Goal: Task Accomplishment & Management: Manage account settings

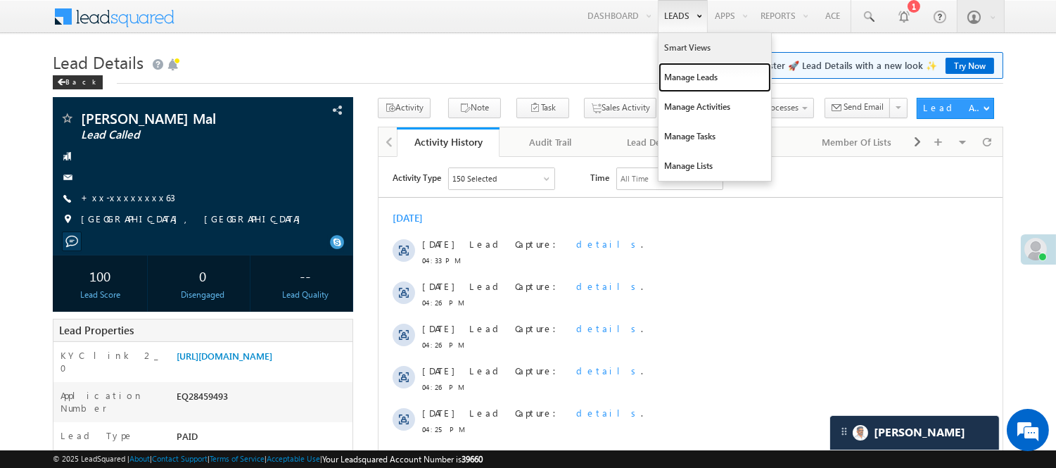
drag, startPoint x: 695, startPoint y: 80, endPoint x: 698, endPoint y: 36, distance: 44.4
click at [695, 80] on link "Manage Leads" at bounding box center [714, 78] width 113 height 30
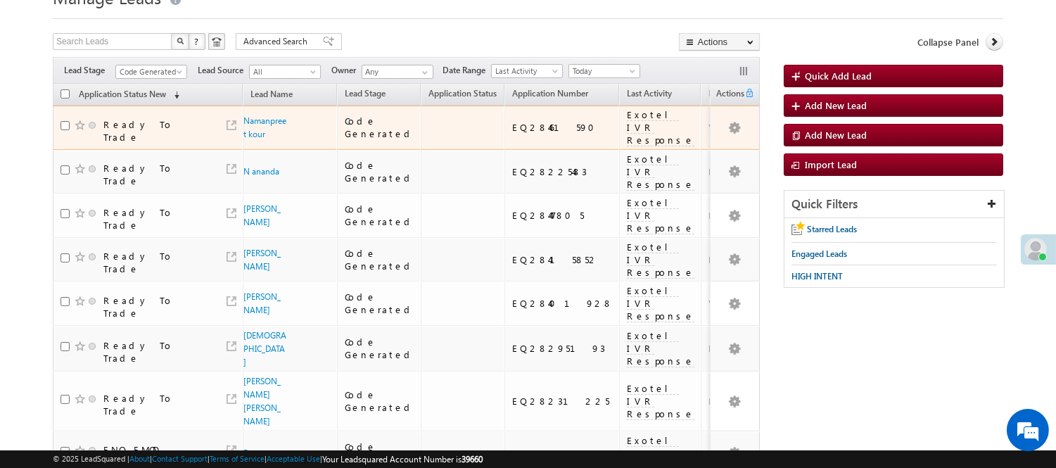
scroll to position [78, 0]
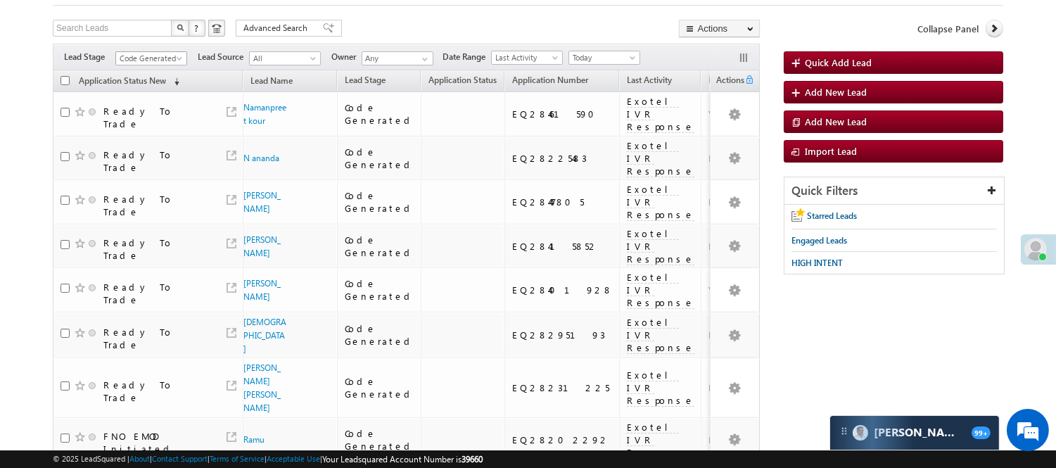
click at [171, 60] on span "Code Generated" at bounding box center [149, 58] width 67 height 13
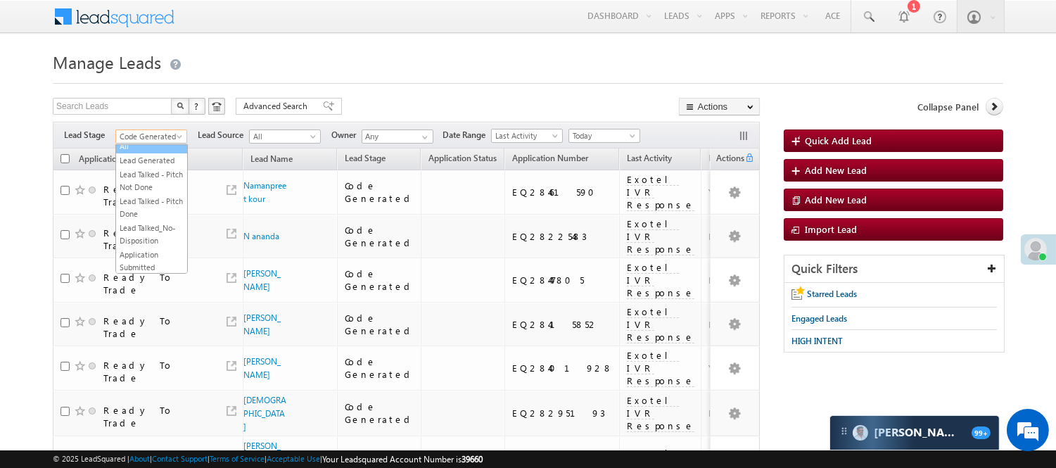
scroll to position [0, 0]
click at [141, 172] on link "Lead Generated" at bounding box center [151, 166] width 71 height 13
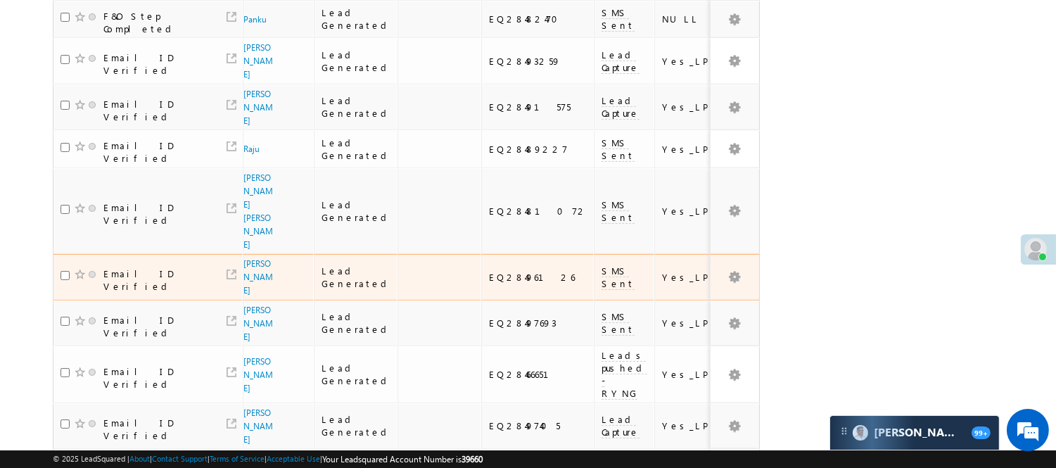
scroll to position [141, 0]
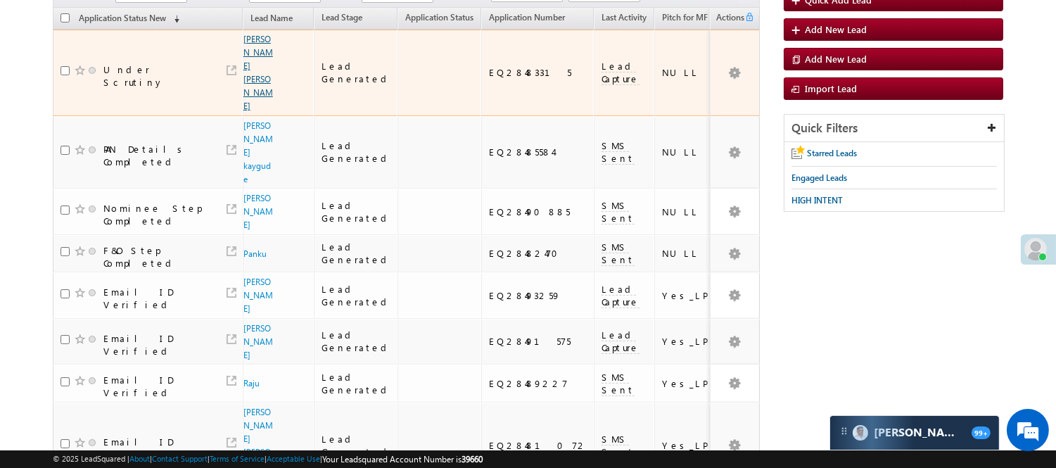
click at [255, 48] on link "[PERSON_NAME] [PERSON_NAME]" at bounding box center [258, 72] width 30 height 77
click at [255, 56] on link "Abhinandan Kumar Singh" at bounding box center [258, 72] width 30 height 77
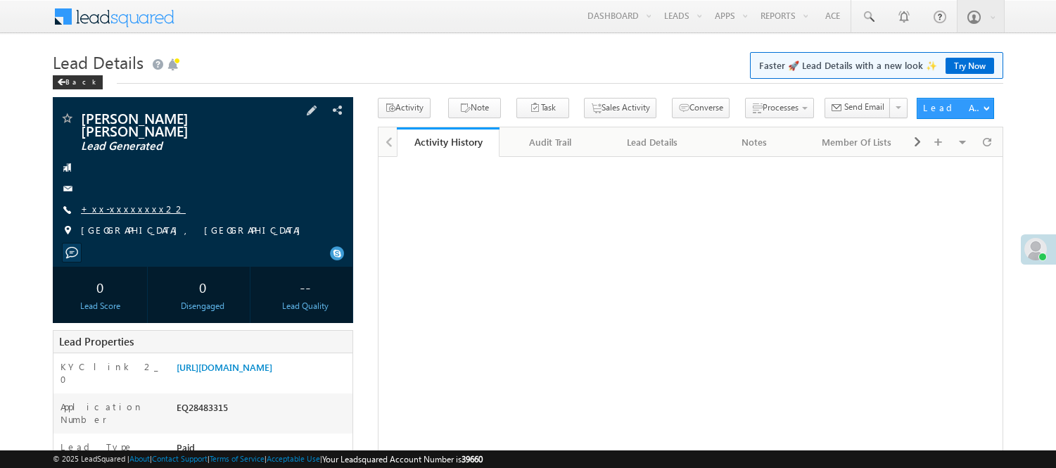
drag, startPoint x: 0, startPoint y: 0, endPoint x: 134, endPoint y: 198, distance: 239.6
click at [134, 203] on link "+xx-xxxxxxxx22" at bounding box center [133, 209] width 105 height 12
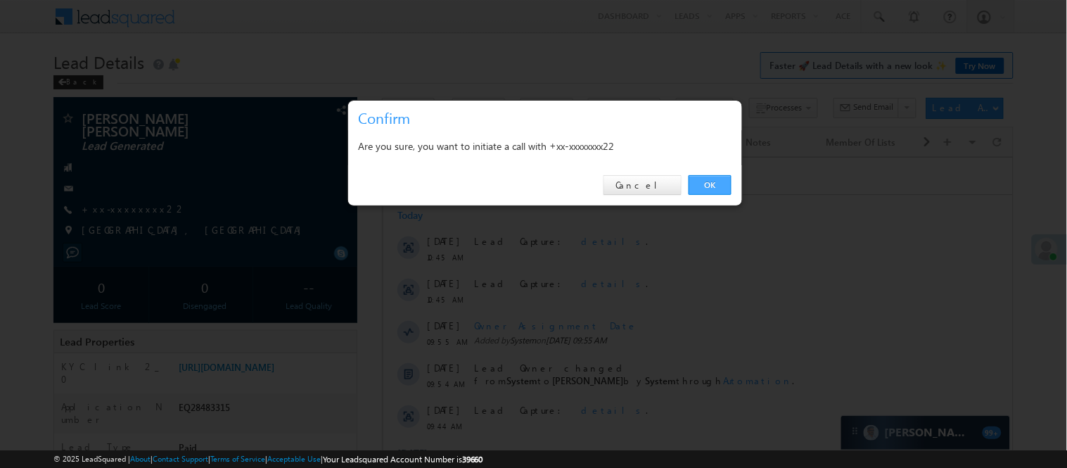
click at [719, 186] on link "OK" at bounding box center [710, 185] width 43 height 20
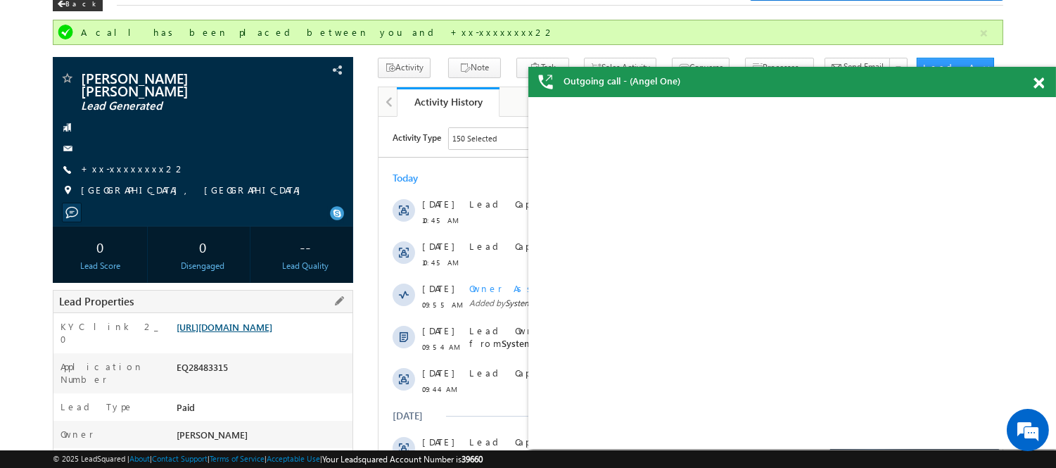
click at [263, 321] on link "[URL][DOMAIN_NAME]" at bounding box center [225, 327] width 96 height 12
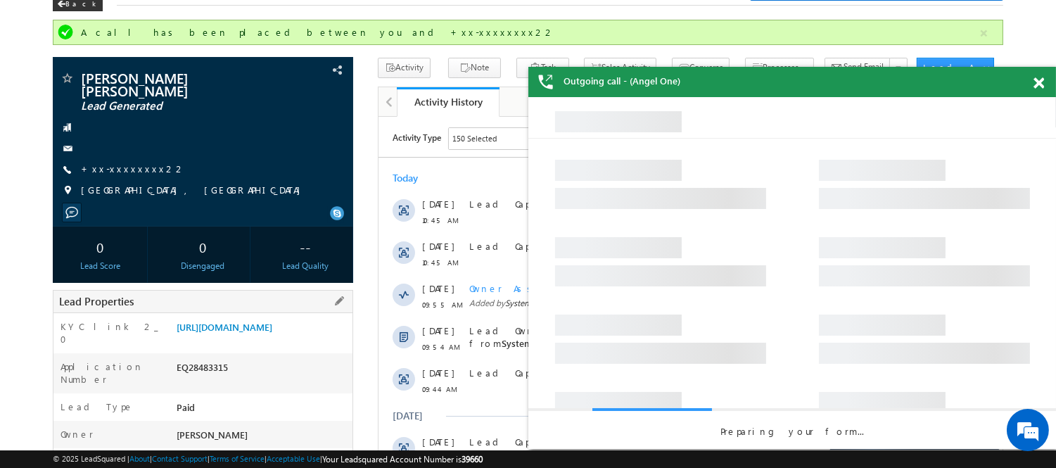
click at [241, 313] on div "KYC link 2_0 https://angelbroking1-pk3em7sa.customui-test.leadsquared.com?leadI…" at bounding box center [202, 333] width 299 height 40
click at [248, 321] on link "https://angelbroking1-pk3em7sa.customui-test.leadsquared.com?leadId=cb02a2e9-30…" at bounding box center [225, 327] width 96 height 12
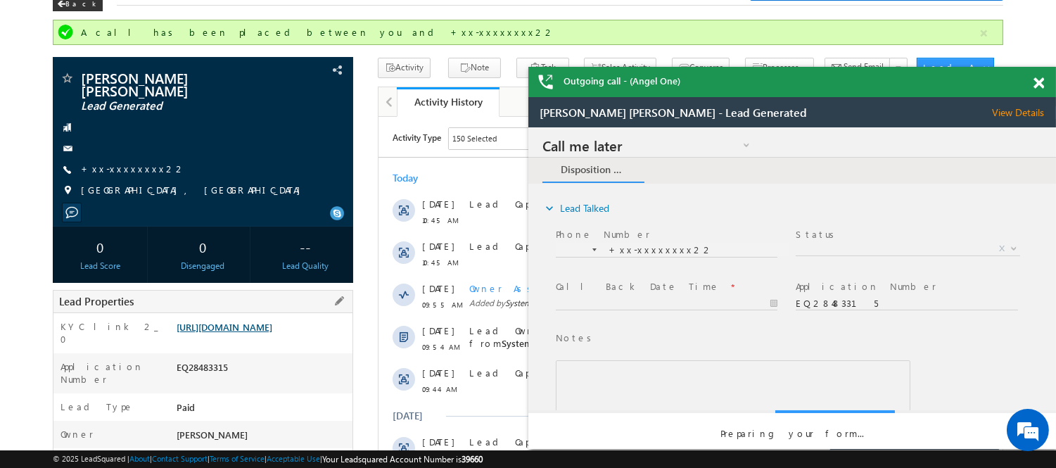
click at [0, 0] on link "https://angelbroking1-pk3em7sa.customui-test.leadsquared.com?leadId=cb02a2e9-30…" at bounding box center [0, 0] width 0 height 0
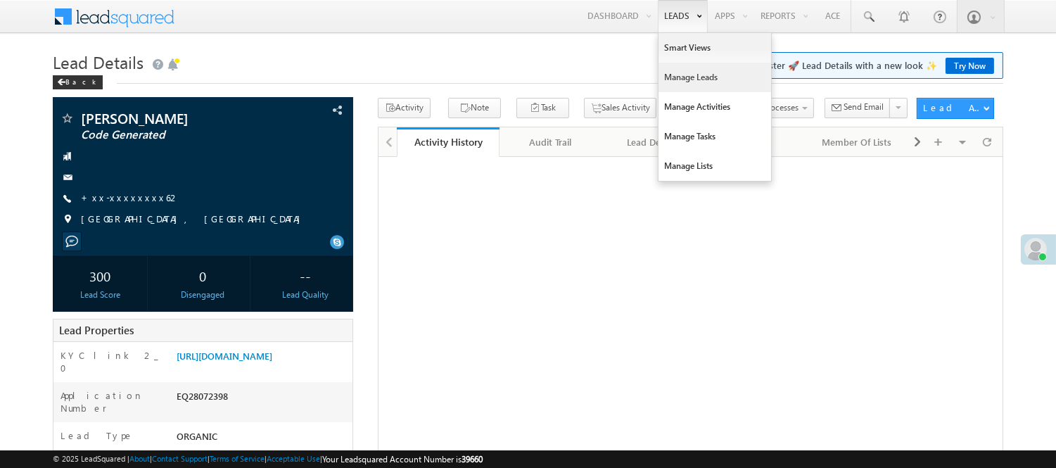
click at [683, 76] on link "Manage Leads" at bounding box center [714, 78] width 113 height 30
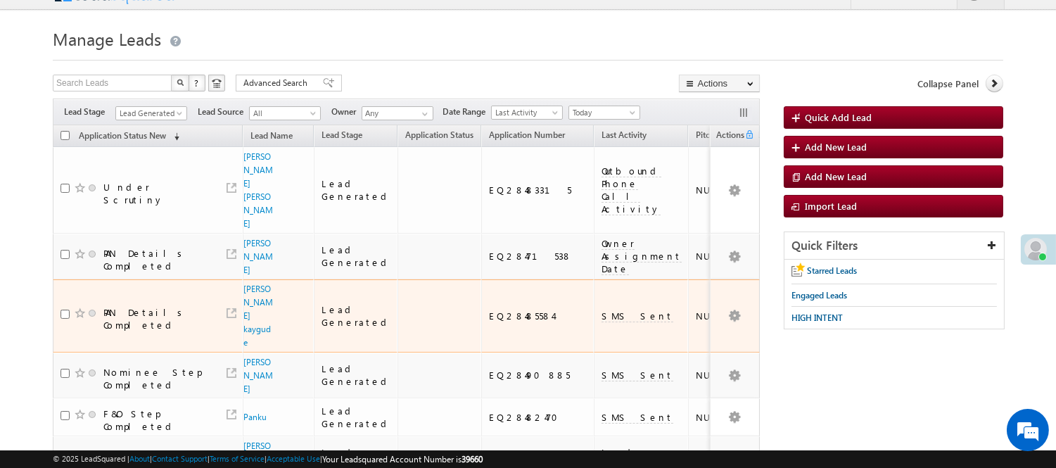
scroll to position [156, 0]
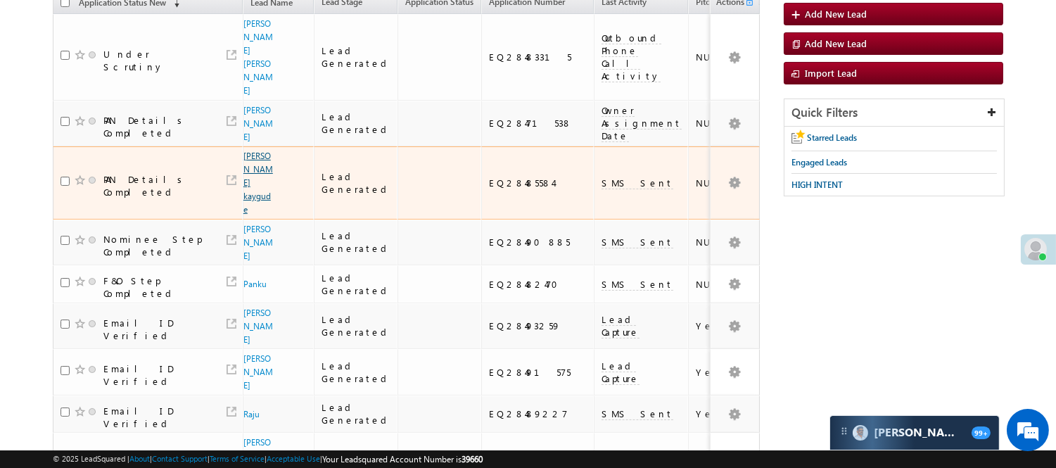
click at [255, 162] on link "[PERSON_NAME] kaygude" at bounding box center [258, 183] width 30 height 64
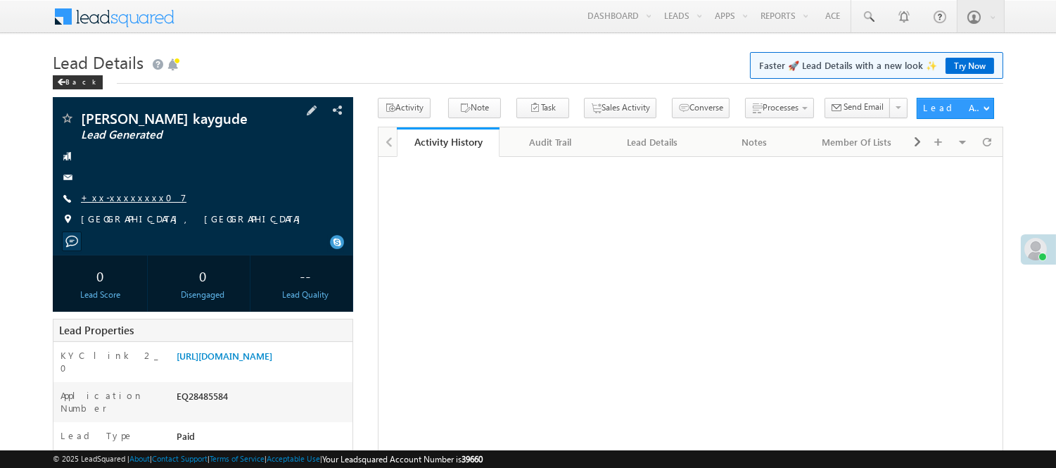
click at [107, 194] on link "+xx-xxxxxxxx07" at bounding box center [134, 197] width 106 height 12
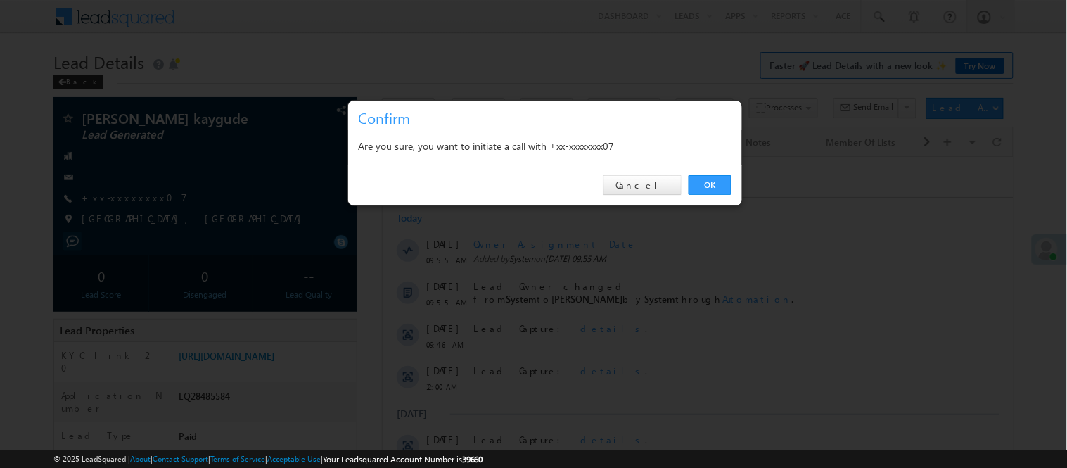
click at [714, 180] on link "OK" at bounding box center [710, 185] width 43 height 20
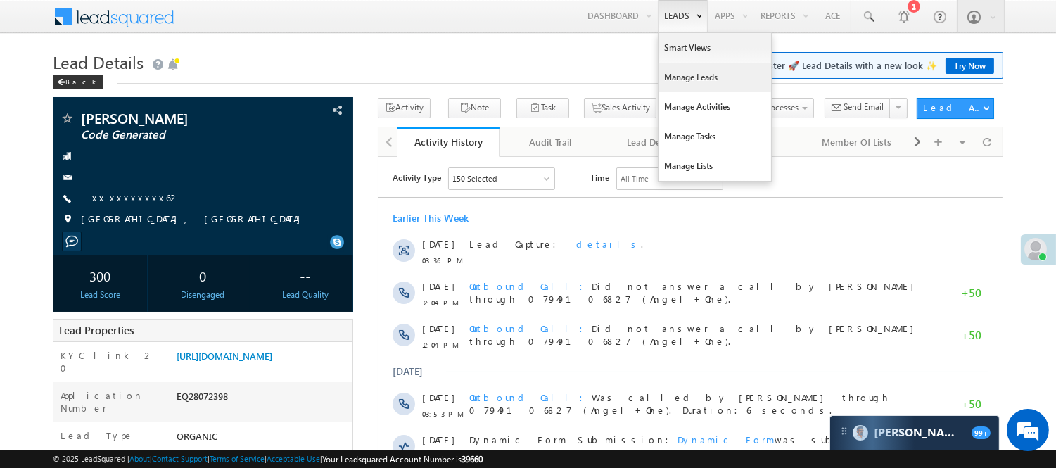
click at [698, 76] on link "Manage Leads" at bounding box center [714, 78] width 113 height 30
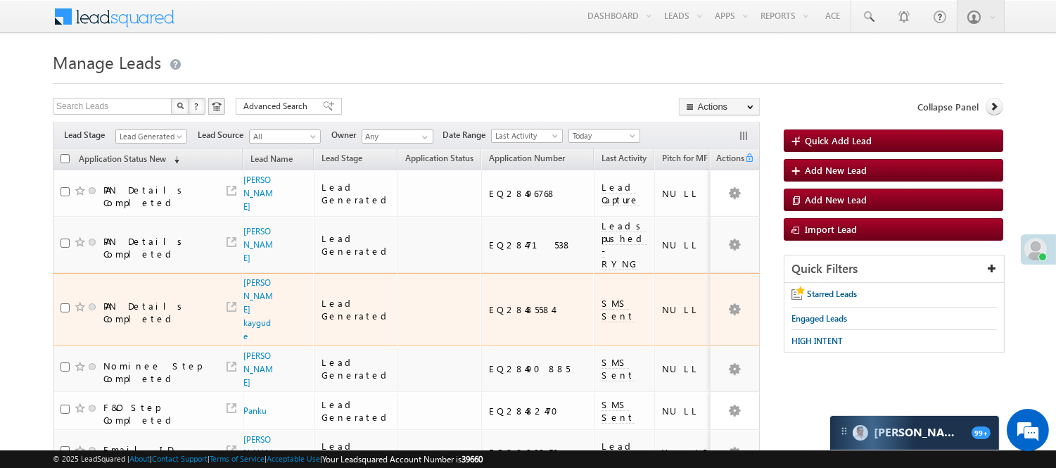
scroll to position [67, 0]
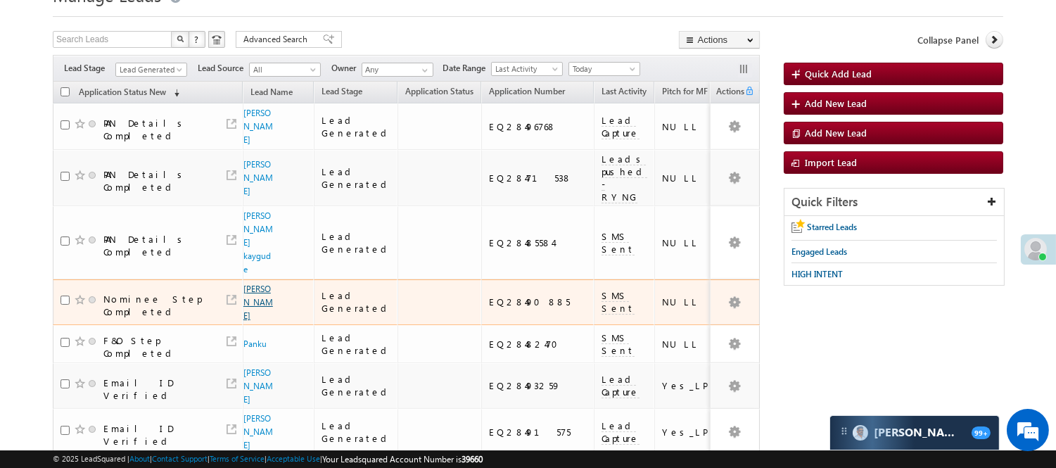
click at [255, 284] on link "Avdhesh Bhati" at bounding box center [258, 302] width 30 height 37
click at [249, 284] on link "[PERSON_NAME]" at bounding box center [258, 302] width 30 height 37
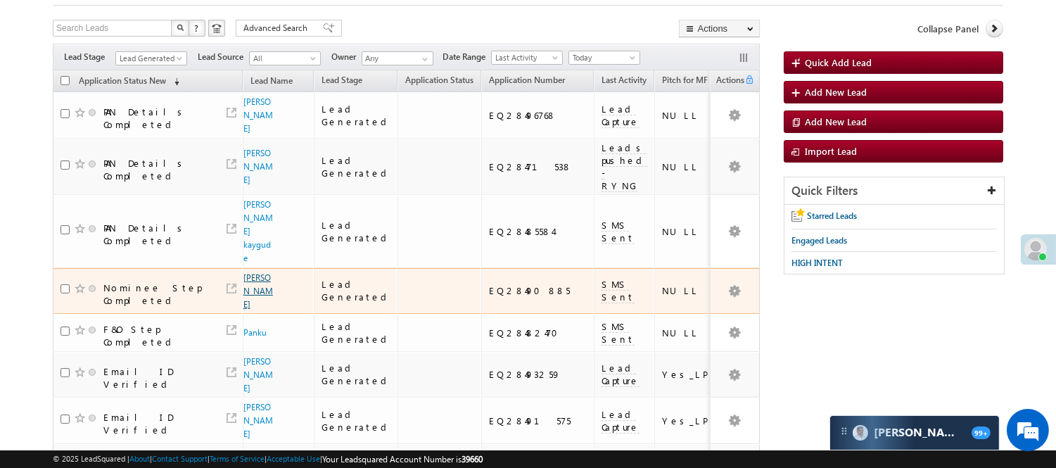
click at [249, 272] on link "Avdhesh Bhati" at bounding box center [258, 290] width 30 height 37
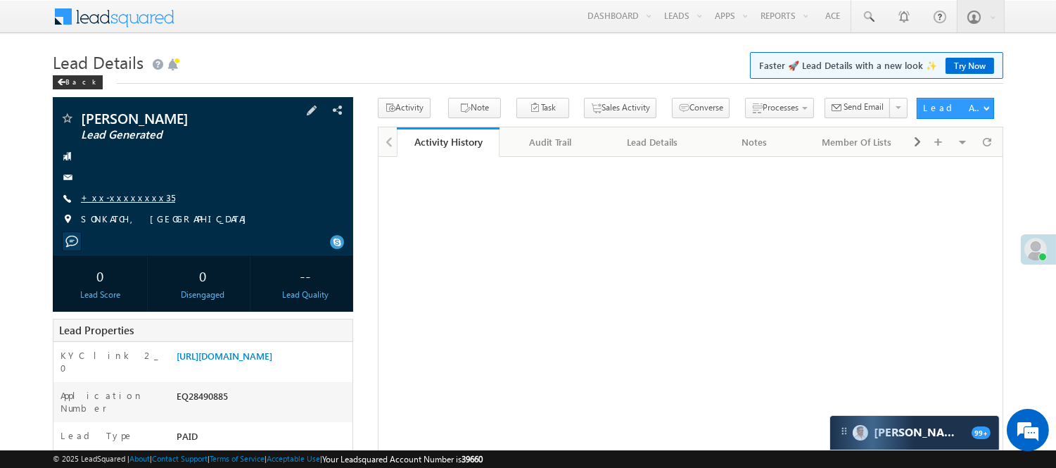
click at [136, 201] on link "+xx-xxxxxxxx35" at bounding box center [128, 197] width 94 height 12
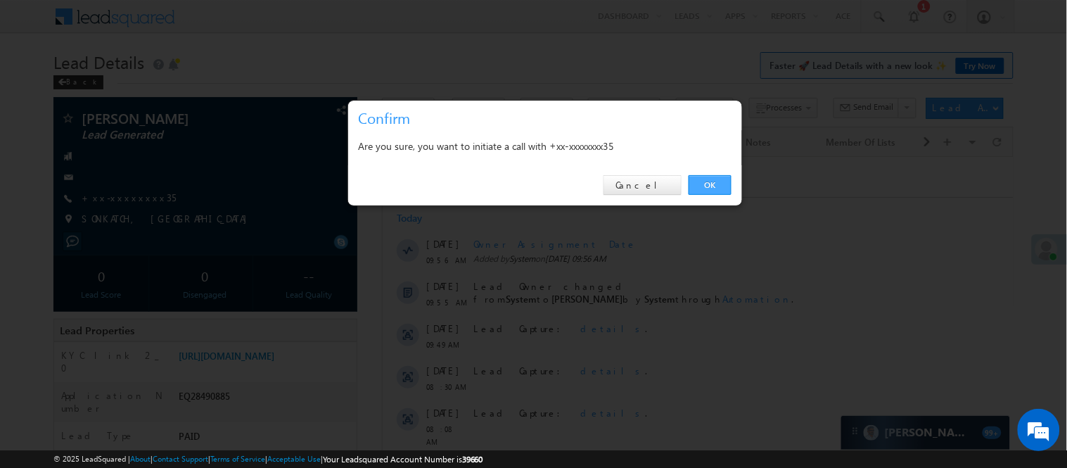
click at [704, 187] on link "OK" at bounding box center [710, 185] width 43 height 20
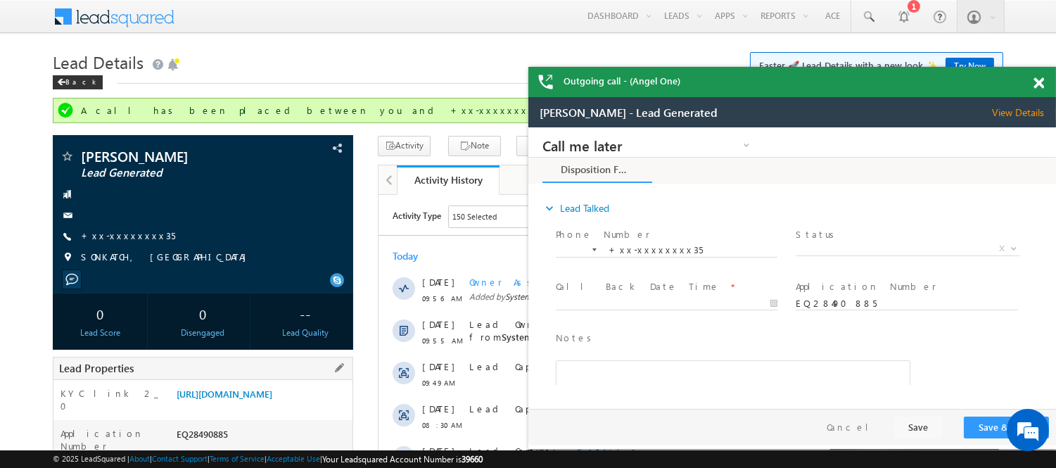
scroll to position [312, 0]
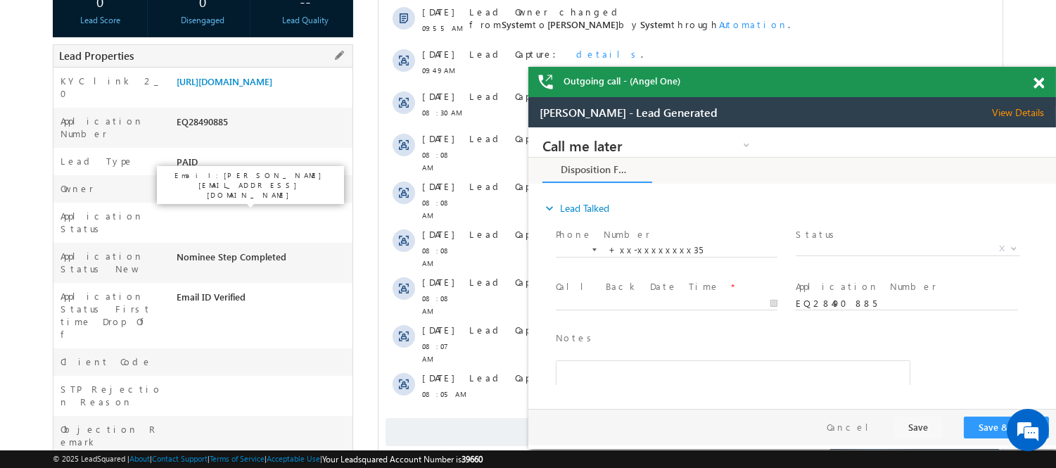
click at [218, 134] on div "EQ28490885" at bounding box center [262, 125] width 179 height 20
copy div "EQ28490885"
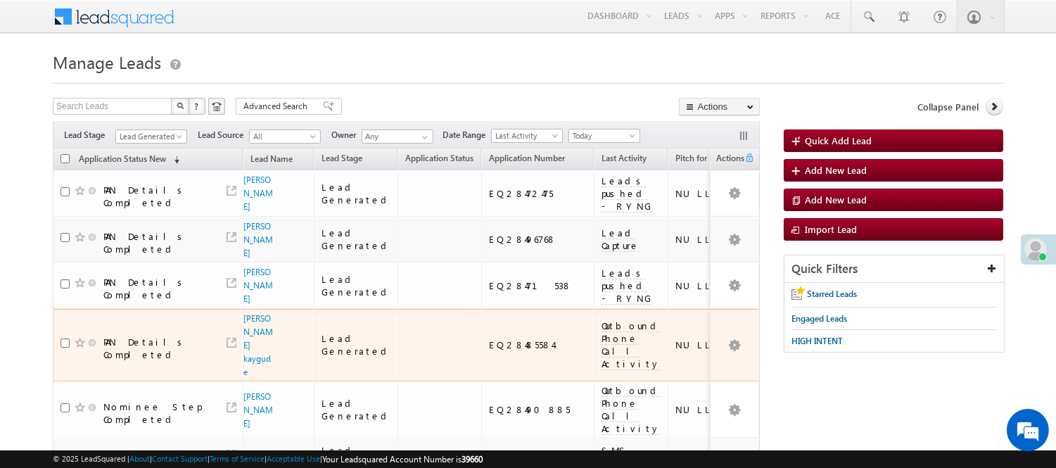
click at [255, 452] on link "Panku" at bounding box center [254, 457] width 23 height 11
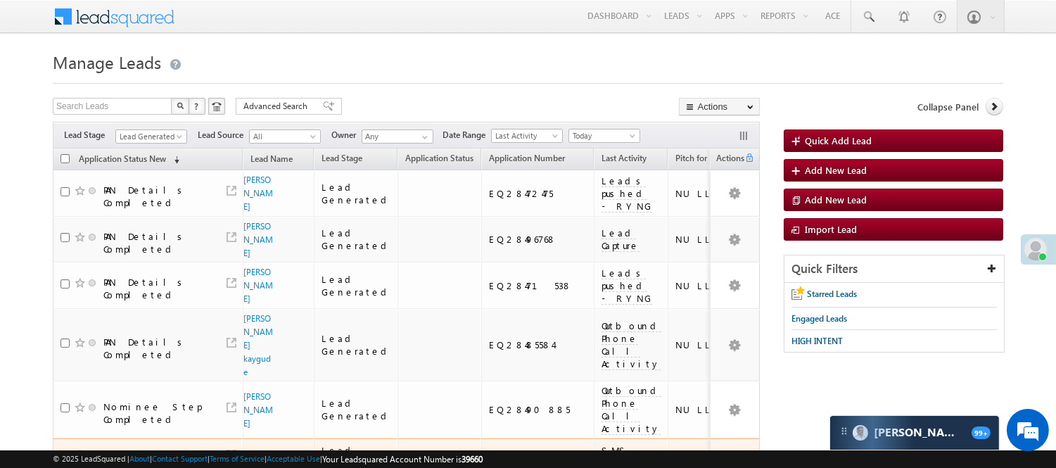
click at [255, 452] on link "Panku" at bounding box center [254, 457] width 23 height 11
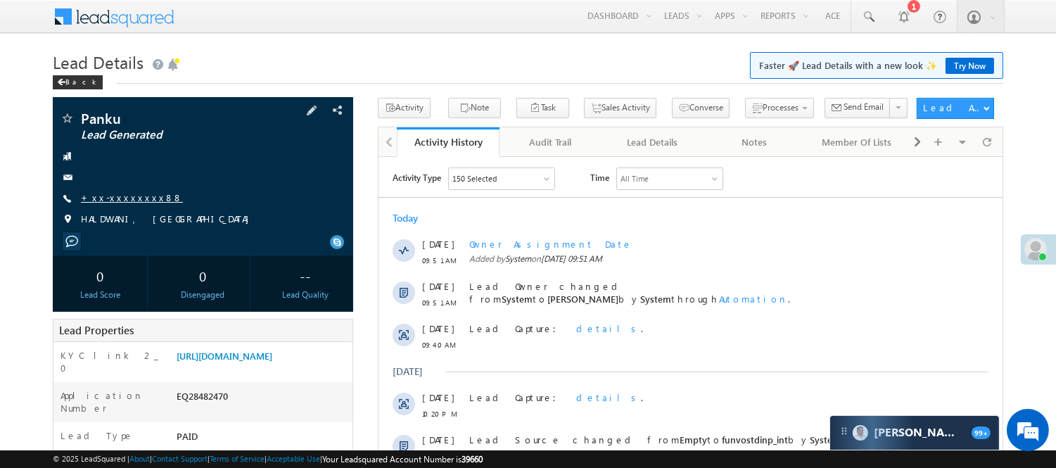
click at [132, 200] on link "+xx-xxxxxxxx88" at bounding box center [132, 197] width 102 height 12
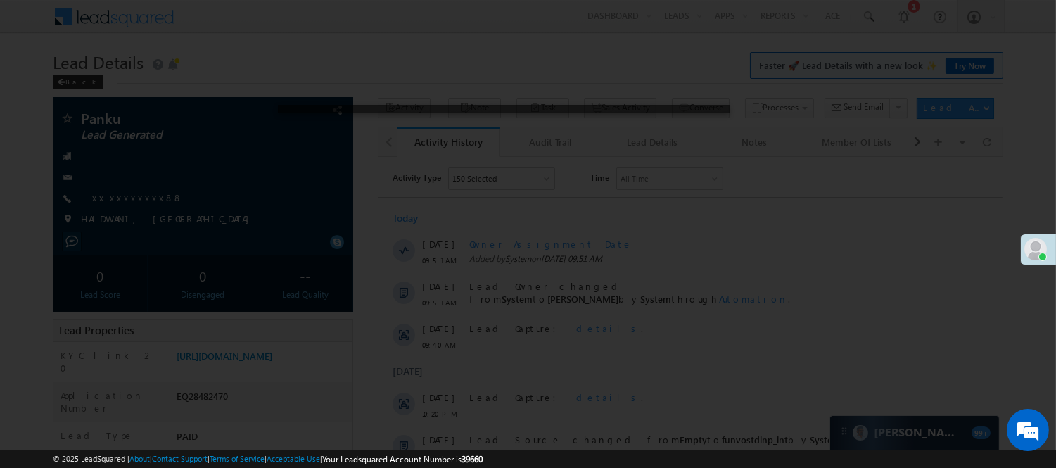
click at [129, 205] on div at bounding box center [528, 234] width 1056 height 468
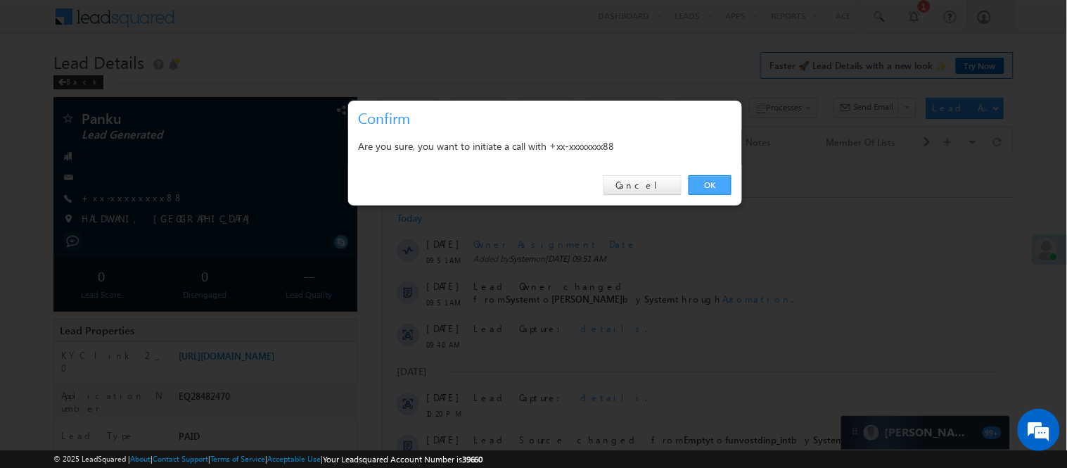
click at [720, 186] on link "OK" at bounding box center [710, 185] width 43 height 20
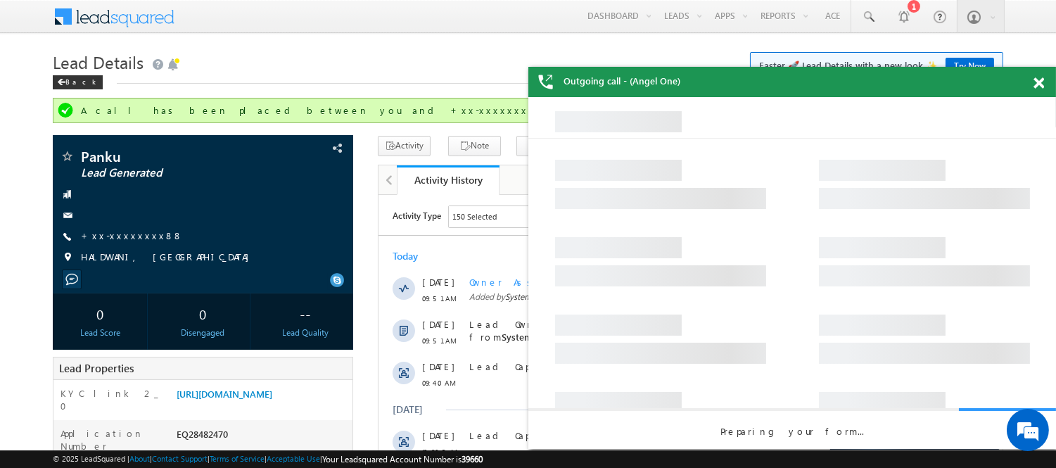
click at [1029, 75] on div "Outgoing call - (Angel One)" at bounding box center [792, 82] width 528 height 30
click at [1041, 84] on span at bounding box center [1038, 83] width 11 height 12
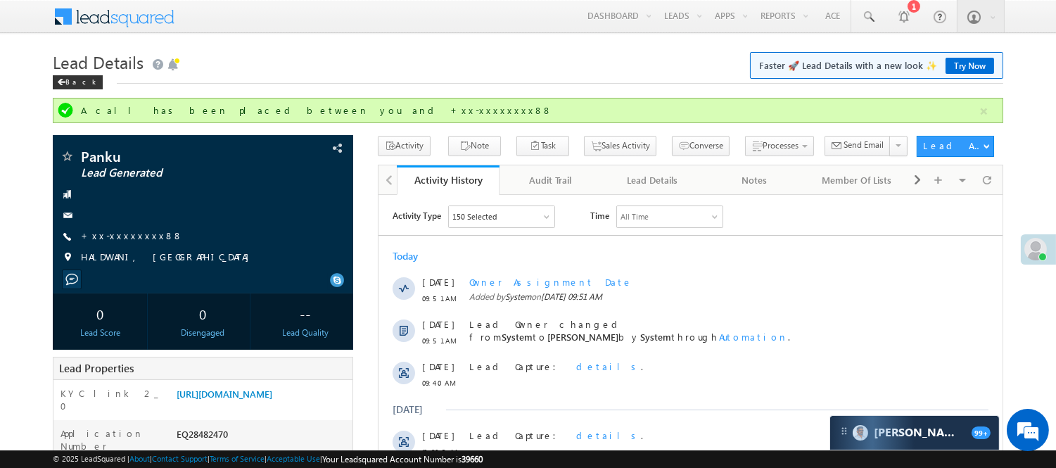
scroll to position [156, 0]
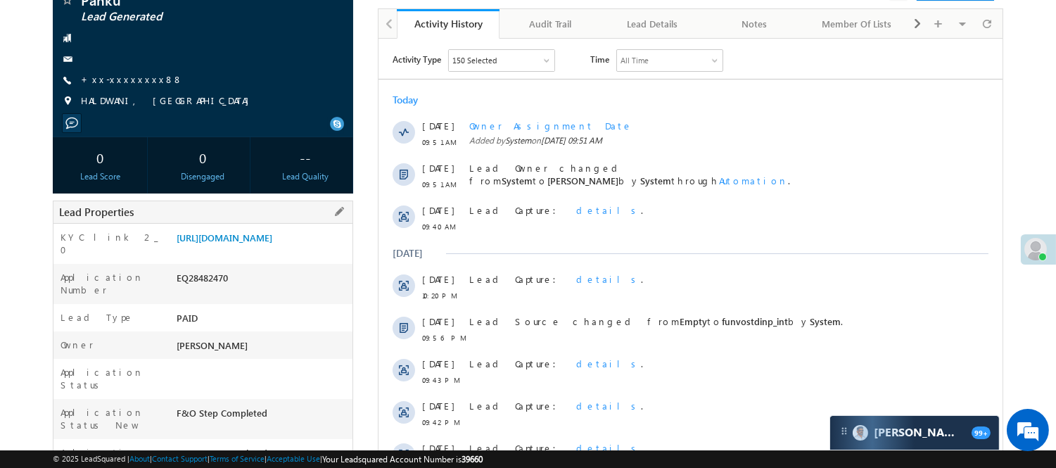
click at [216, 286] on div "EQ28482470" at bounding box center [262, 281] width 179 height 20
copy div "EQ28482470"
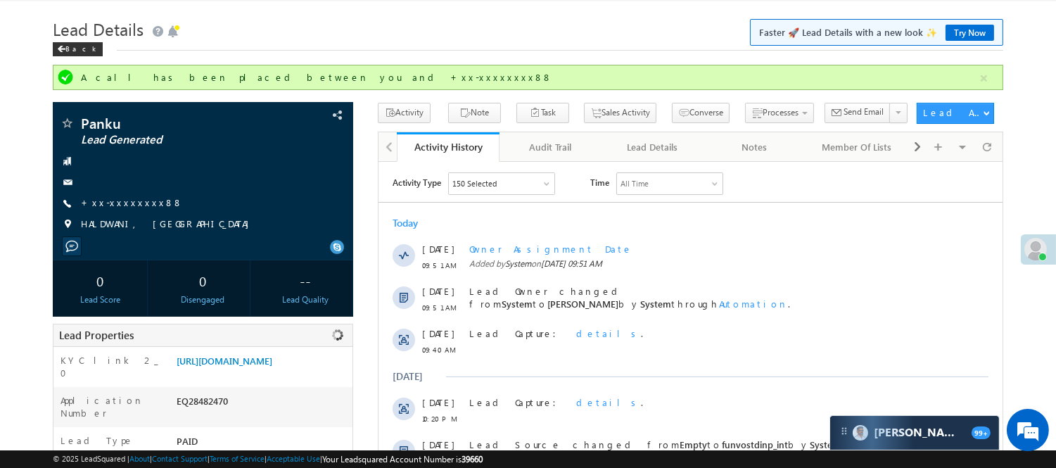
scroll to position [0, 0]
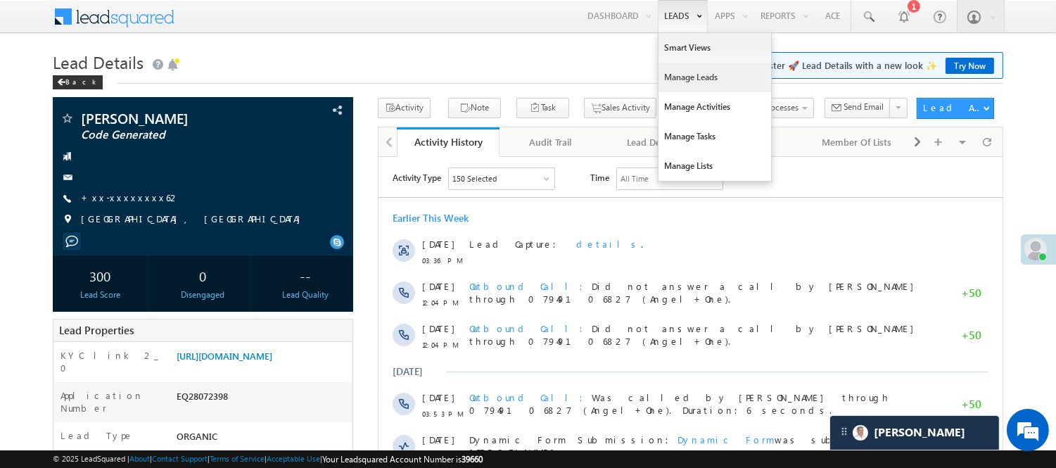
click at [675, 68] on link "Manage Leads" at bounding box center [714, 78] width 113 height 30
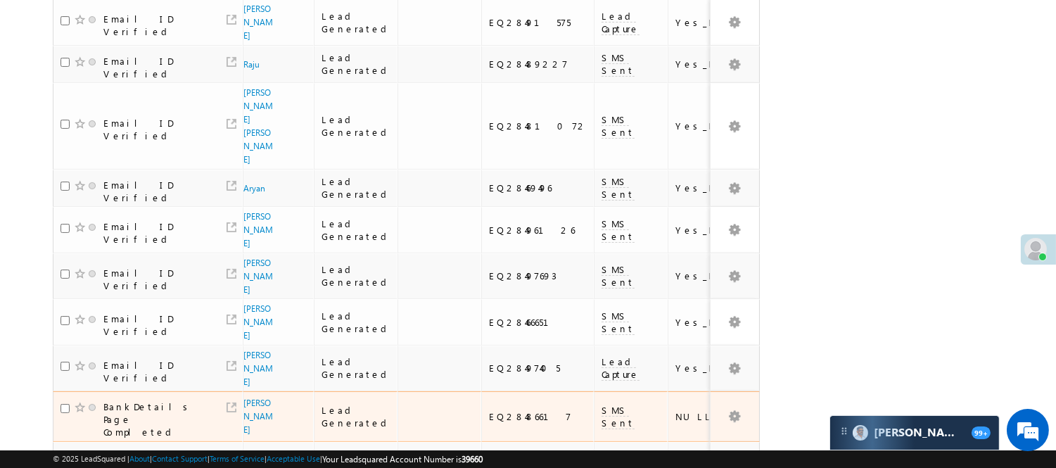
scroll to position [490, 0]
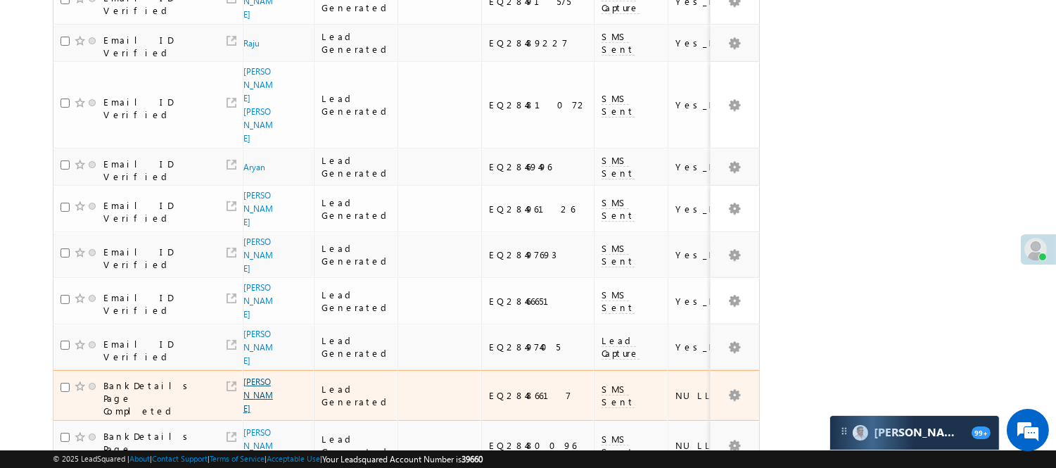
click at [255, 376] on link "[PERSON_NAME]" at bounding box center [258, 394] width 30 height 37
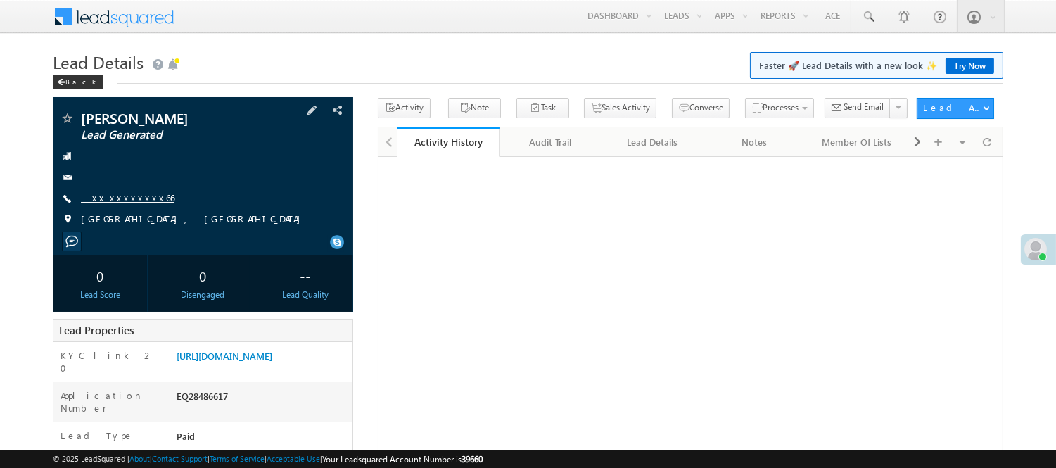
click at [108, 194] on link "+xx-xxxxxxxx66" at bounding box center [128, 197] width 94 height 12
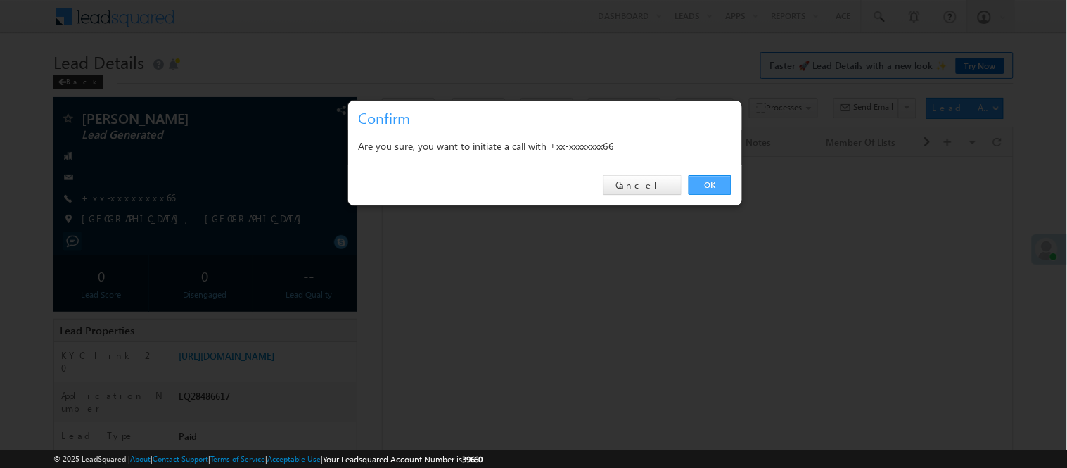
click at [728, 188] on link "OK" at bounding box center [710, 185] width 43 height 20
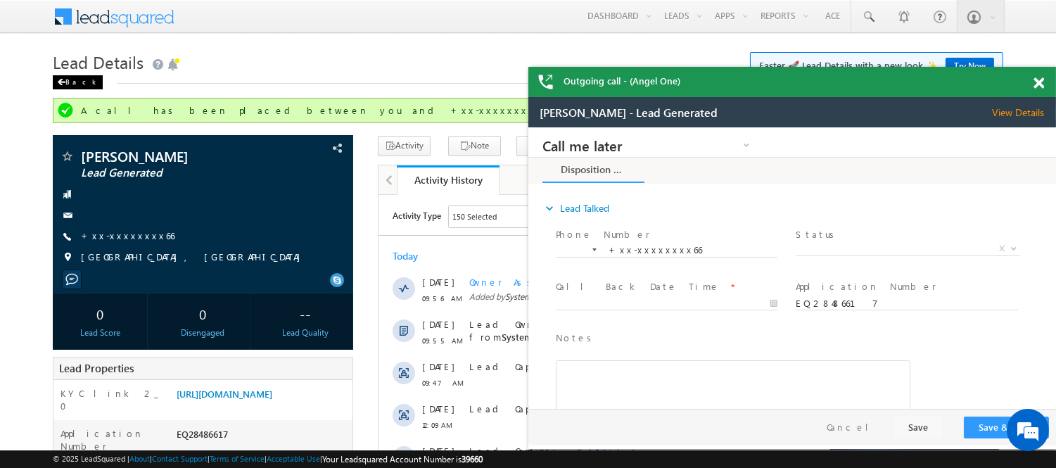
click at [0, 0] on div "Back" at bounding box center [0, 0] width 0 height 0
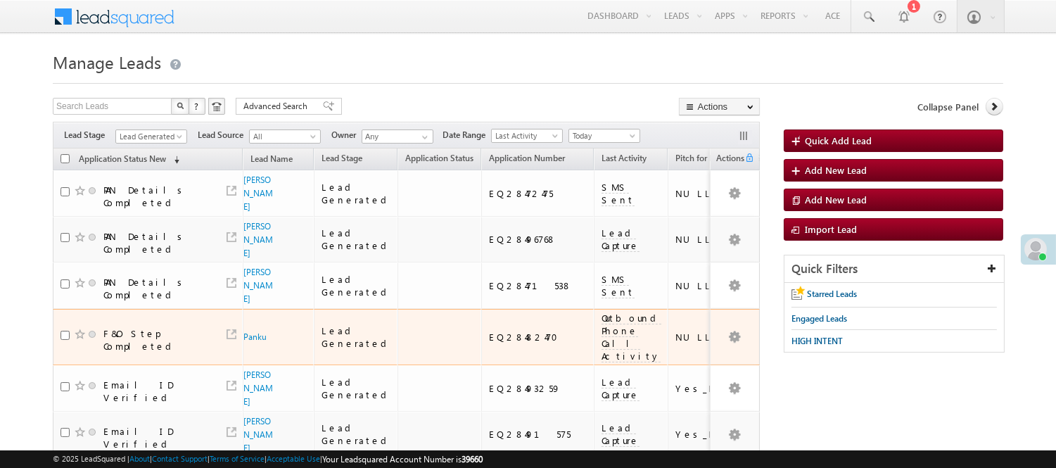
scroll to position [312, 0]
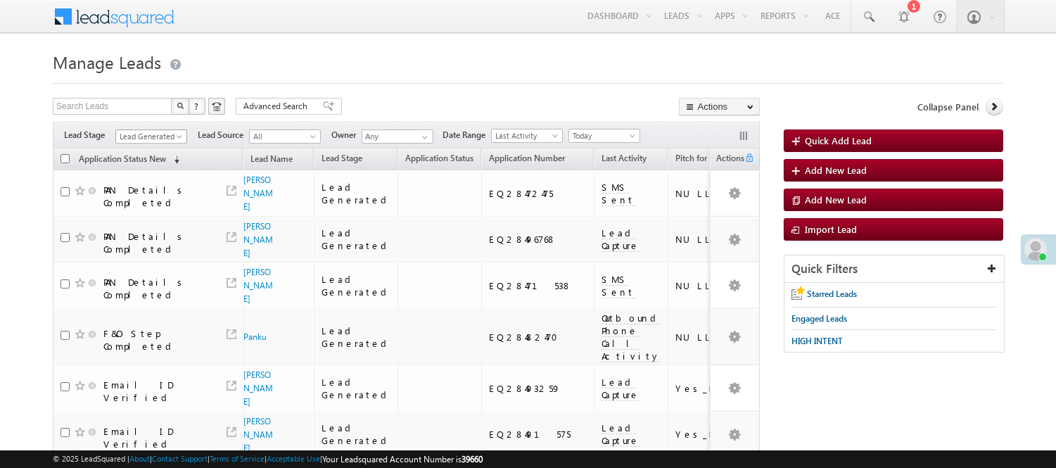
click at [158, 139] on span "Lead Generated" at bounding box center [149, 136] width 67 height 13
click at [167, 132] on span "Lead Generated" at bounding box center [149, 136] width 67 height 13
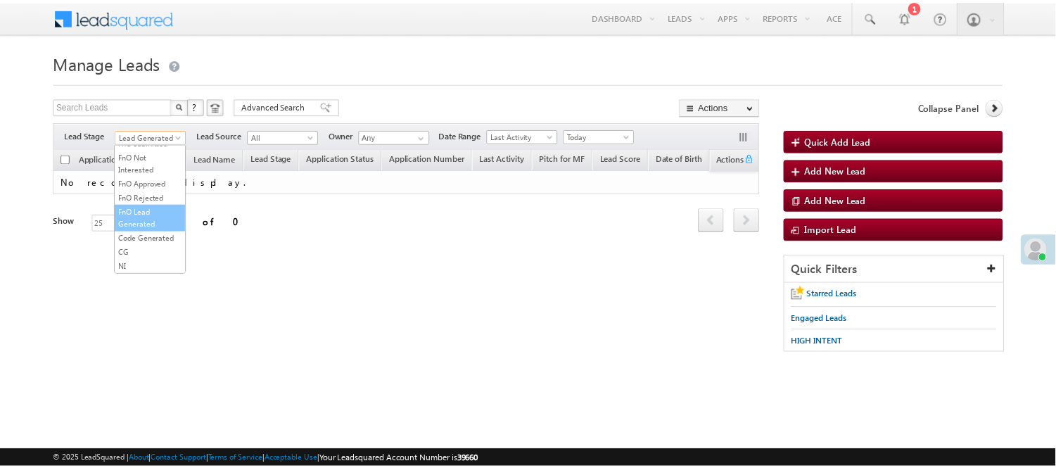
scroll to position [349, 0]
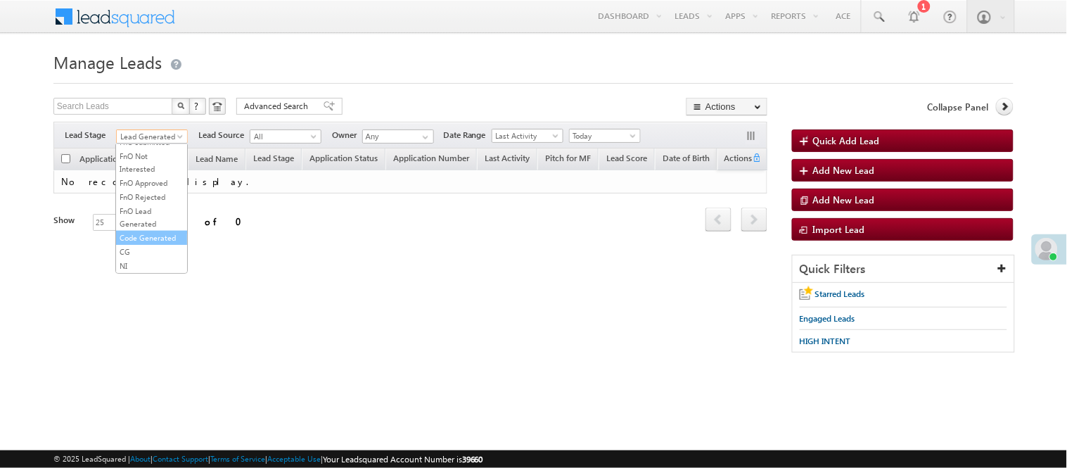
click at [153, 237] on link "Code Generated" at bounding box center [151, 237] width 71 height 13
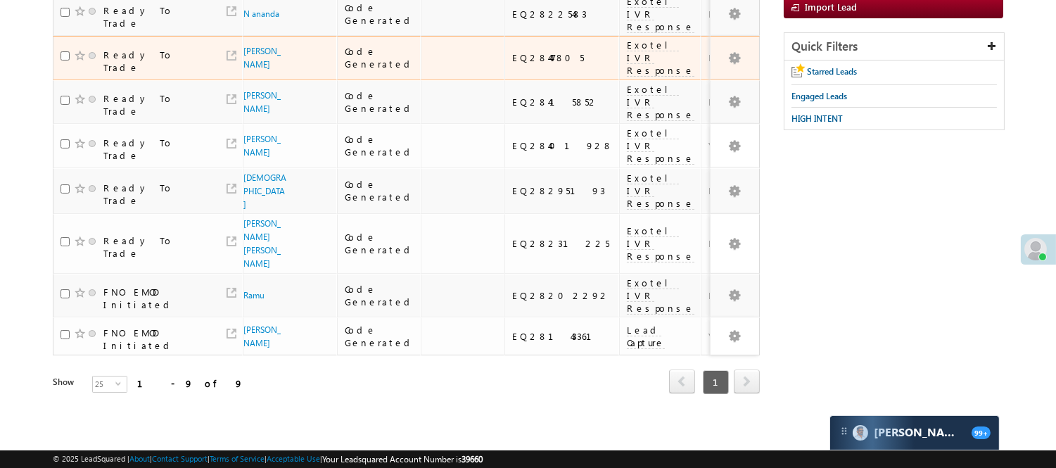
scroll to position [0, 0]
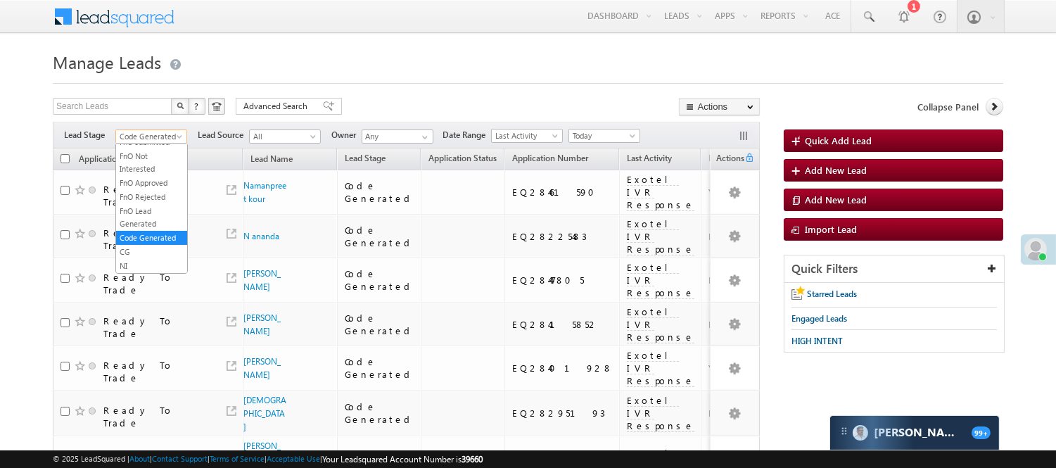
click at [157, 134] on span "Code Generated" at bounding box center [149, 136] width 67 height 13
click at [146, 172] on link "Lead Generated" at bounding box center [151, 166] width 71 height 13
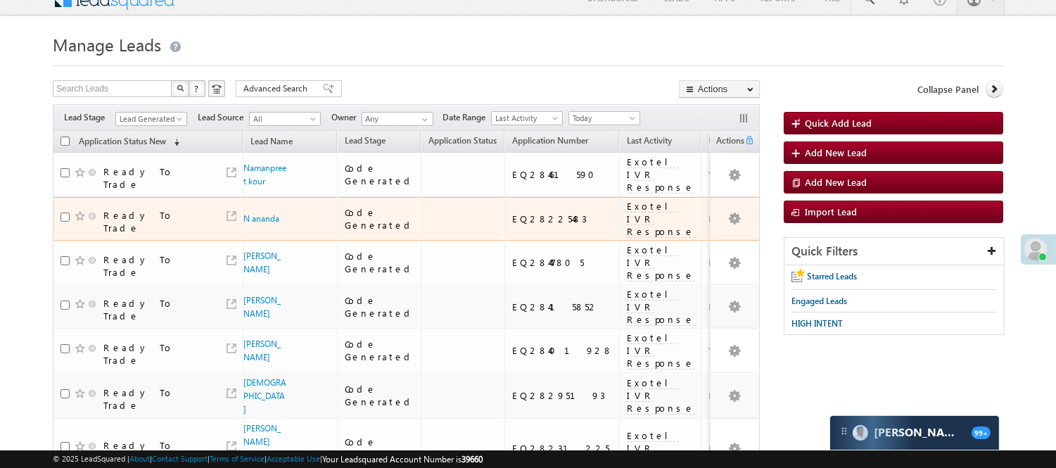
scroll to position [10, 0]
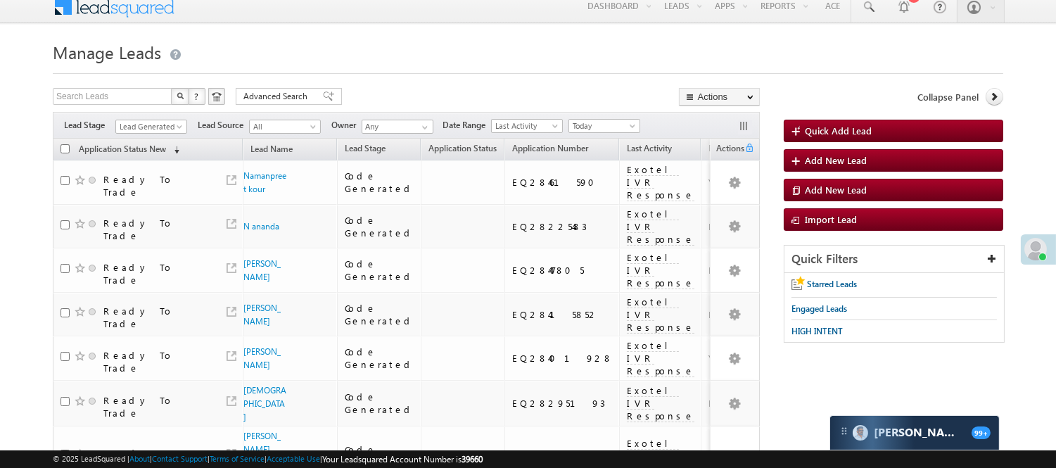
click at [135, 129] on span "Lead Generated" at bounding box center [149, 126] width 67 height 13
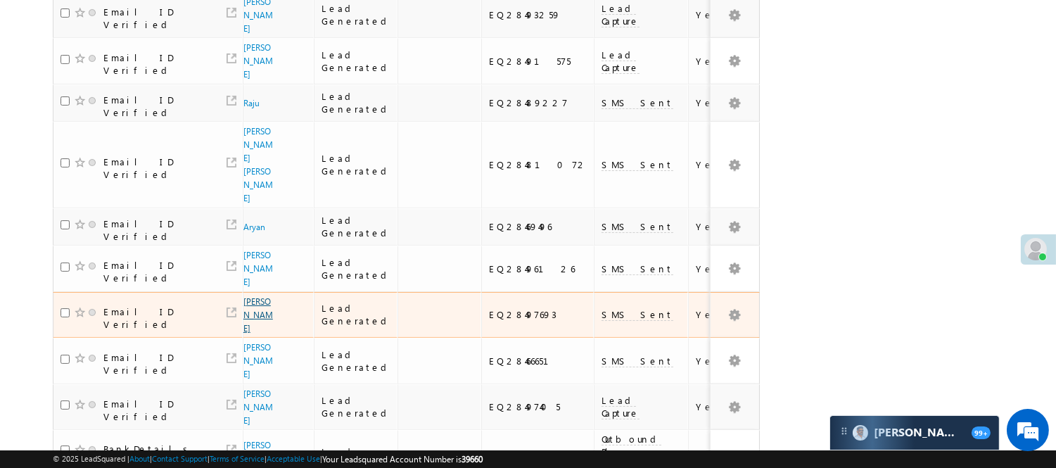
scroll to position [490, 0]
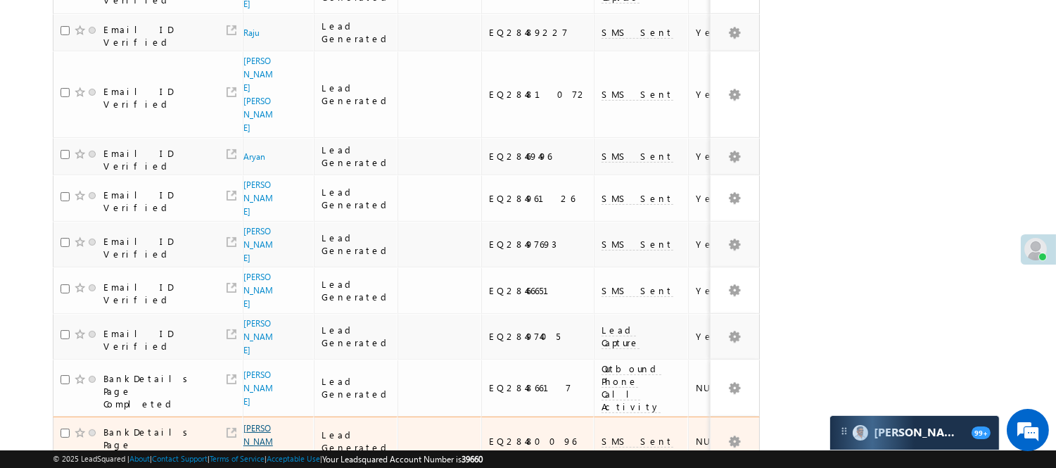
click at [257, 423] on link "Mukhtiar" at bounding box center [258, 441] width 30 height 37
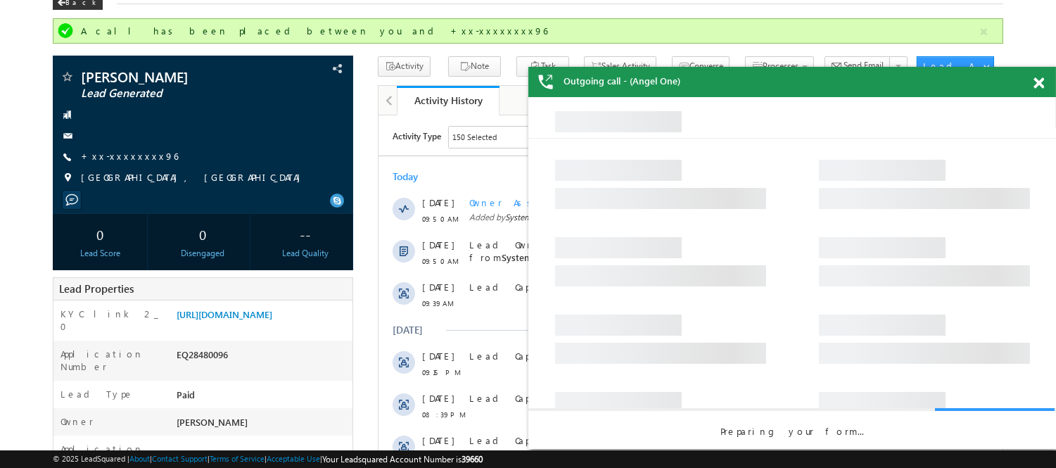
click at [1031, 86] on div "Outgoing call - (Angel One)" at bounding box center [792, 82] width 528 height 30
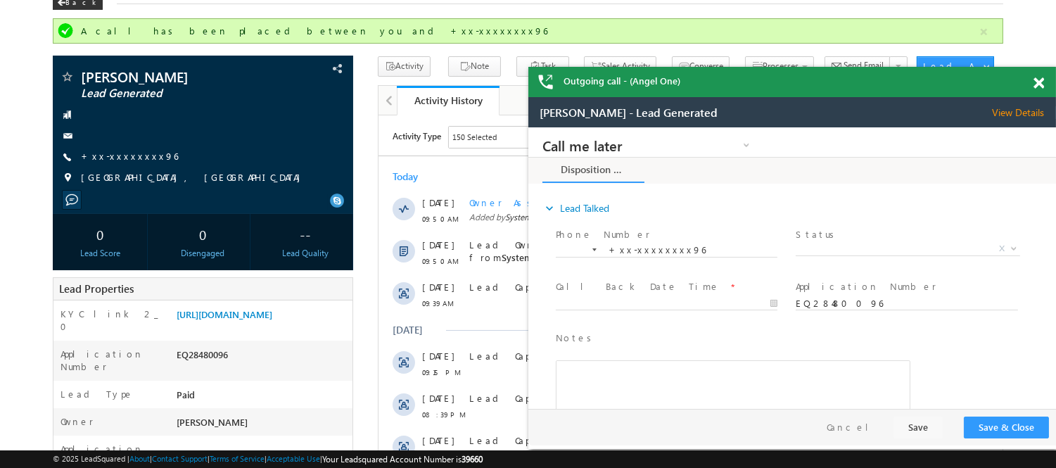
click at [1038, 77] on span at bounding box center [1038, 83] width 11 height 12
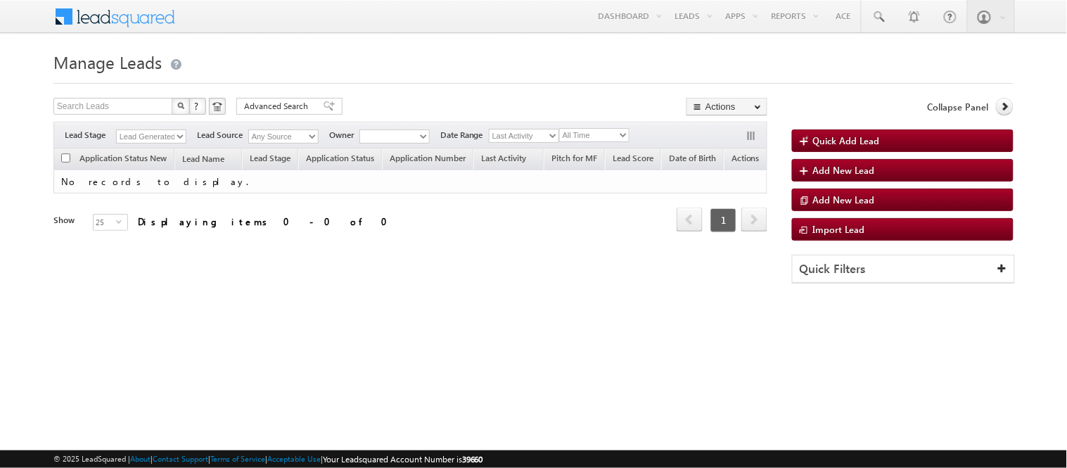
click at [141, 136] on select "Lead Generated" at bounding box center [151, 136] width 70 height 14
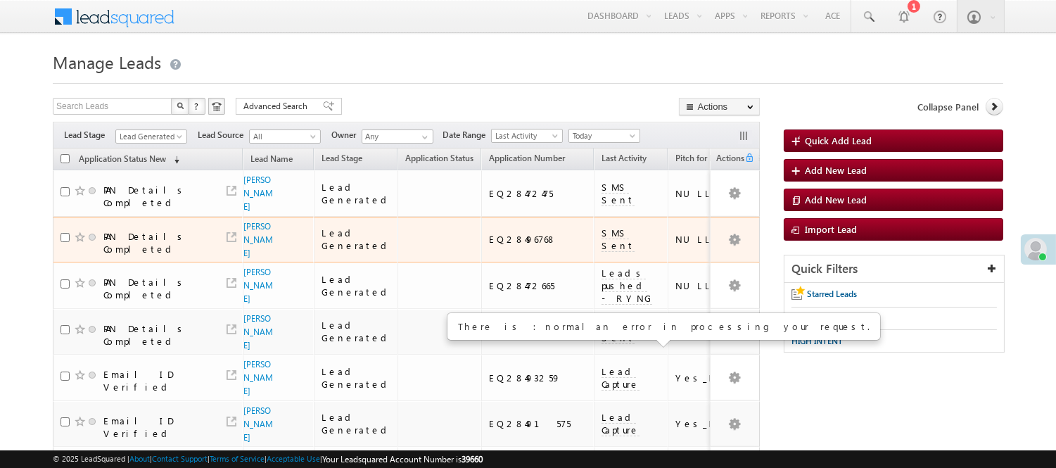
click at [489, 234] on div "EQ28496768" at bounding box center [538, 239] width 98 height 13
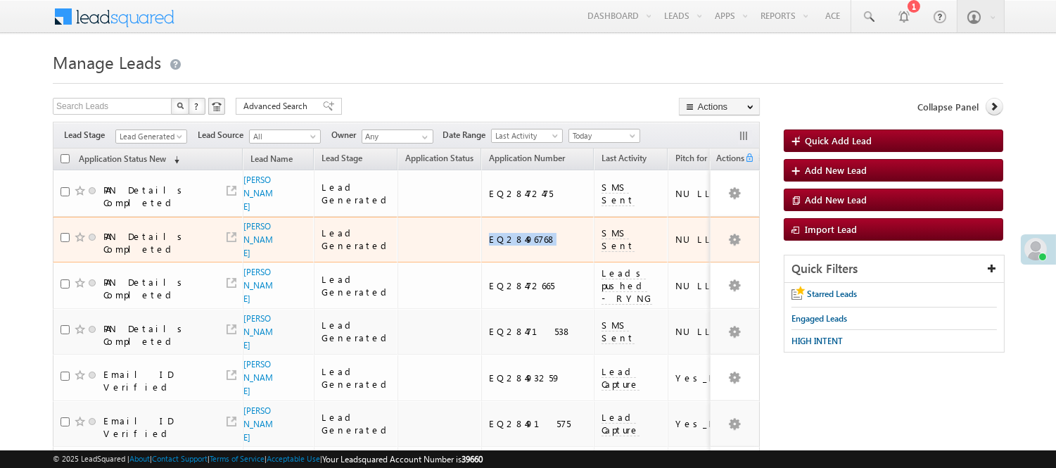
click at [489, 234] on div "EQ28496768" at bounding box center [538, 239] width 98 height 13
copy div "EQ28496768"
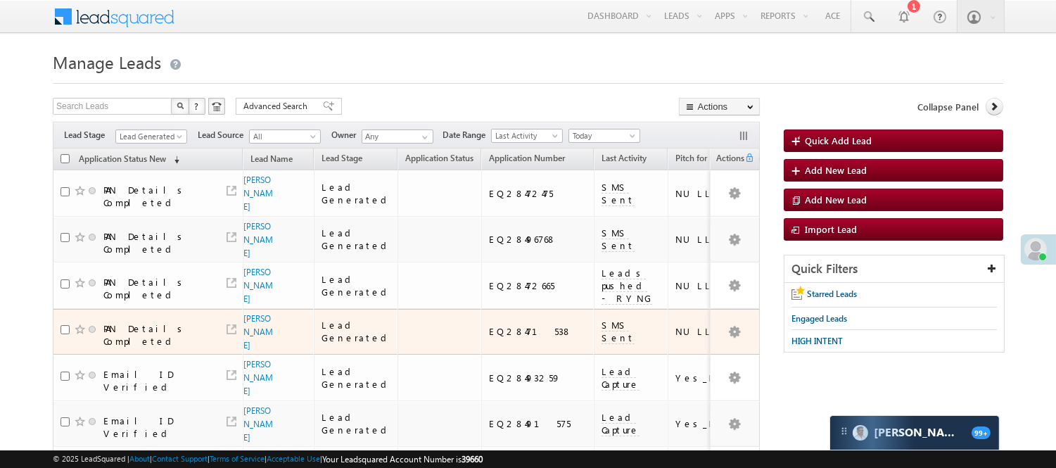
click at [489, 325] on div "EQ28471538" at bounding box center [538, 331] width 98 height 13
copy div "EQ28471538"
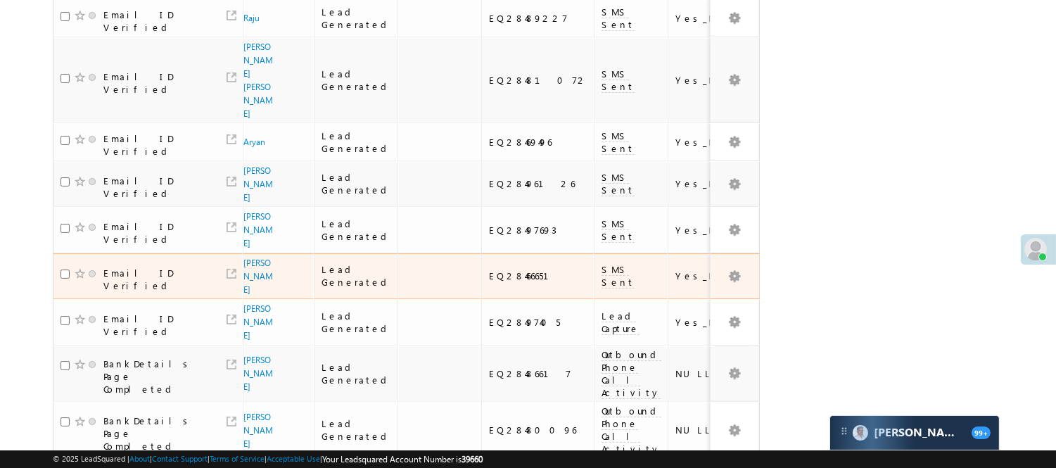
scroll to position [452, 0]
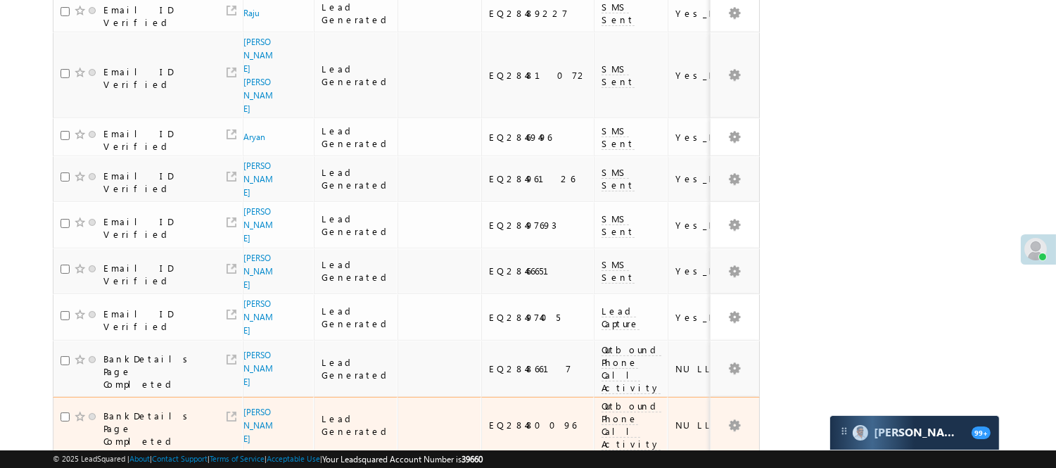
click at [497, 419] on div "EQ28480096" at bounding box center [538, 425] width 98 height 13
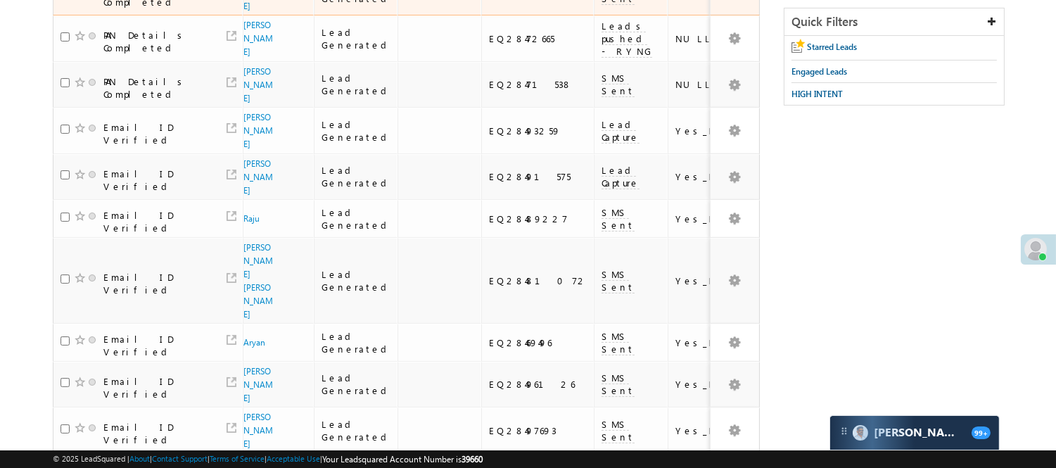
scroll to position [0, 0]
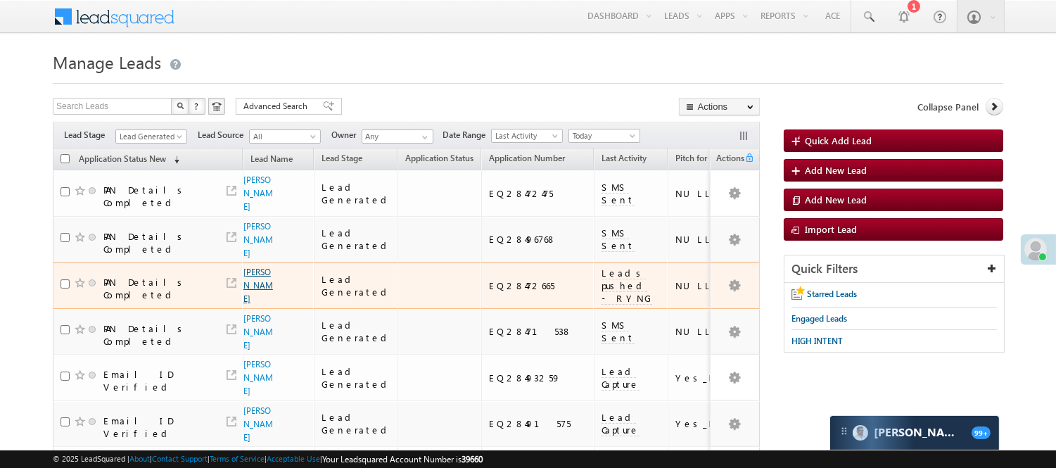
click at [256, 267] on link "Chantesh Kumar" at bounding box center [258, 285] width 30 height 37
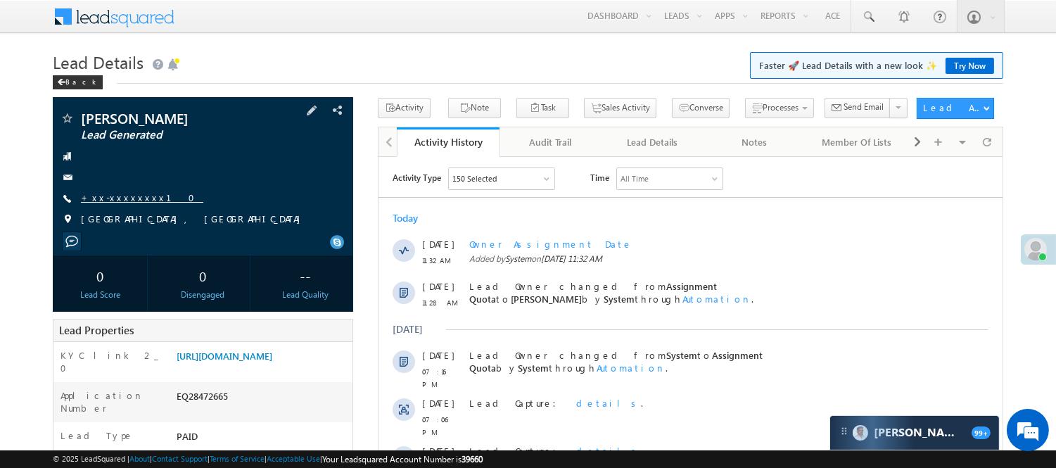
click at [102, 200] on link "+xx-xxxxxxxx10" at bounding box center [142, 197] width 122 height 12
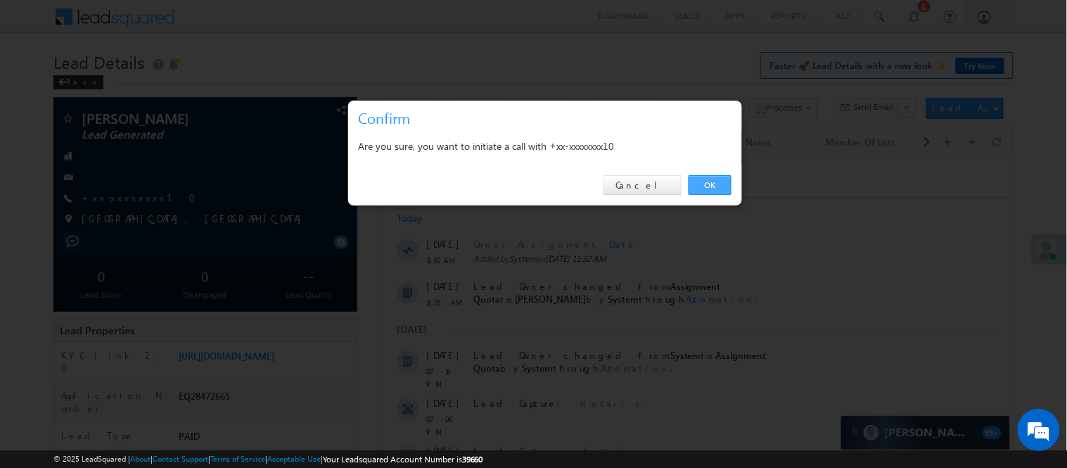
click at [704, 179] on link "OK" at bounding box center [710, 185] width 43 height 20
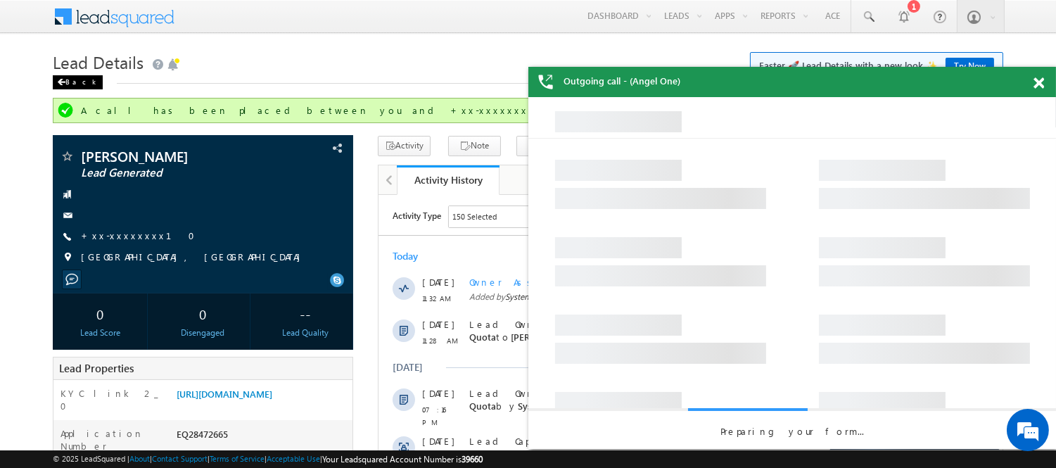
click at [67, 75] on div "Back" at bounding box center [78, 82] width 50 height 14
click at [75, 84] on div "Back" at bounding box center [78, 82] width 50 height 14
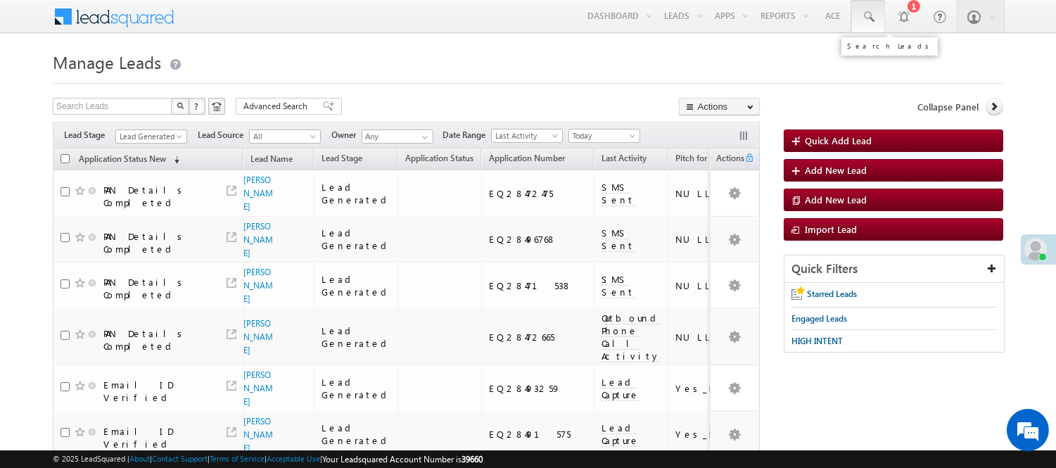
click at [881, 16] on link at bounding box center [868, 16] width 34 height 32
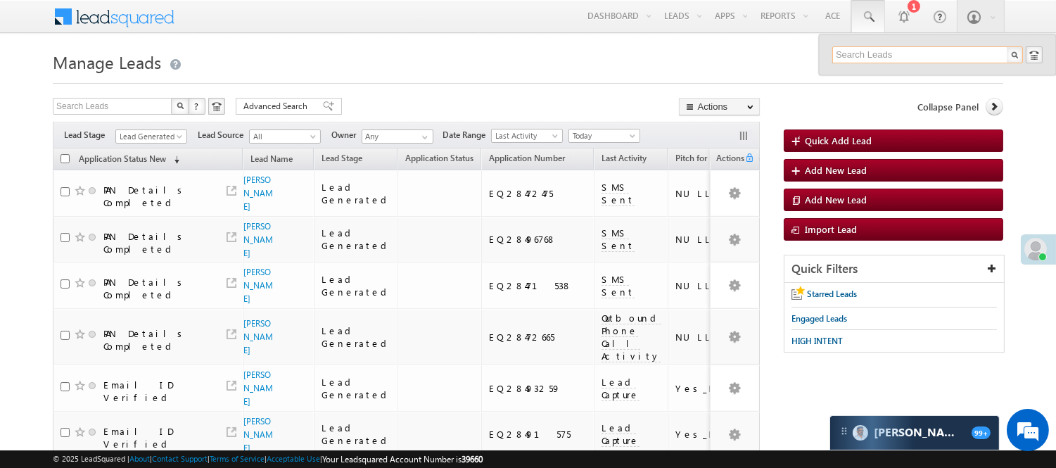
click at [899, 53] on input "text" at bounding box center [927, 54] width 191 height 17
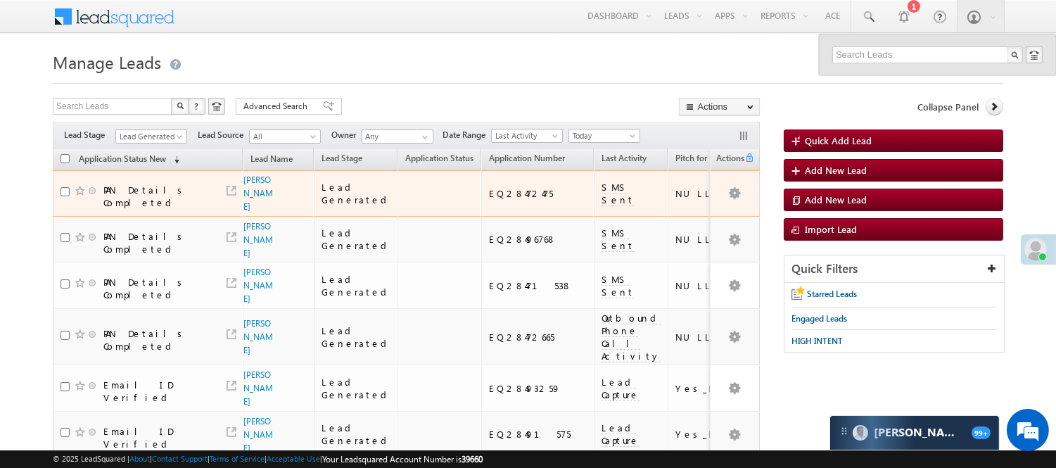
click at [150, 132] on span "Lead Generated" at bounding box center [149, 136] width 67 height 13
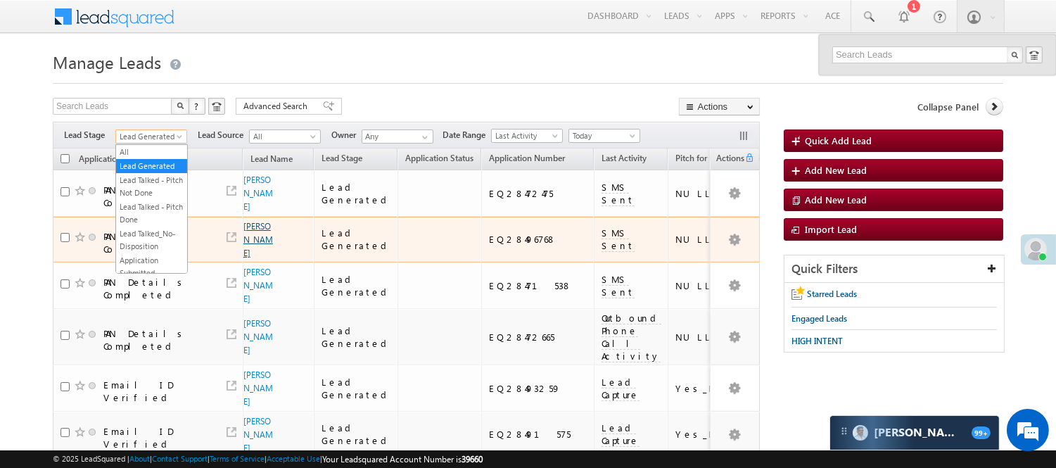
click at [255, 224] on link "[PERSON_NAME]" at bounding box center [258, 239] width 30 height 37
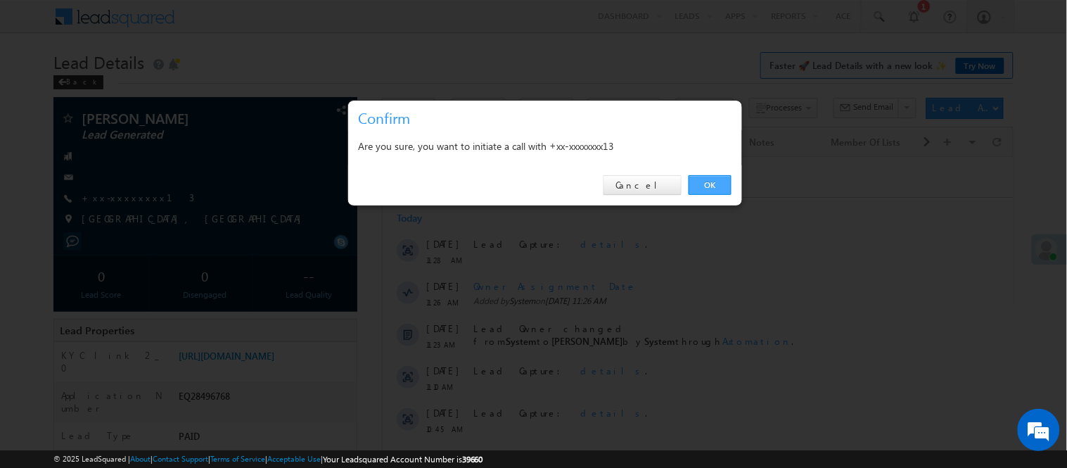
click at [711, 184] on link "OK" at bounding box center [710, 185] width 43 height 20
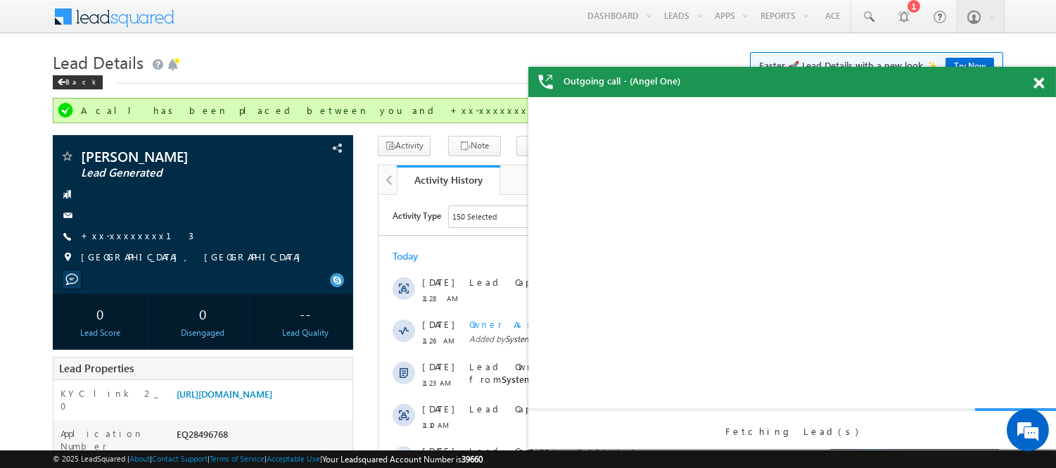
click at [1038, 84] on span at bounding box center [1038, 83] width 11 height 12
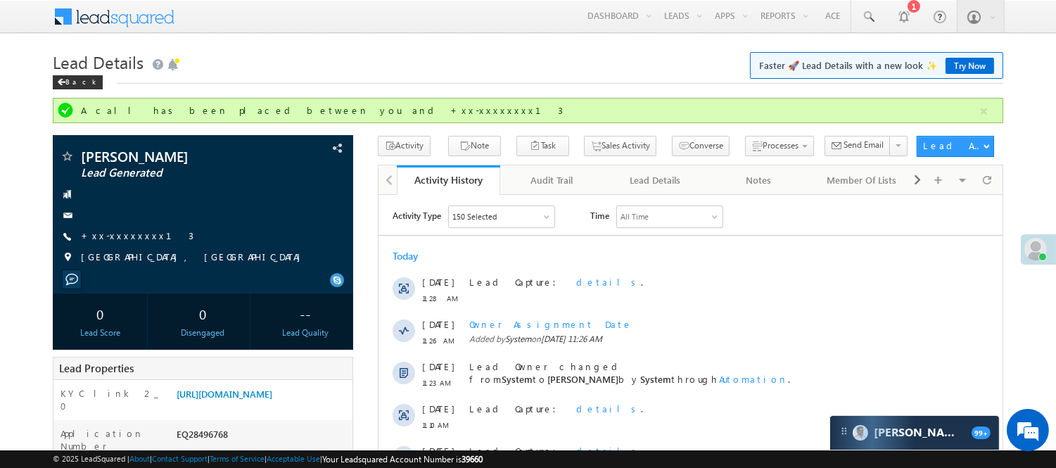
scroll to position [234, 0]
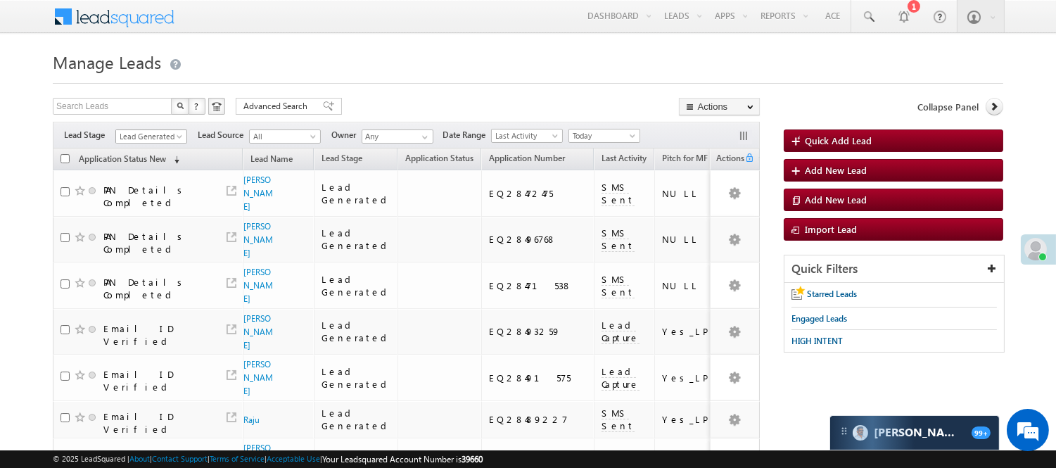
click at [156, 136] on span "Lead Generated" at bounding box center [149, 136] width 67 height 13
click at [146, 231] on link "Code Generated" at bounding box center [151, 237] width 71 height 13
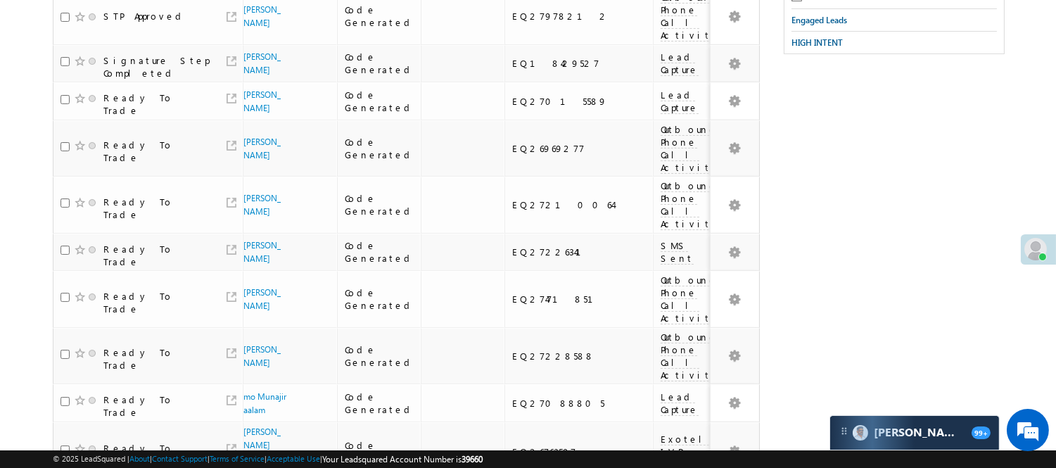
scroll to position [0, 0]
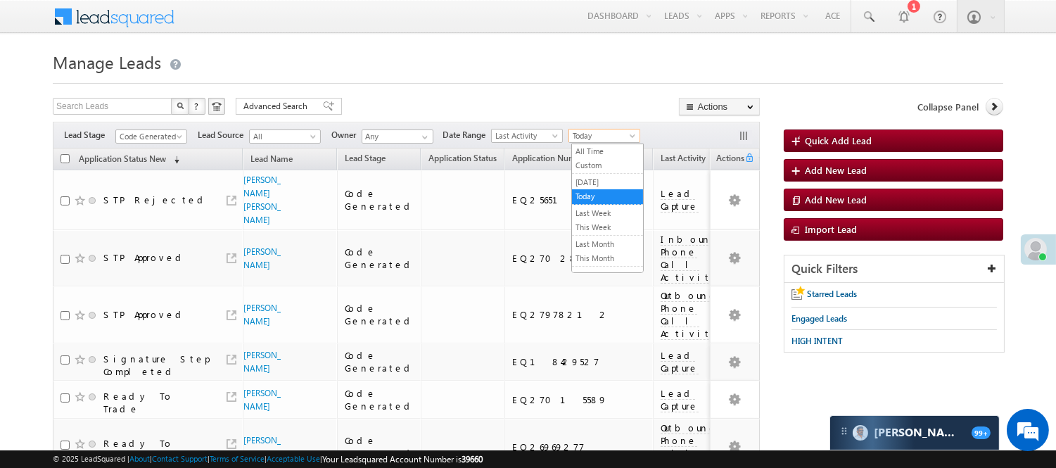
click at [612, 136] on span "Today" at bounding box center [602, 135] width 67 height 13
click at [609, 148] on link "All Time" at bounding box center [607, 151] width 71 height 13
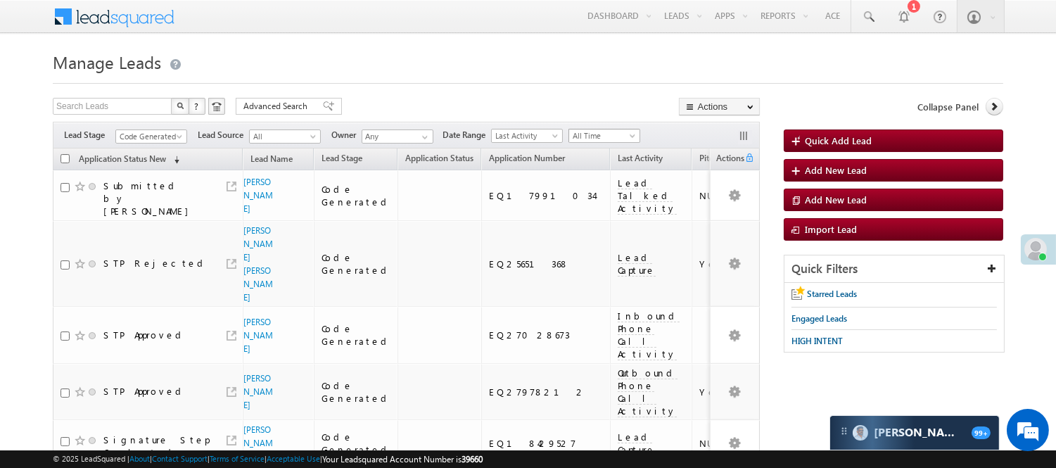
click at [597, 141] on span "All Time" at bounding box center [602, 135] width 67 height 13
click at [596, 186] on link "Yesterday" at bounding box center [607, 182] width 71 height 13
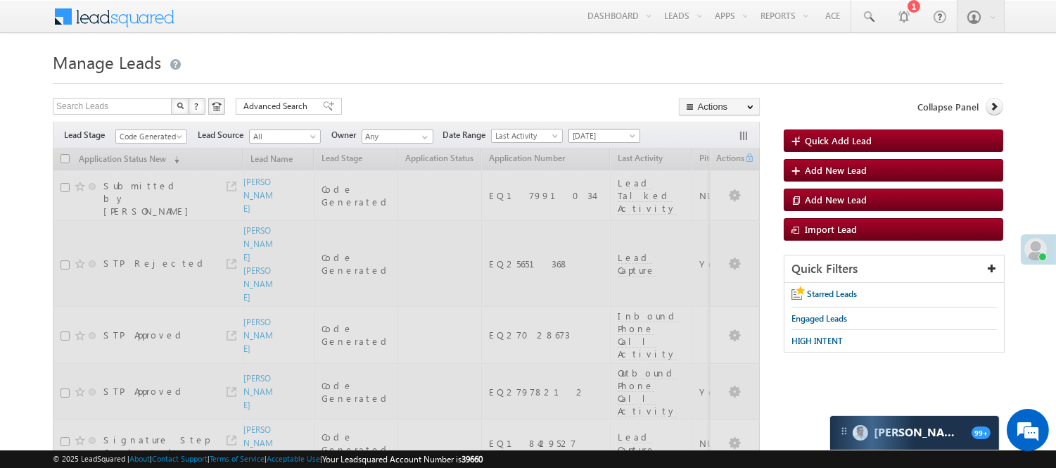
click at [598, 136] on span "[DATE]" at bounding box center [602, 135] width 67 height 13
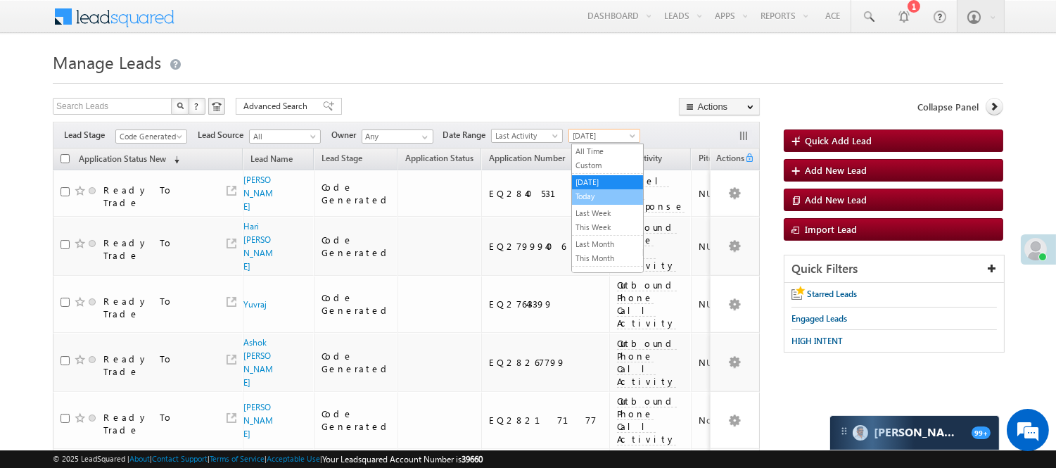
click at [610, 197] on link "Today" at bounding box center [607, 196] width 71 height 13
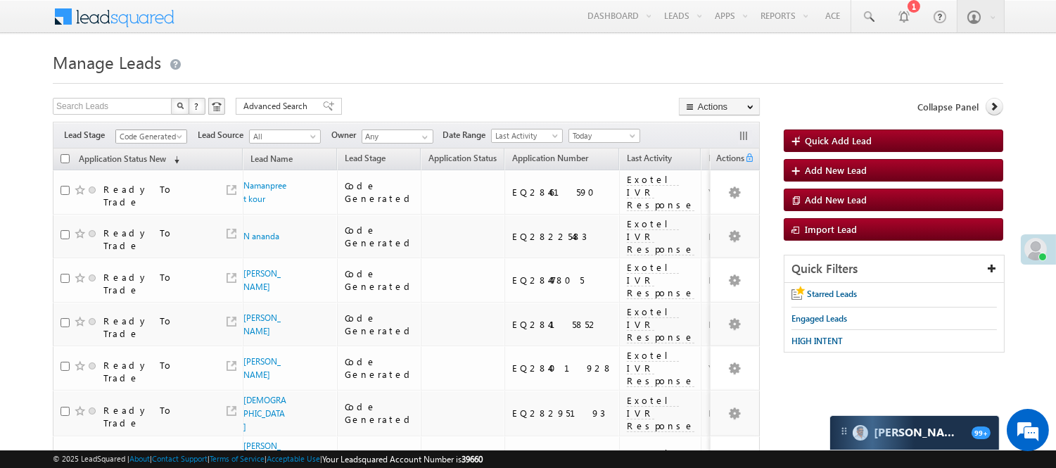
click at [152, 132] on span "Code Generated" at bounding box center [149, 136] width 67 height 13
click at [151, 172] on link "Lead Generated" at bounding box center [151, 166] width 71 height 13
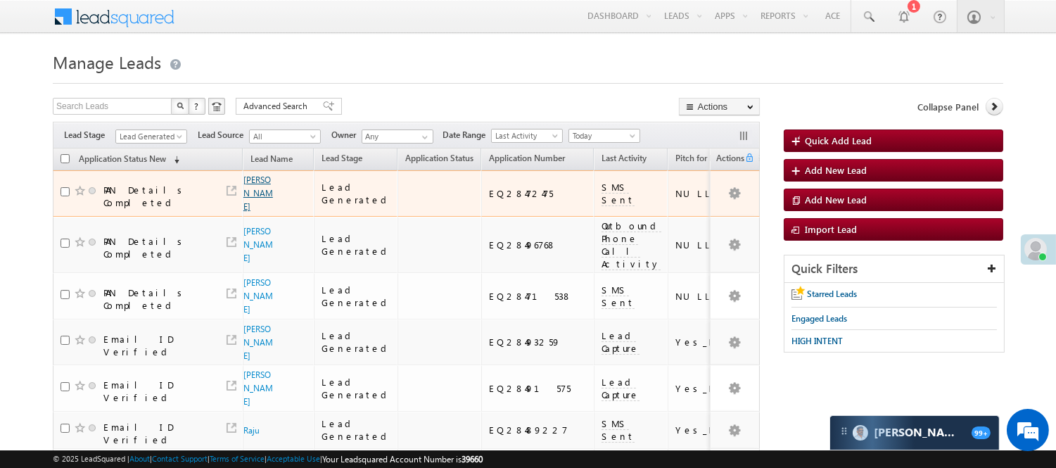
click at [243, 184] on link "[PERSON_NAME]" at bounding box center [258, 192] width 30 height 37
click at [256, 185] on link "[PERSON_NAME]" at bounding box center [258, 192] width 30 height 37
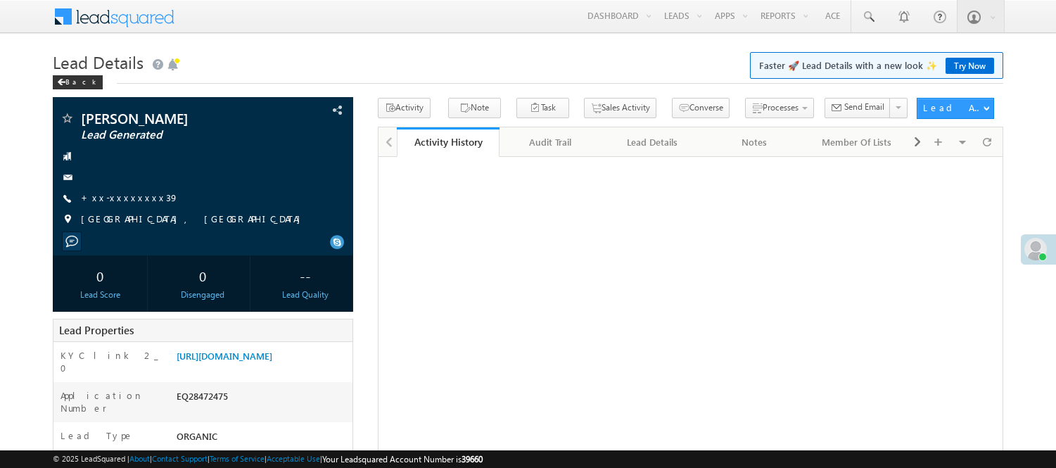
click at [122, 197] on link "+xx-xxxxxxxx39" at bounding box center [130, 197] width 98 height 12
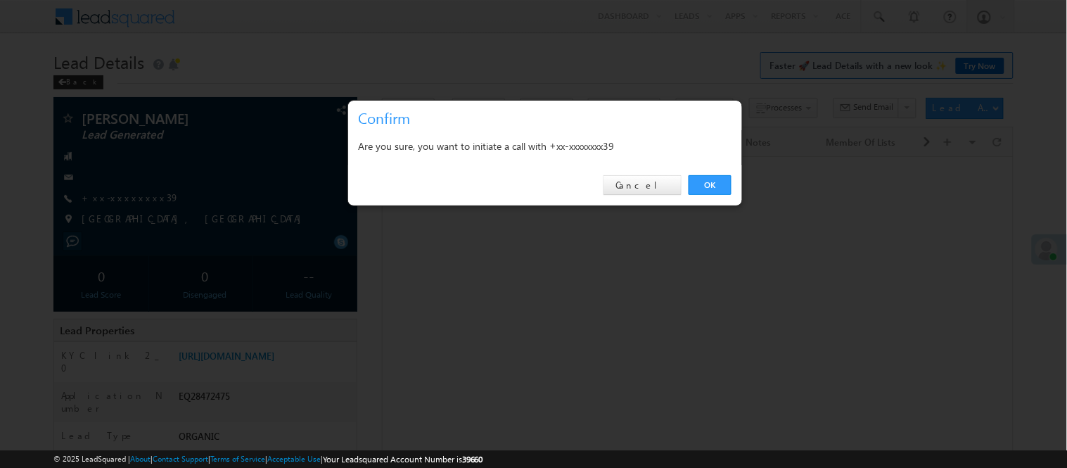
click at [699, 197] on div "OK Cancel" at bounding box center [545, 185] width 394 height 40
click at [706, 188] on link "OK" at bounding box center [710, 185] width 43 height 20
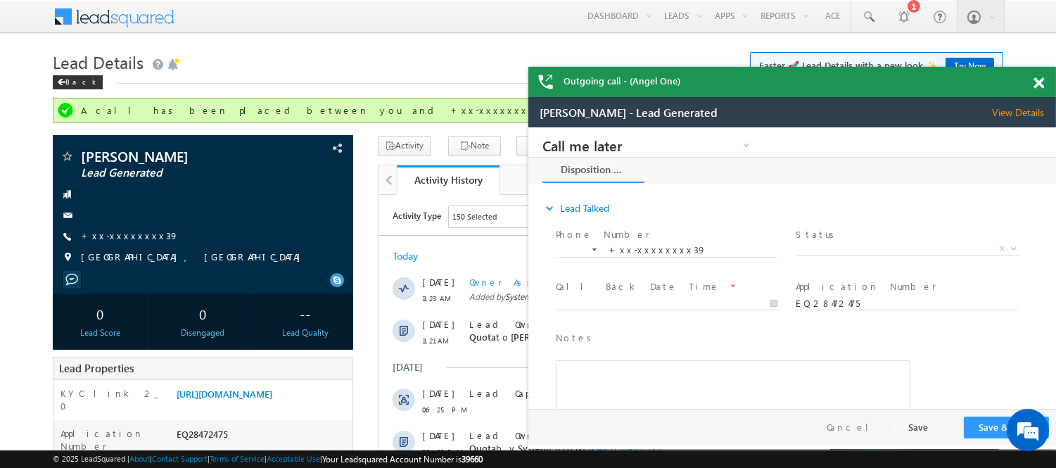
click at [1039, 77] on span at bounding box center [1038, 83] width 11 height 12
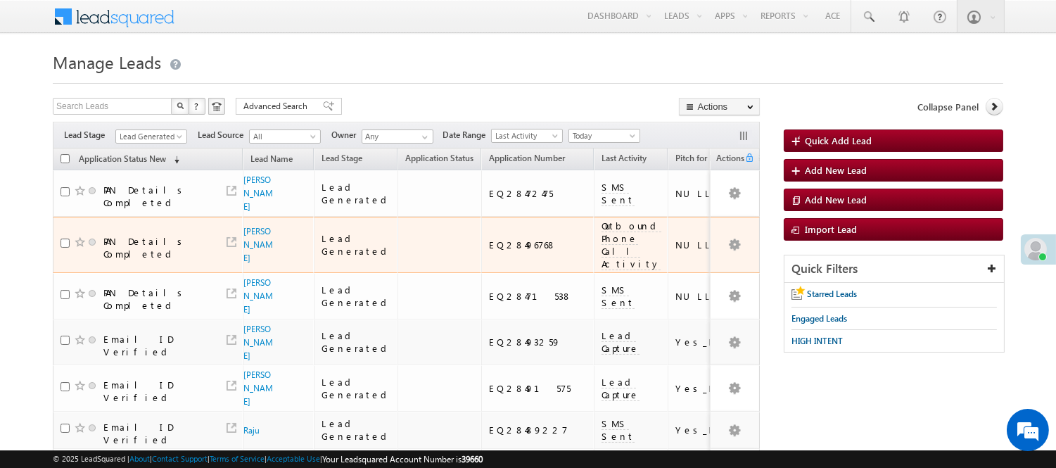
click at [139, 137] on span "Lead Generated" at bounding box center [149, 136] width 67 height 13
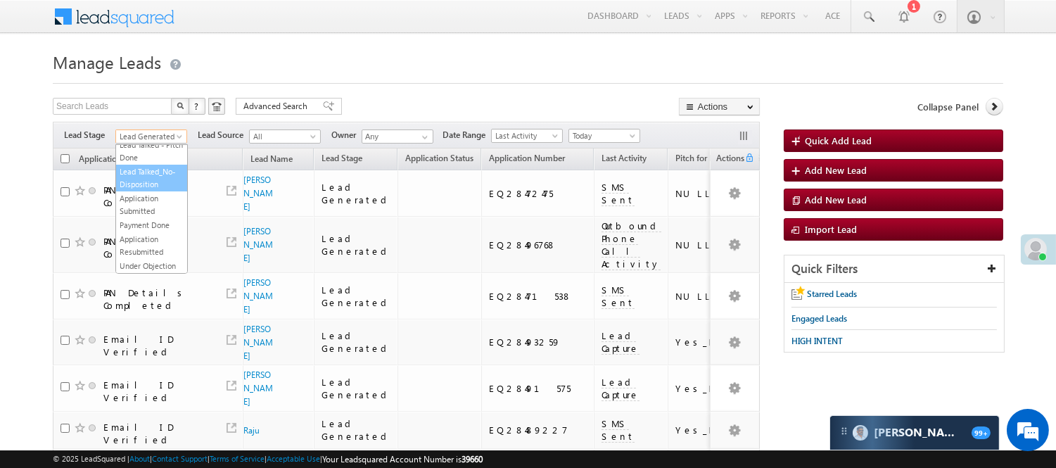
scroll to position [156, 0]
click at [149, 192] on link "Lead Called" at bounding box center [151, 185] width 71 height 13
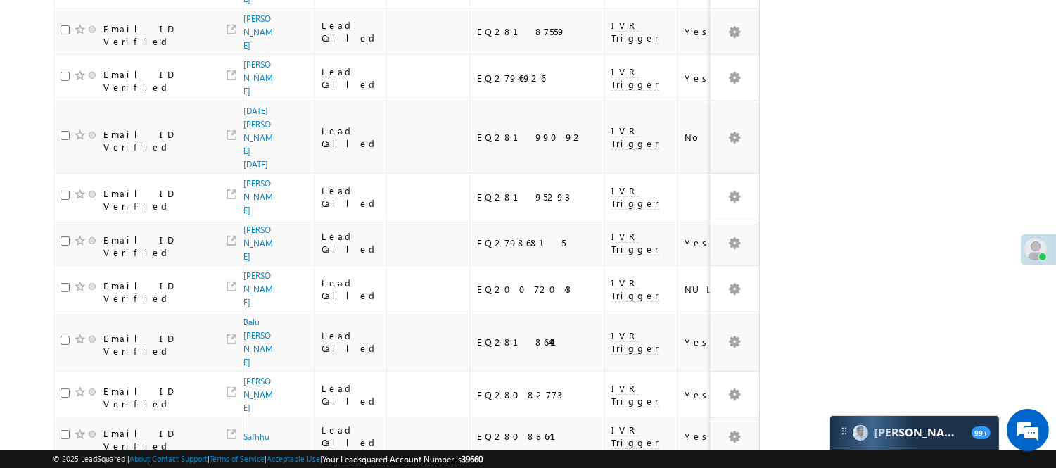
scroll to position [974, 0]
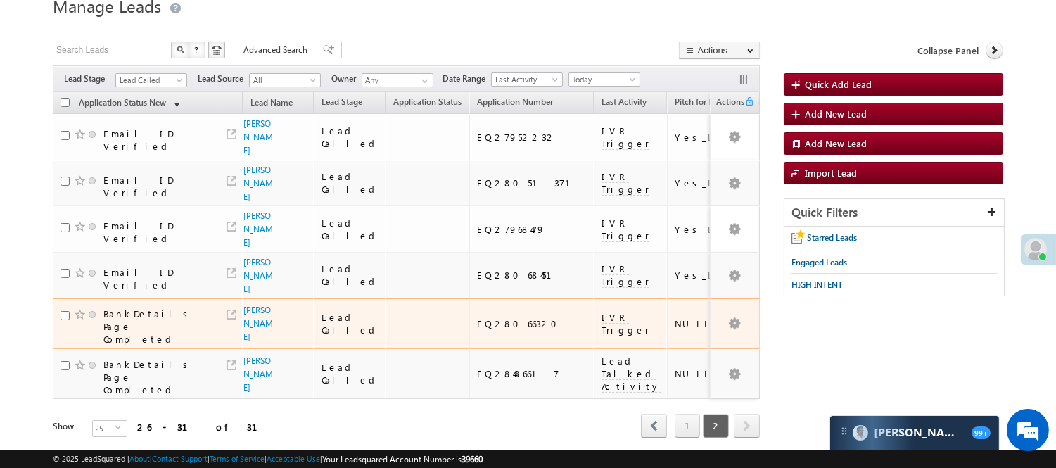
scroll to position [0, 0]
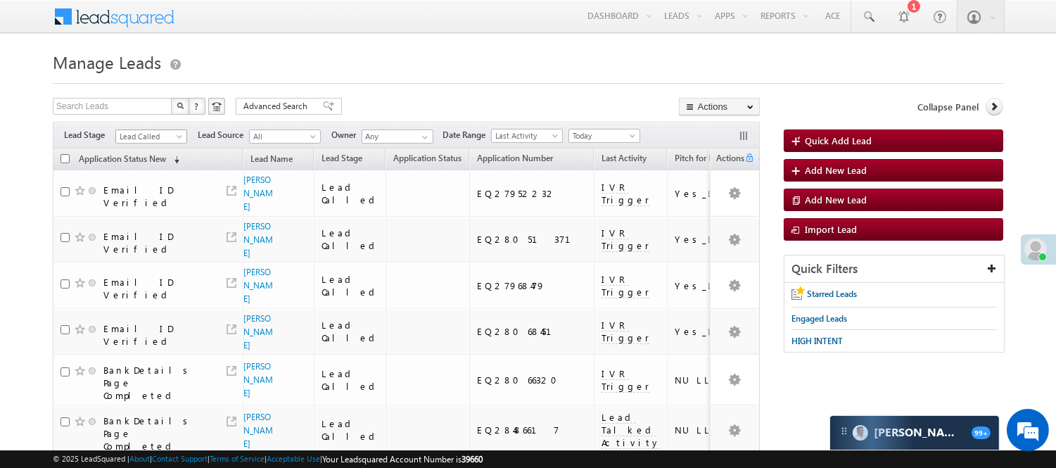
click at [146, 138] on span "Lead Called" at bounding box center [149, 136] width 67 height 13
click at [160, 172] on link "Lead Generated" at bounding box center [151, 166] width 71 height 13
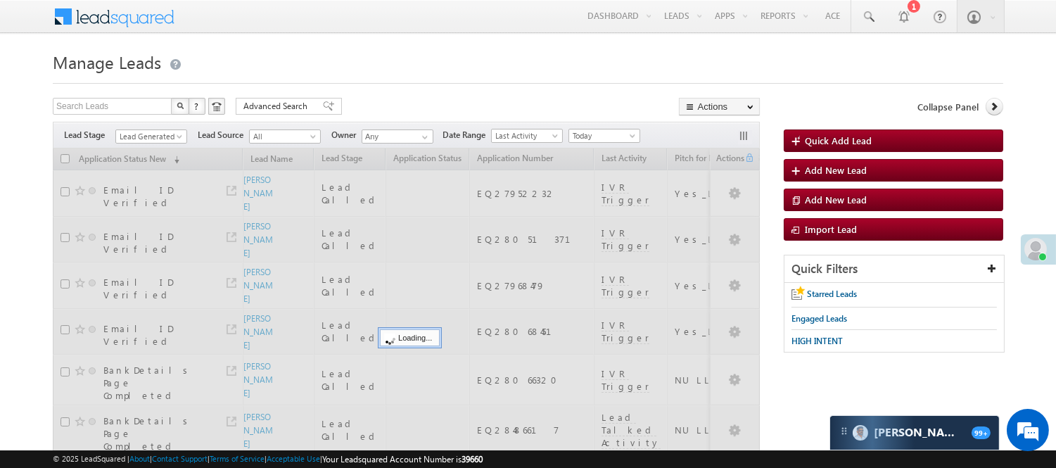
click at [426, 84] on form "Manage Leads Quick Add Lead Search Leads X ? 31 results found Advanced Search A…" at bounding box center [528, 290] width 950 height 486
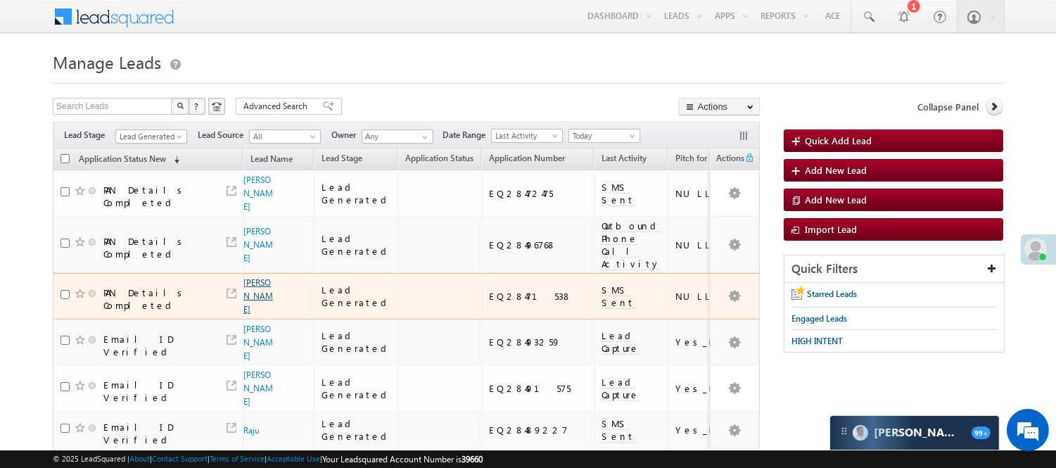
click at [251, 277] on link "Dinesh kumar" at bounding box center [258, 295] width 30 height 37
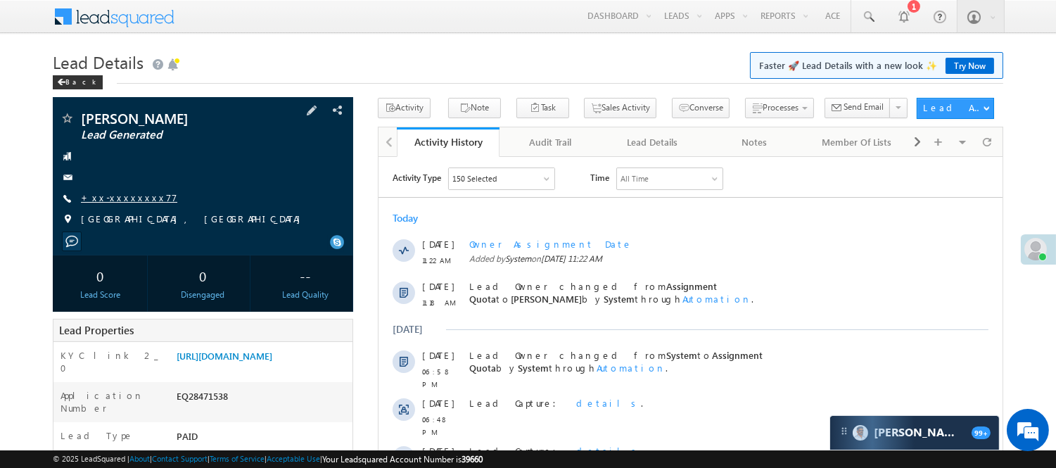
click at [113, 202] on link "+xx-xxxxxxxx77" at bounding box center [129, 197] width 96 height 12
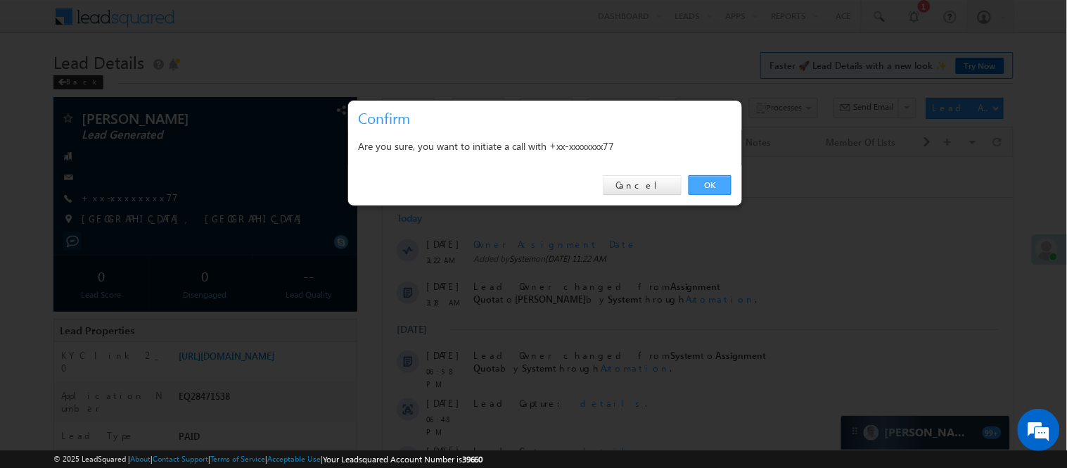
click at [708, 188] on link "OK" at bounding box center [710, 185] width 43 height 20
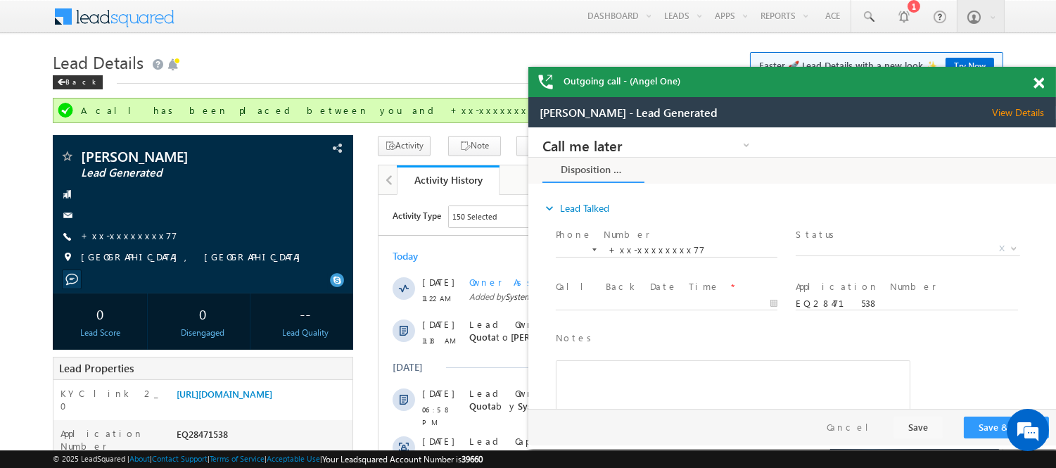
click at [1039, 85] on span at bounding box center [1038, 83] width 11 height 12
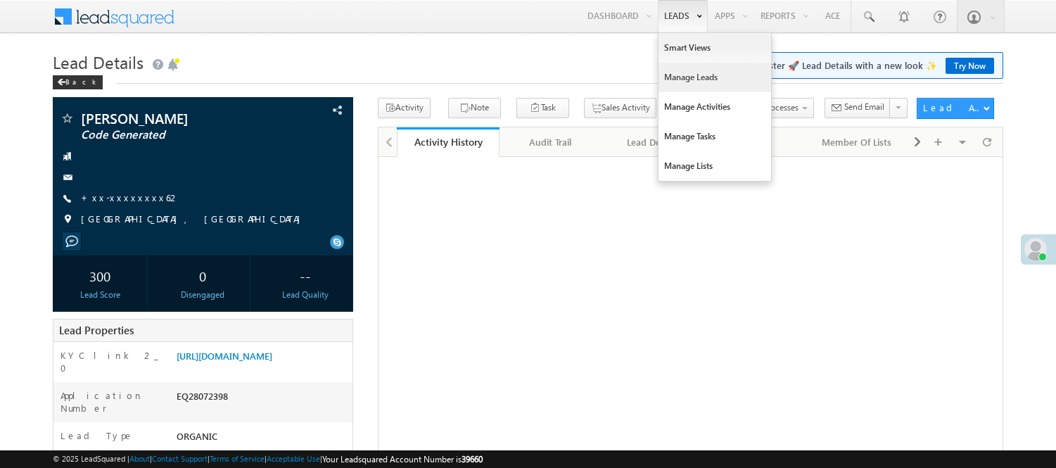
click at [687, 74] on link "Manage Leads" at bounding box center [714, 78] width 113 height 30
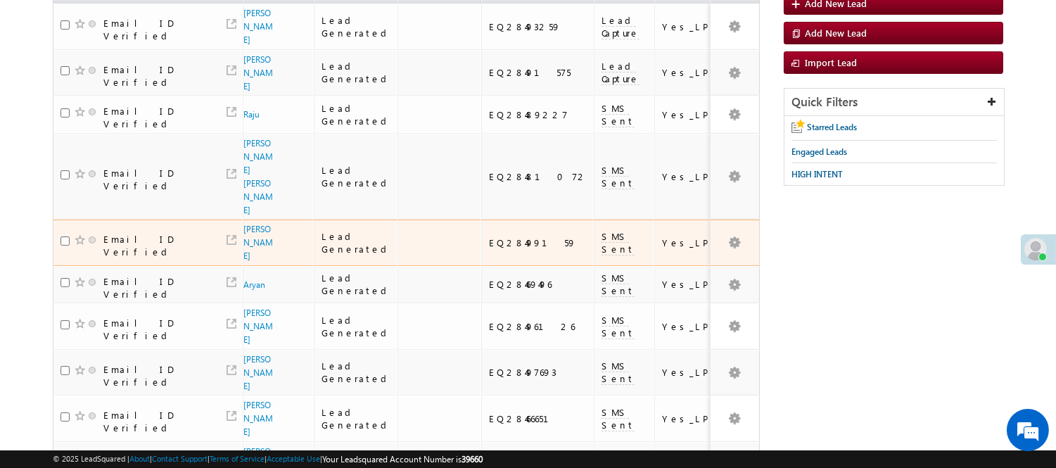
scroll to position [144, 0]
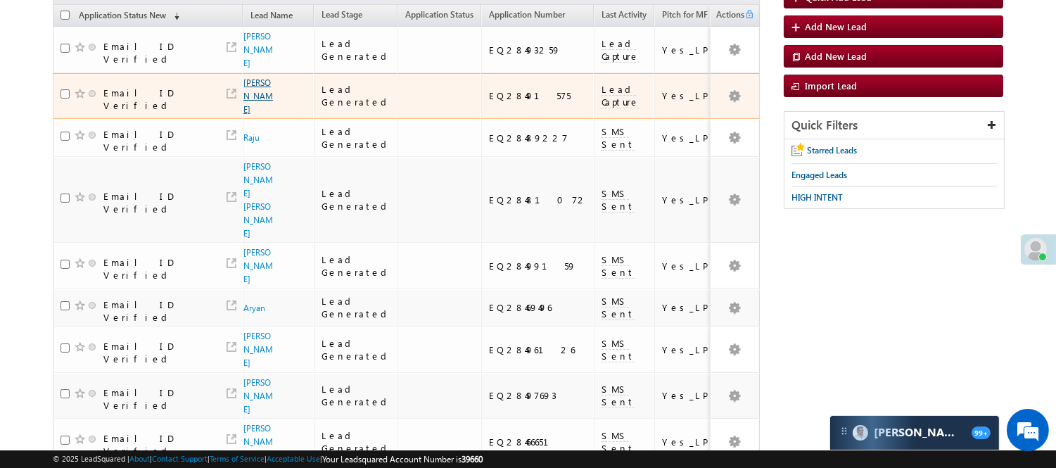
click at [250, 77] on link "[PERSON_NAME]" at bounding box center [258, 95] width 30 height 37
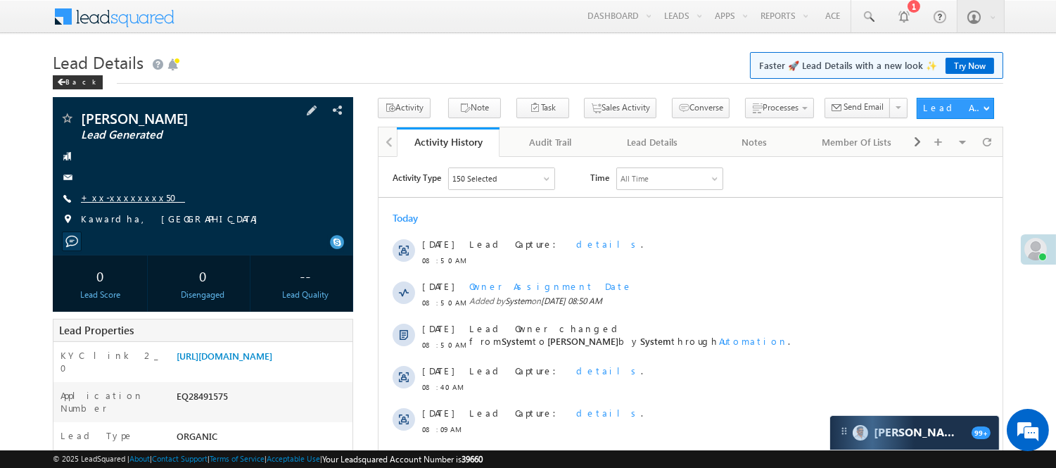
click at [132, 197] on link "+xx-xxxxxxxx50" at bounding box center [133, 197] width 104 height 12
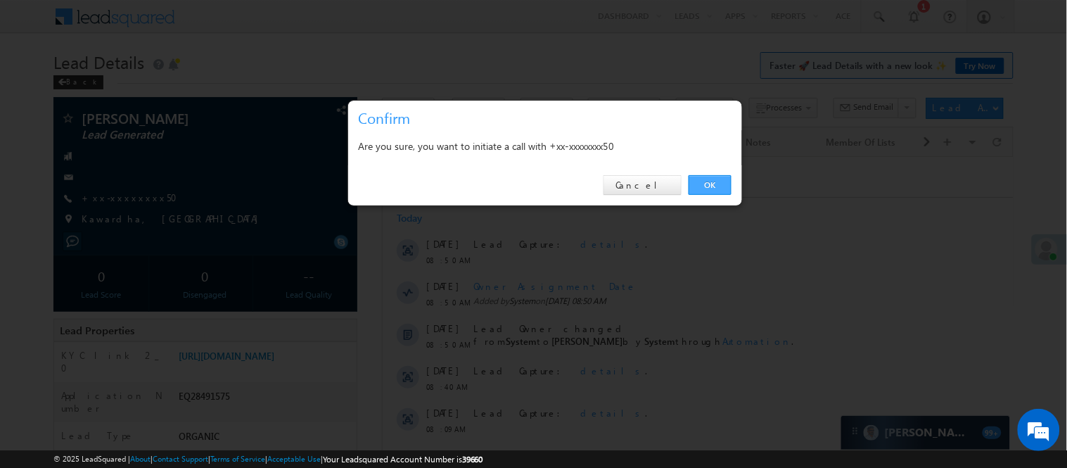
click at [713, 184] on link "OK" at bounding box center [710, 185] width 43 height 20
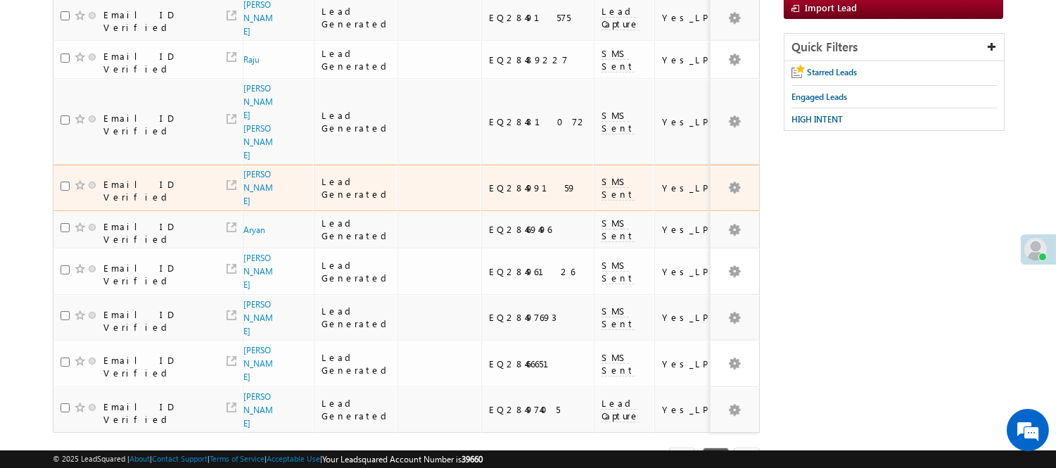
scroll to position [65, 0]
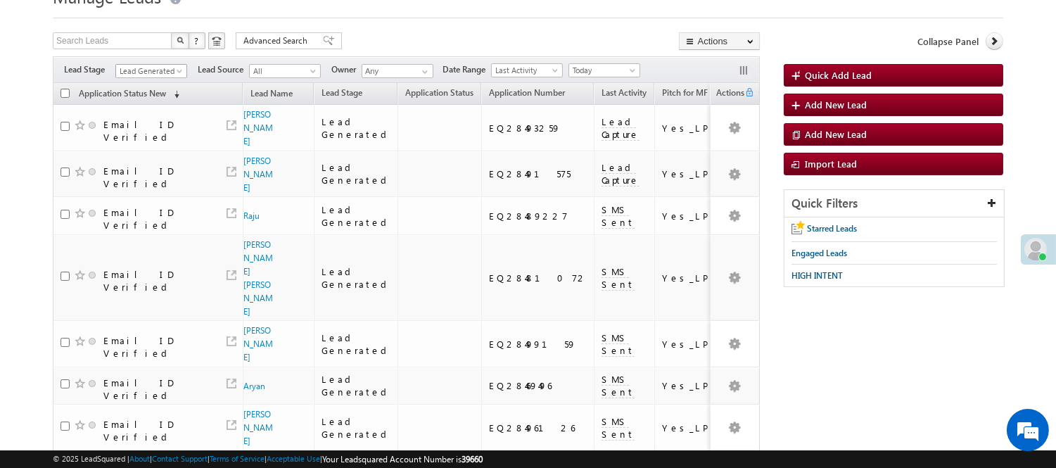
click at [151, 68] on span "Lead Generated" at bounding box center [149, 71] width 67 height 13
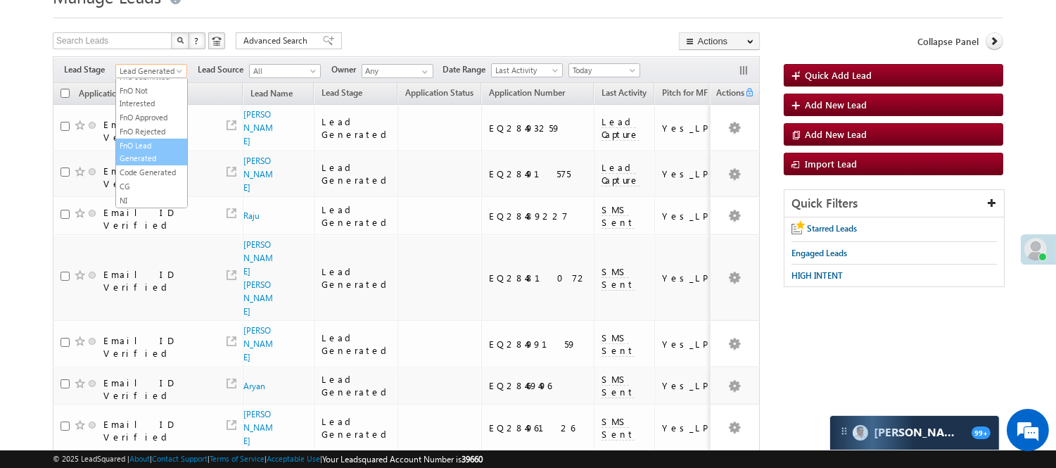
scroll to position [349, 0]
click at [155, 166] on link "Code Generated" at bounding box center [151, 172] width 71 height 13
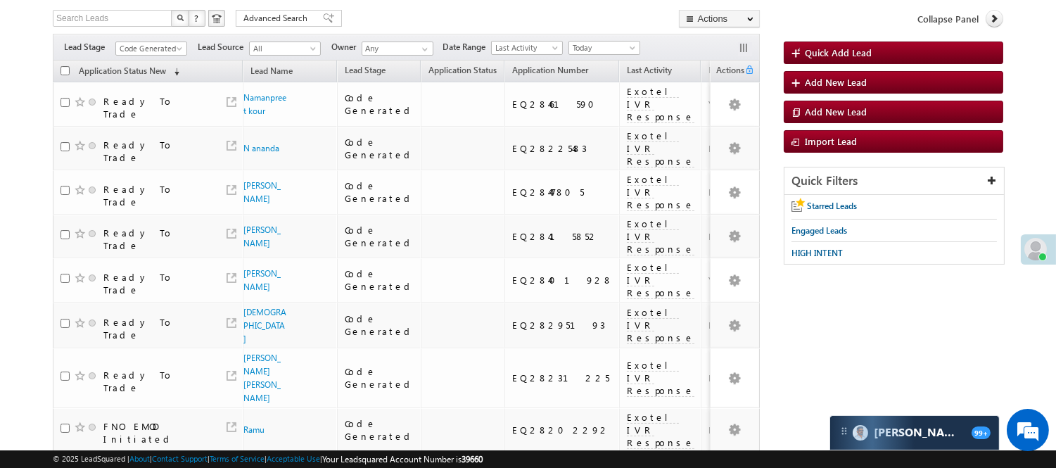
scroll to position [10, 0]
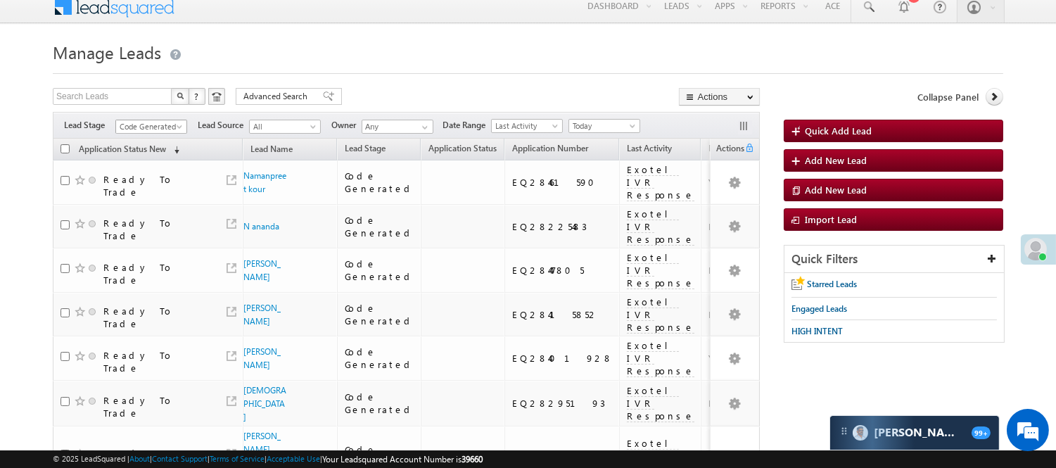
click at [171, 124] on span "Code Generated" at bounding box center [149, 126] width 67 height 13
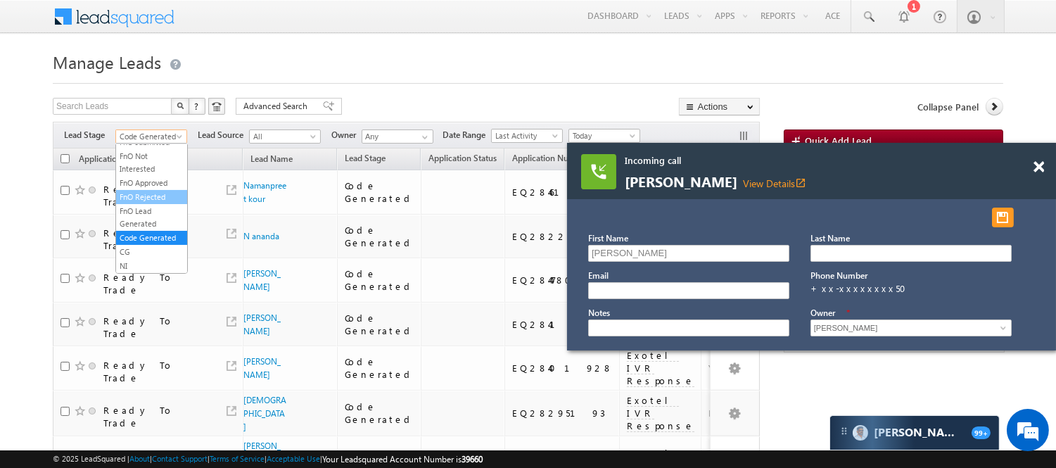
scroll to position [0, 0]
click at [155, 172] on link "Lead Generated" at bounding box center [151, 166] width 71 height 13
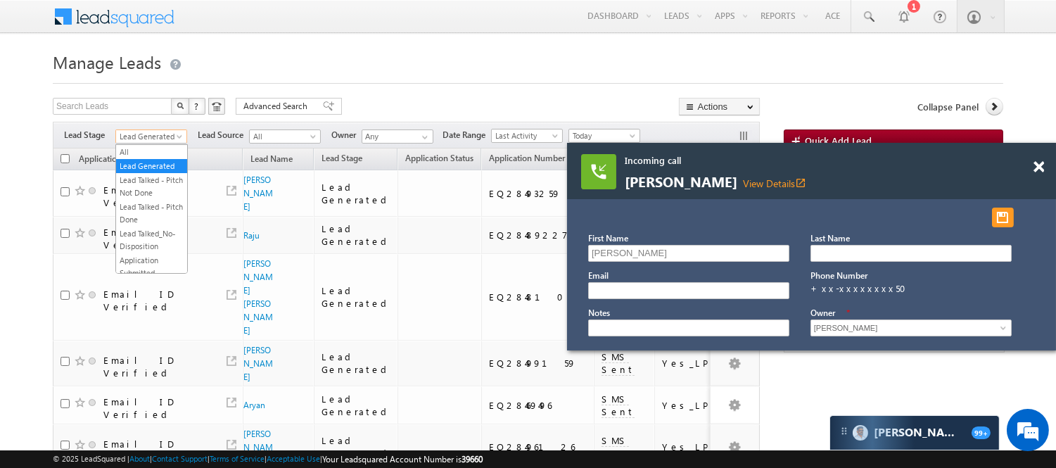
click at [155, 137] on span "Lead Generated" at bounding box center [149, 136] width 67 height 13
click at [150, 231] on link "Code Generated" at bounding box center [151, 237] width 71 height 13
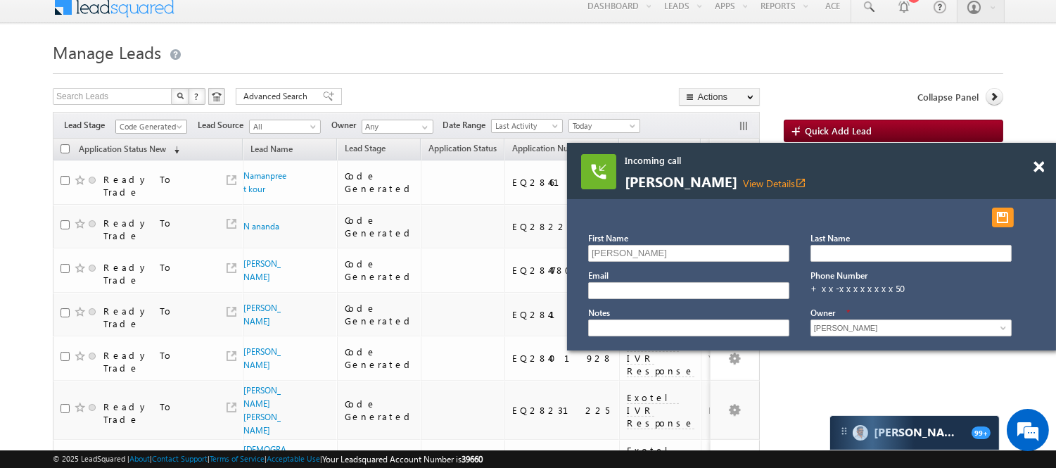
click at [150, 123] on span "Code Generated" at bounding box center [149, 126] width 67 height 13
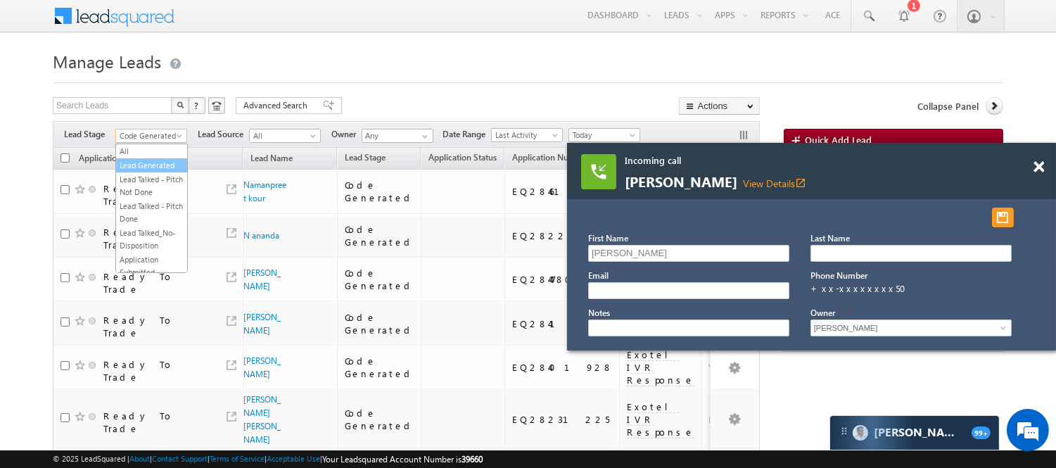
scroll to position [0, 0]
click at [146, 164] on link "Lead Generated" at bounding box center [151, 166] width 71 height 13
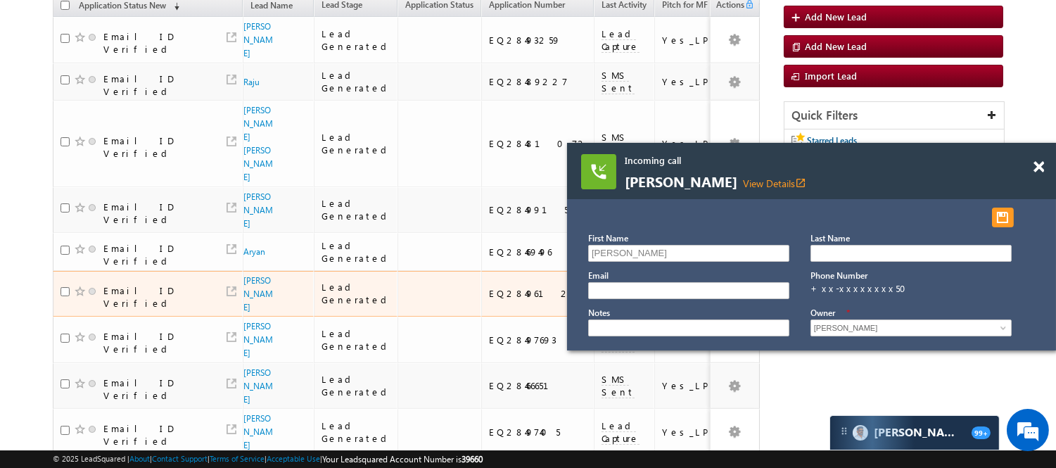
scroll to position [97, 0]
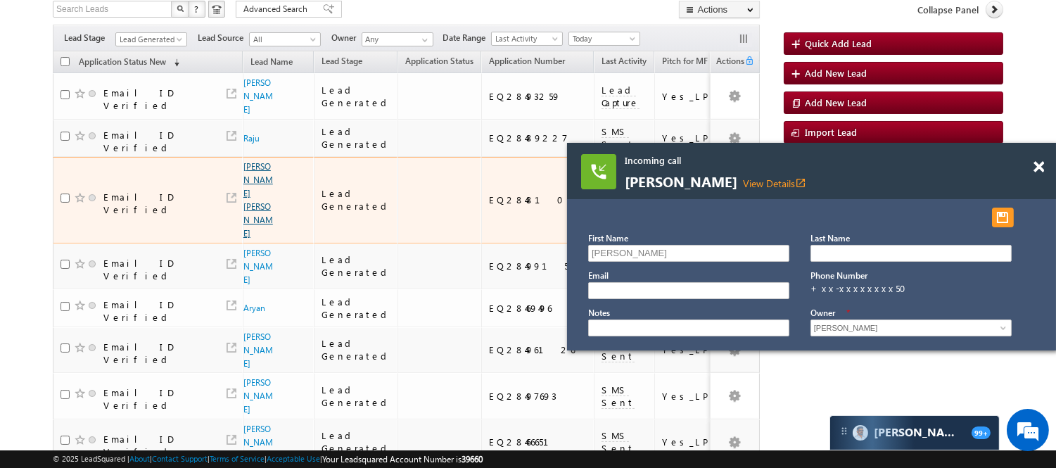
click at [247, 174] on link "Abhishek Kumar Singh" at bounding box center [258, 199] width 30 height 77
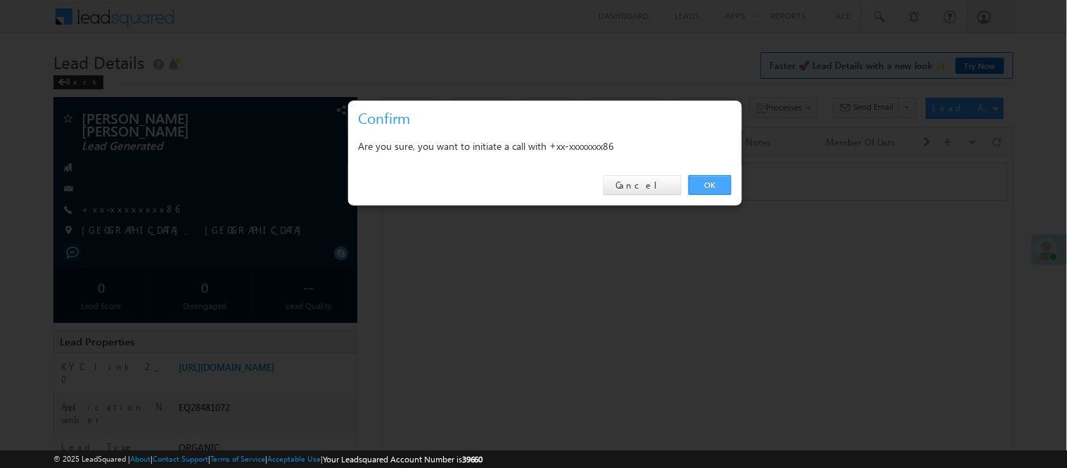
click at [705, 183] on link "OK" at bounding box center [710, 185] width 43 height 20
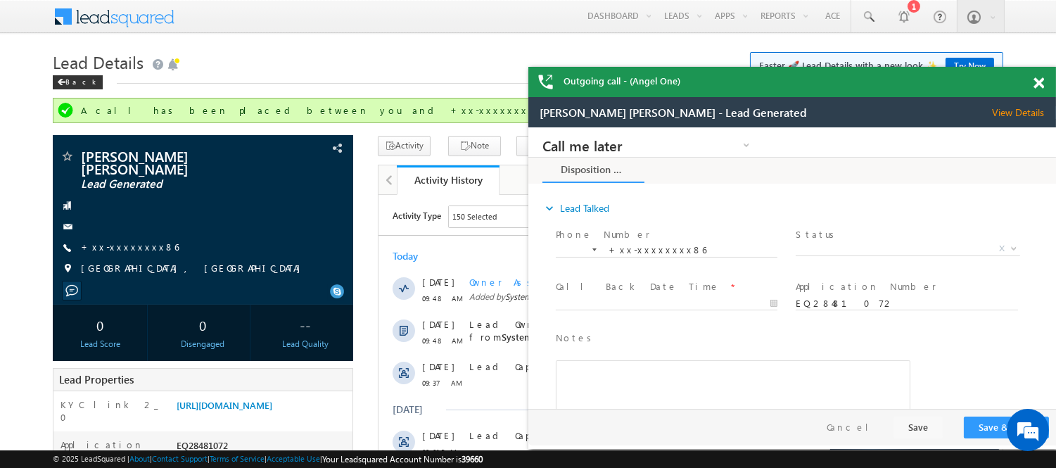
click at [1037, 84] on span at bounding box center [1038, 83] width 11 height 12
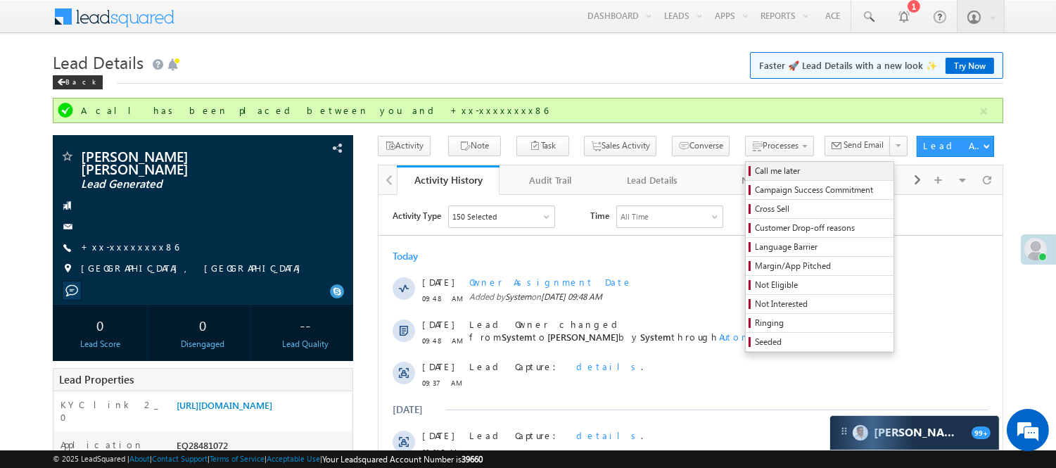
click at [755, 171] on span "Call me later" at bounding box center [822, 171] width 134 height 13
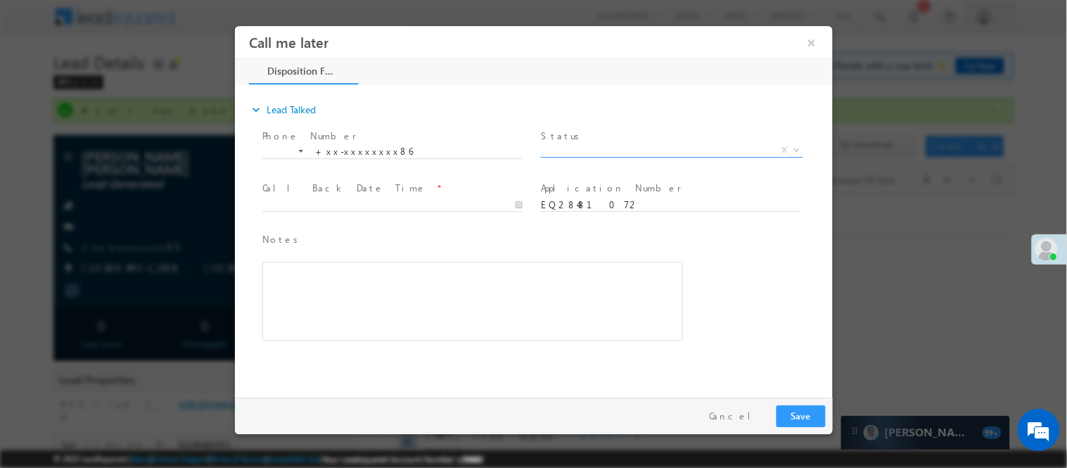
click at [630, 143] on span "X" at bounding box center [671, 150] width 262 height 14
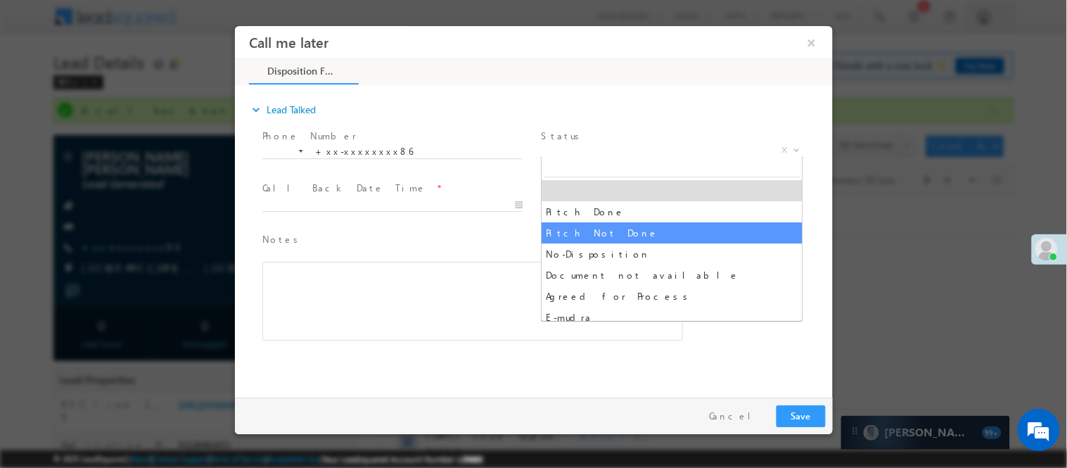
select select "Pitch Not Done"
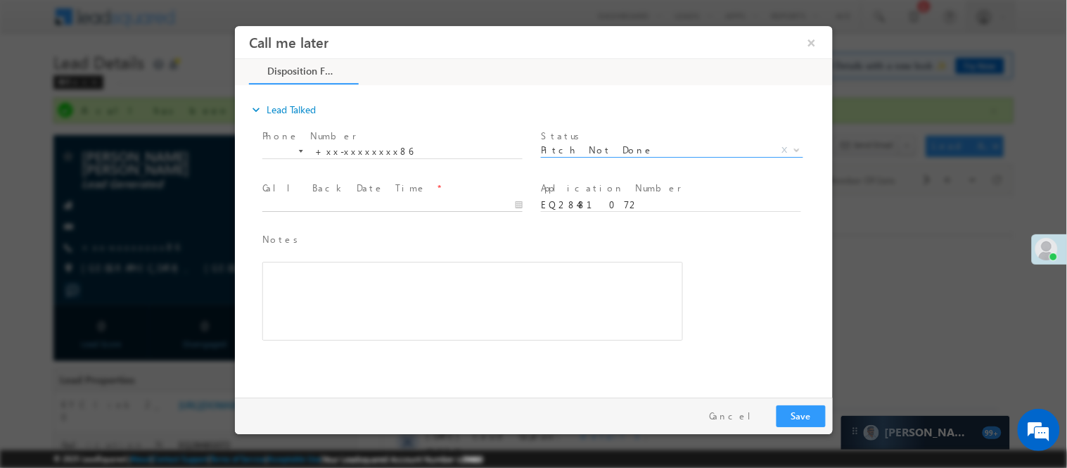
type input "09/07/25 11:54 AM"
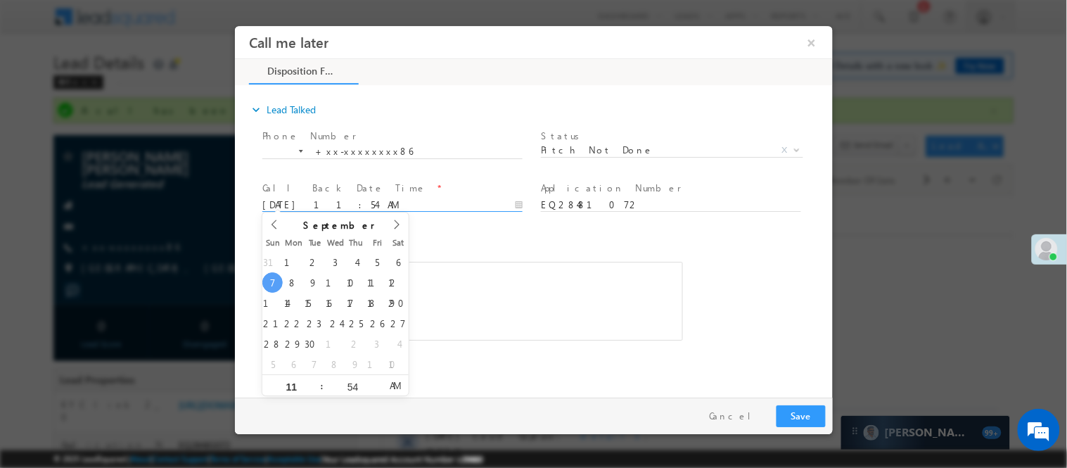
click at [487, 203] on input "09/07/25 11:54 AM" at bounding box center [392, 205] width 260 height 14
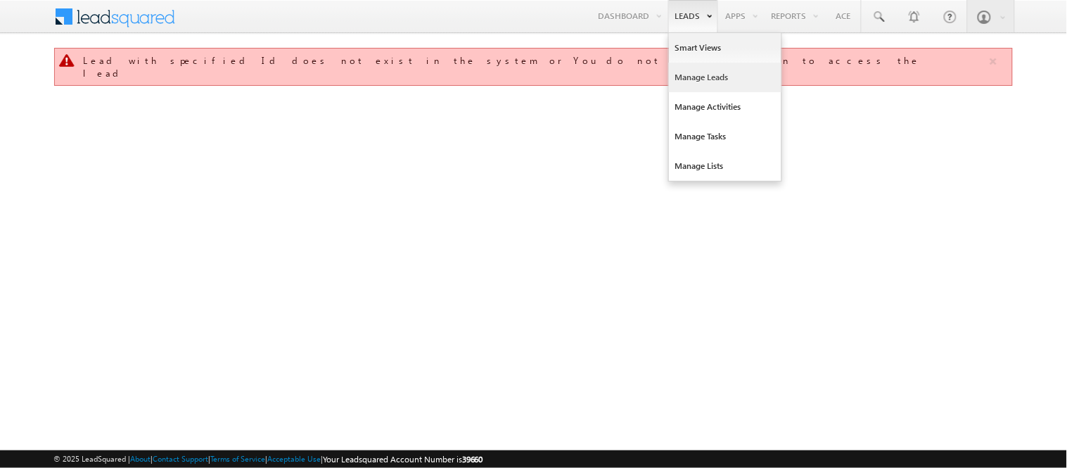
drag, startPoint x: 0, startPoint y: 0, endPoint x: 713, endPoint y: 81, distance: 717.2
click at [713, 81] on link "Manage Leads" at bounding box center [725, 78] width 113 height 30
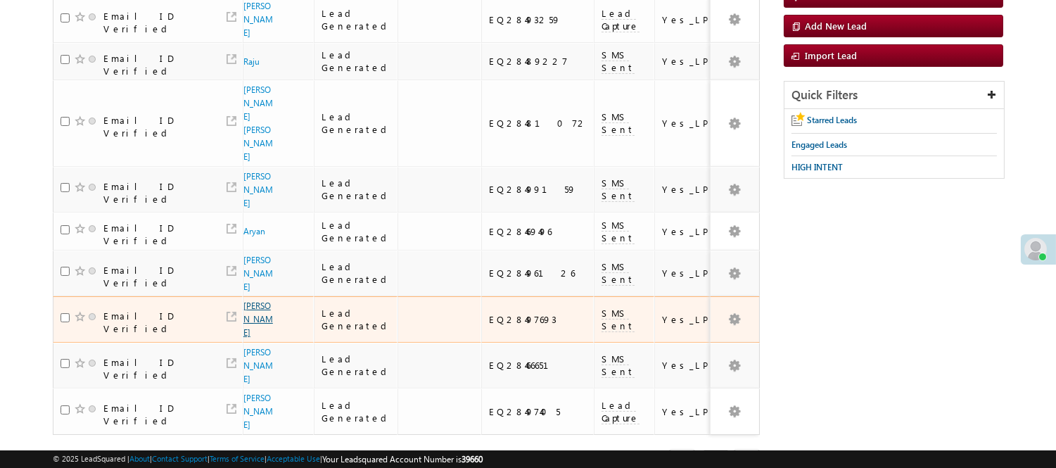
scroll to position [176, 0]
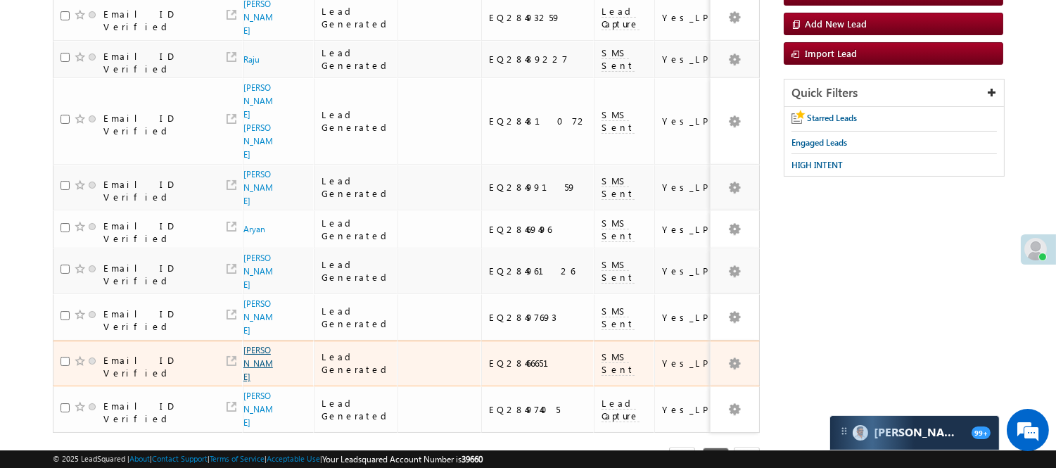
click at [247, 345] on link "[PERSON_NAME]" at bounding box center [258, 363] width 30 height 37
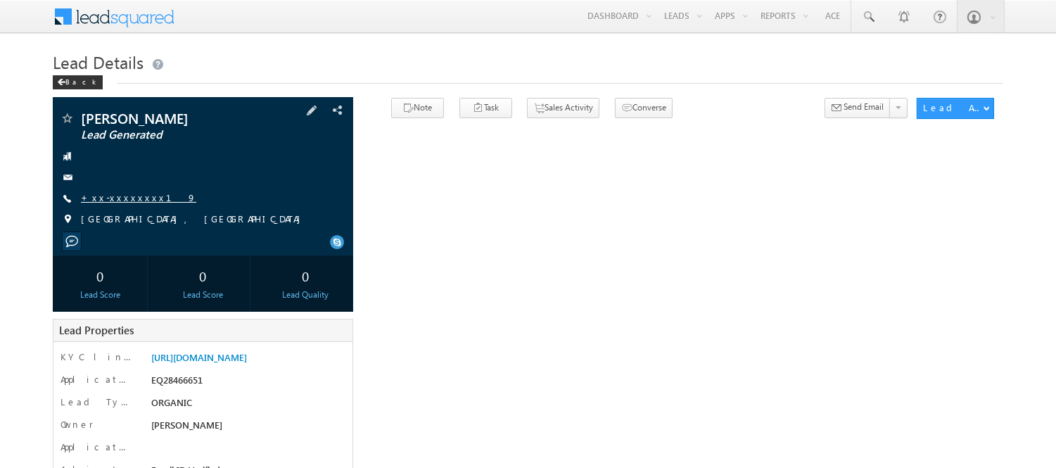
click at [113, 196] on link "+xx-xxxxxxxx19" at bounding box center [138, 197] width 115 height 12
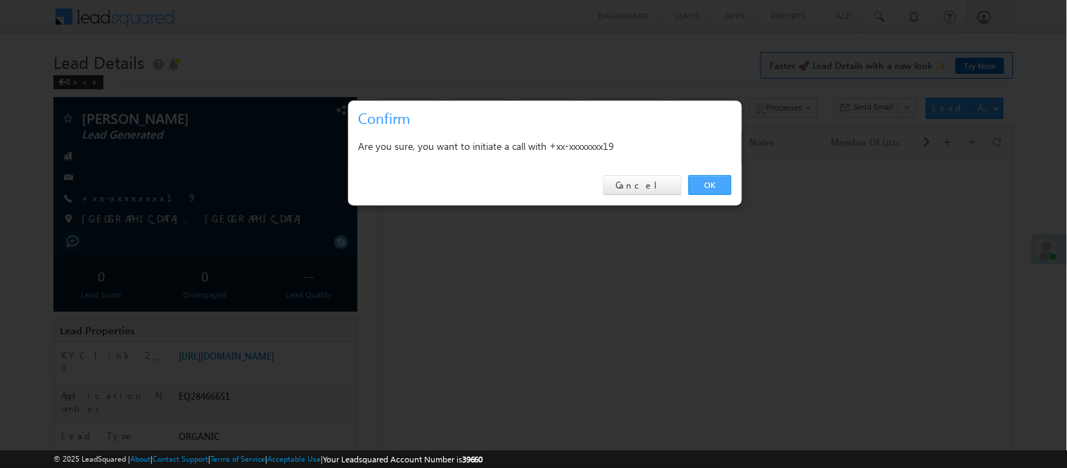
click at [714, 177] on link "OK" at bounding box center [710, 185] width 43 height 20
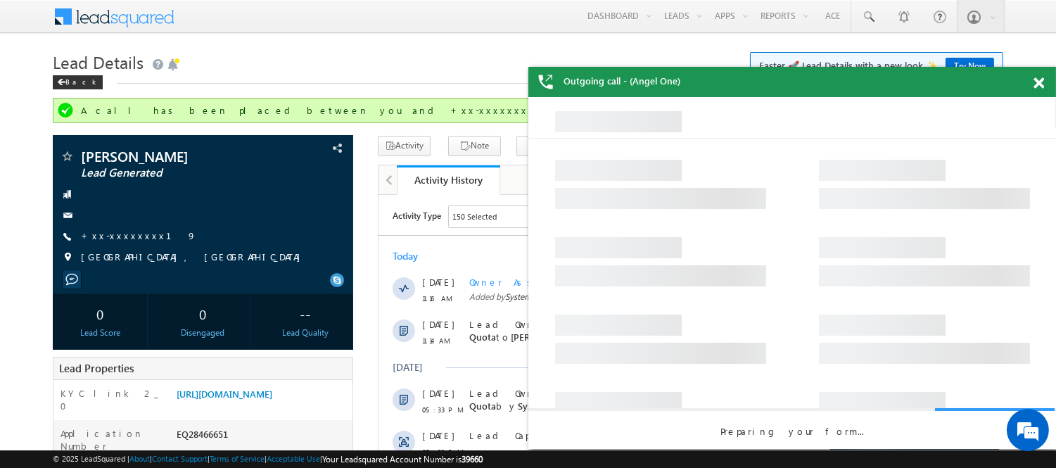
click at [1035, 80] on span at bounding box center [1038, 83] width 11 height 12
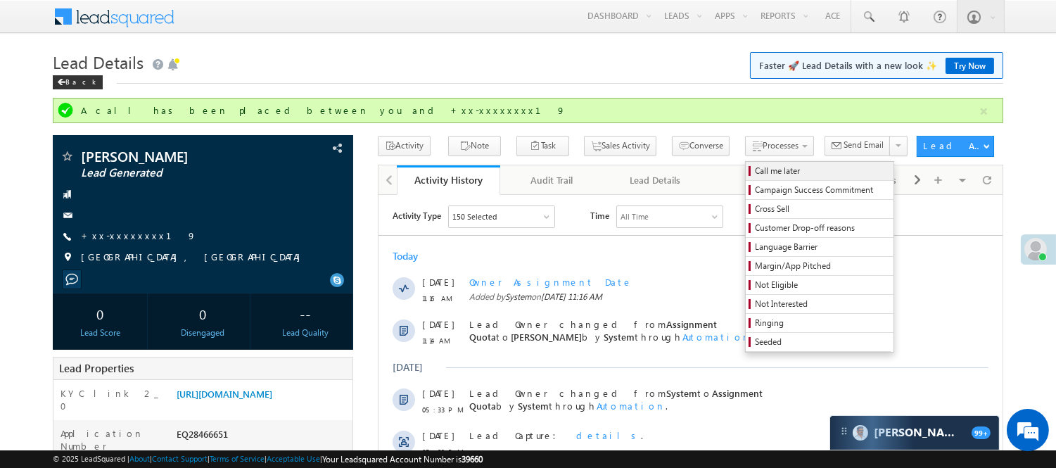
click at [755, 166] on span "Call me later" at bounding box center [822, 171] width 134 height 13
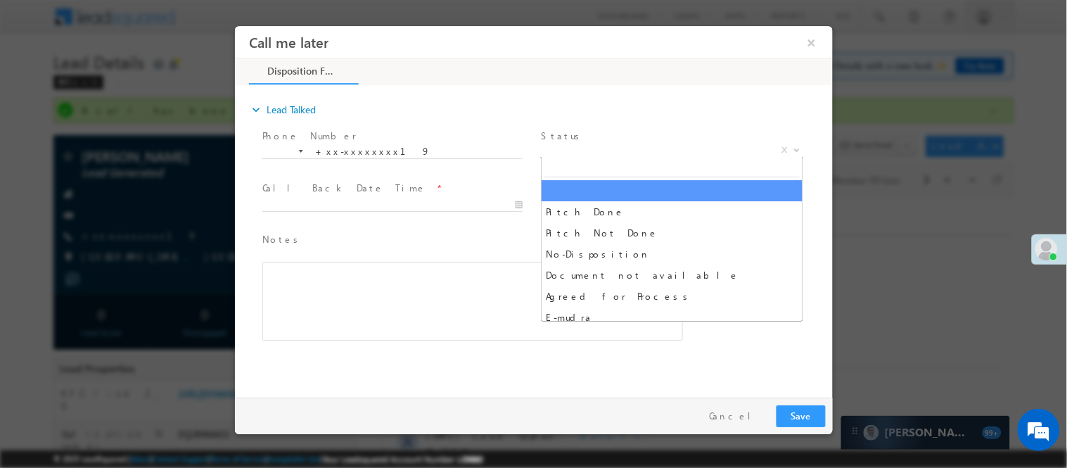
click at [671, 146] on span "X" at bounding box center [671, 150] width 262 height 14
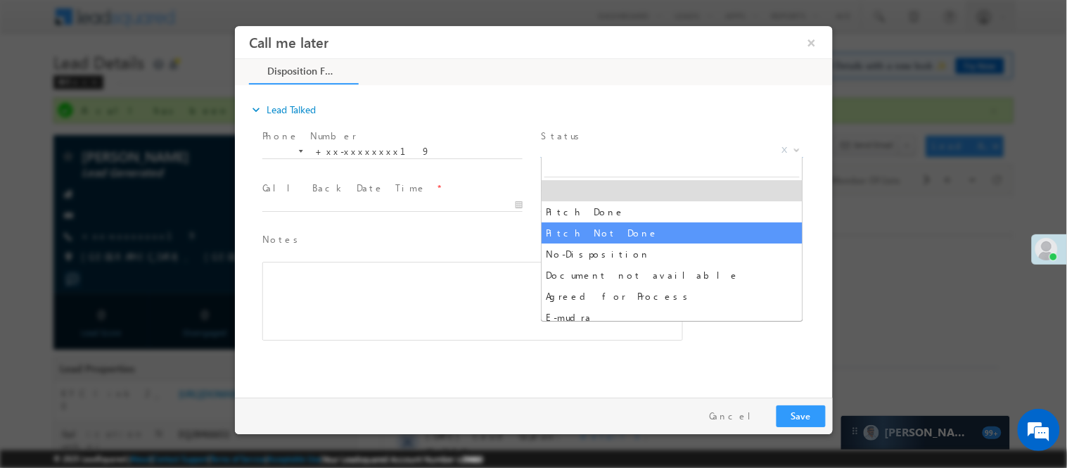
select select "Pitch Not Done"
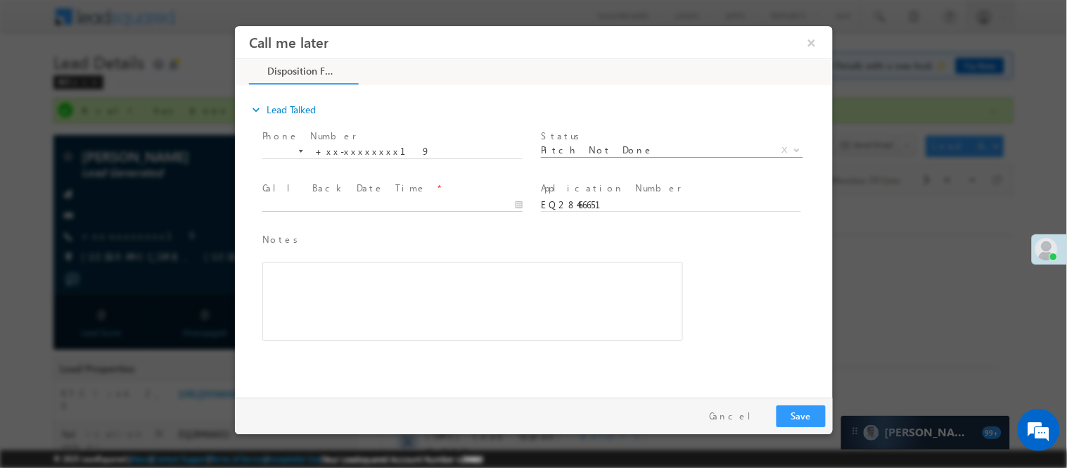
type input "[DATE] 11:55 AM"
click at [485, 203] on input "[DATE] 11:55 AM" at bounding box center [392, 205] width 260 height 14
click at [815, 44] on button "×" at bounding box center [811, 42] width 24 height 26
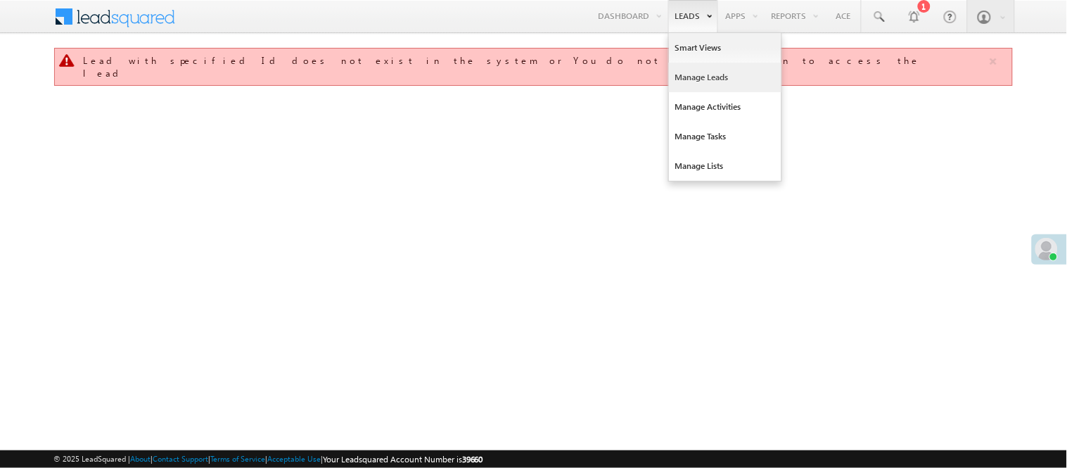
click at [694, 73] on link "Manage Leads" at bounding box center [725, 78] width 113 height 30
click at [711, 80] on link "Manage Leads" at bounding box center [725, 78] width 113 height 30
click at [698, 76] on link "Manage Leads" at bounding box center [725, 78] width 113 height 30
click at [685, 79] on link "Manage Leads" at bounding box center [725, 78] width 113 height 30
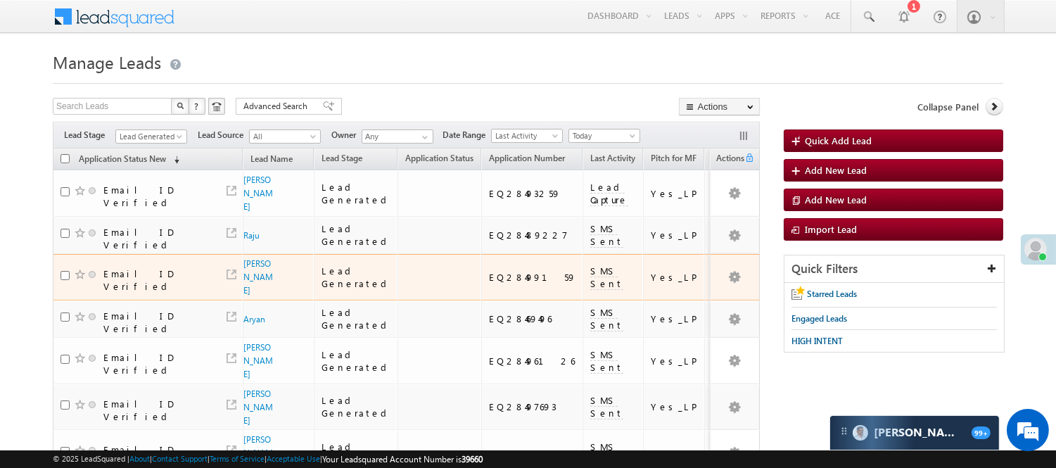
scroll to position [115, 0]
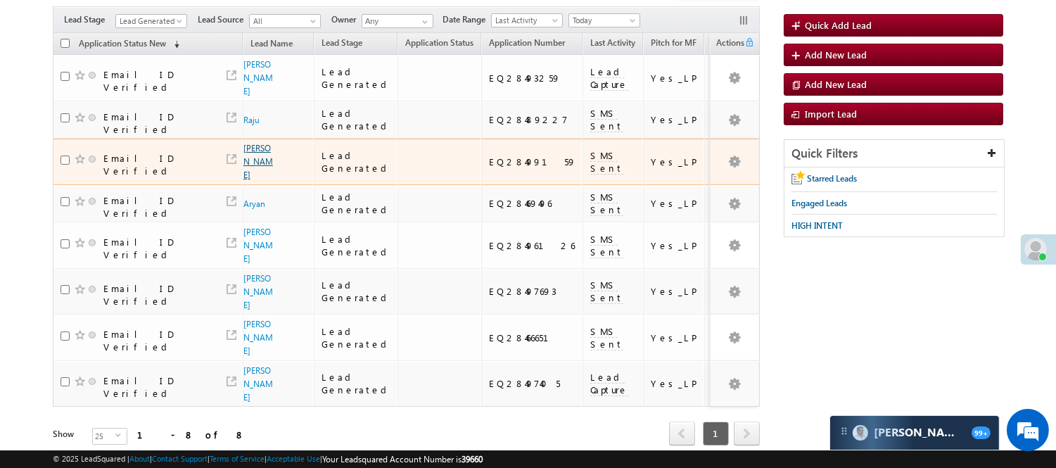
click at [250, 143] on link "[PERSON_NAME]" at bounding box center [258, 161] width 30 height 37
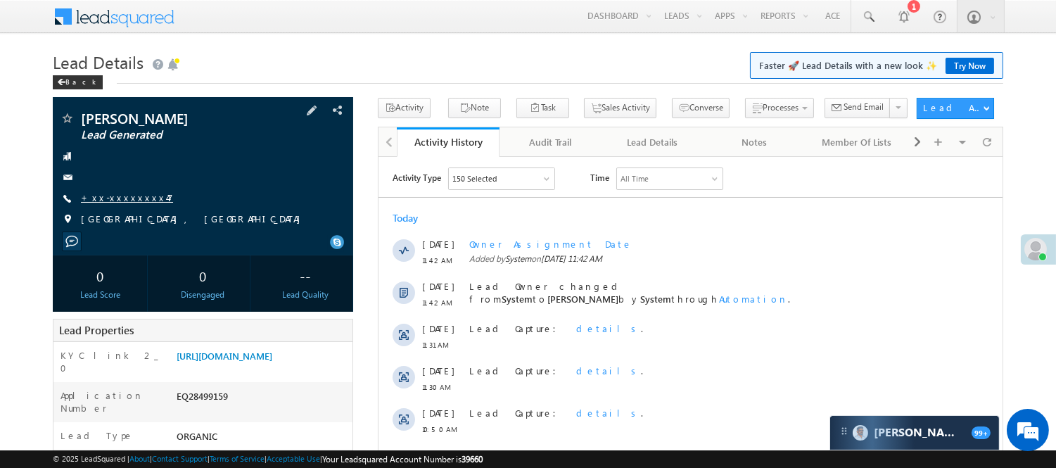
click at [114, 202] on link "+xx-xxxxxxxx47" at bounding box center [127, 197] width 92 height 12
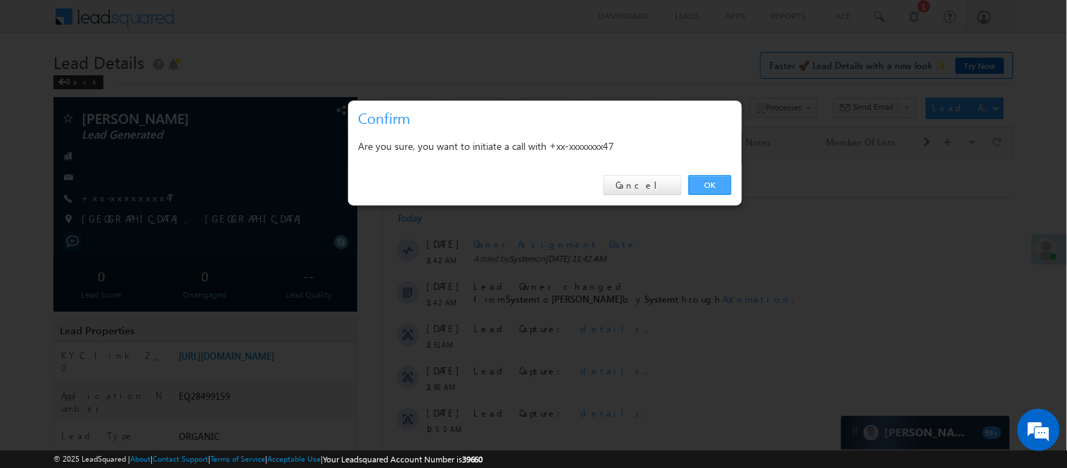
click at [711, 186] on link "OK" at bounding box center [710, 185] width 43 height 20
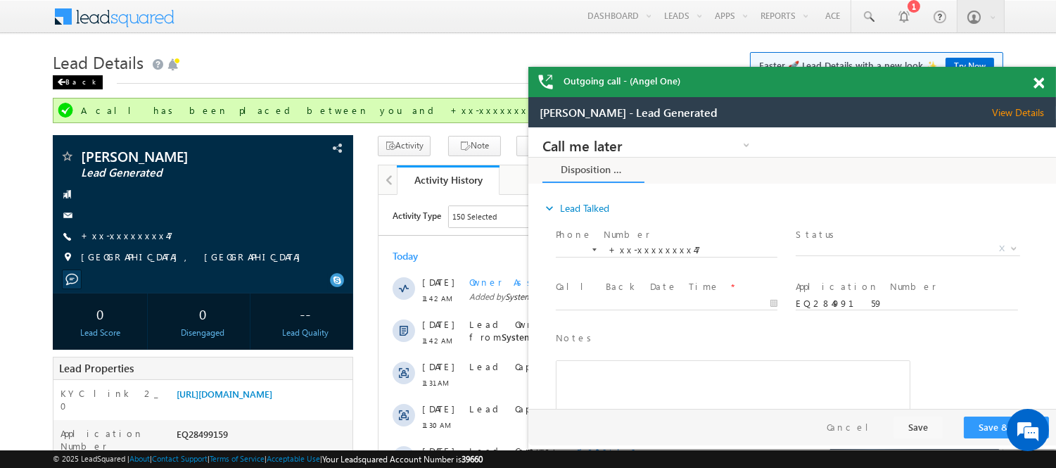
click at [74, 82] on div "Back" at bounding box center [78, 82] width 50 height 14
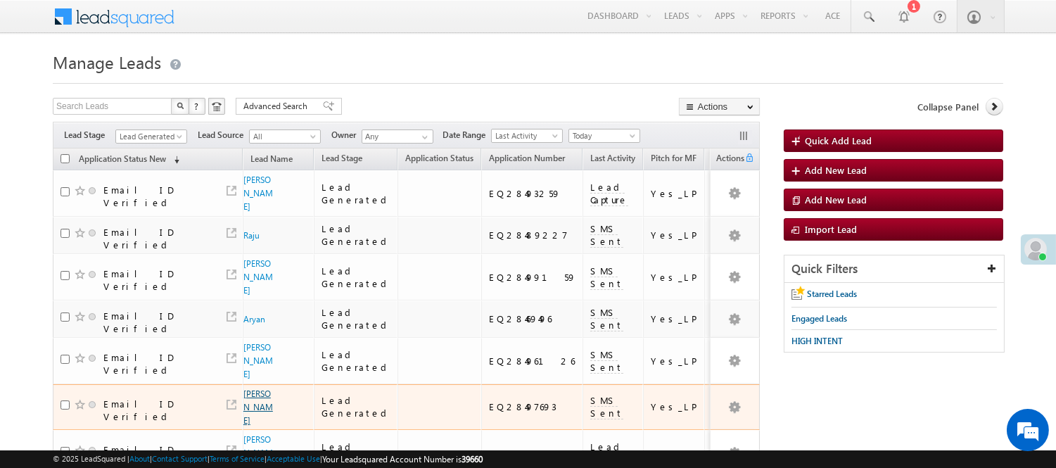
click at [259, 388] on link "[PERSON_NAME]" at bounding box center [258, 406] width 30 height 37
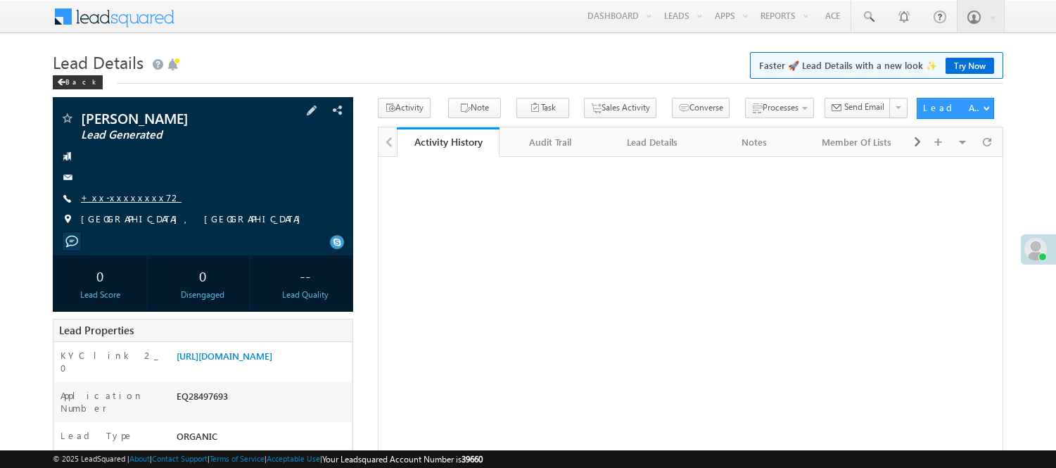
click at [106, 196] on link "+xx-xxxxxxxx72" at bounding box center [131, 197] width 101 height 12
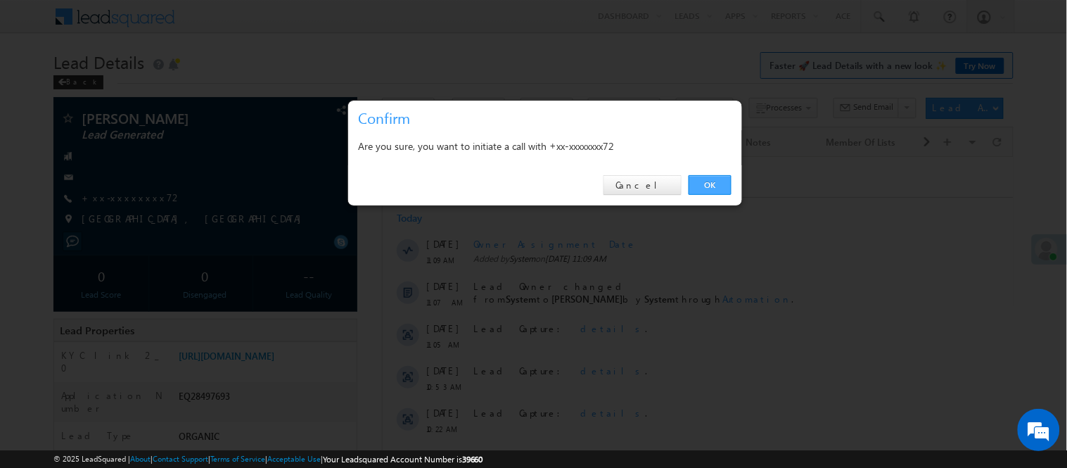
drag, startPoint x: 712, startPoint y: 178, endPoint x: 333, endPoint y: 20, distance: 410.0
click at [712, 178] on link "OK" at bounding box center [710, 185] width 43 height 20
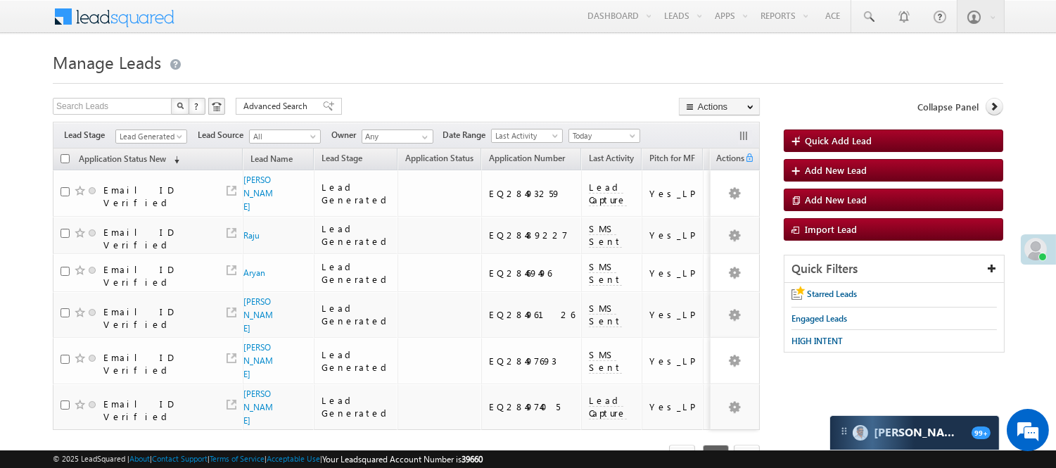
click at [172, 141] on span "Lead Generated" at bounding box center [149, 136] width 67 height 13
click at [165, 135] on span "Lead Generated" at bounding box center [149, 136] width 67 height 13
click at [149, 132] on span "Lead Generated" at bounding box center [149, 136] width 67 height 13
click at [150, 132] on span "Lead Generated" at bounding box center [149, 136] width 67 height 13
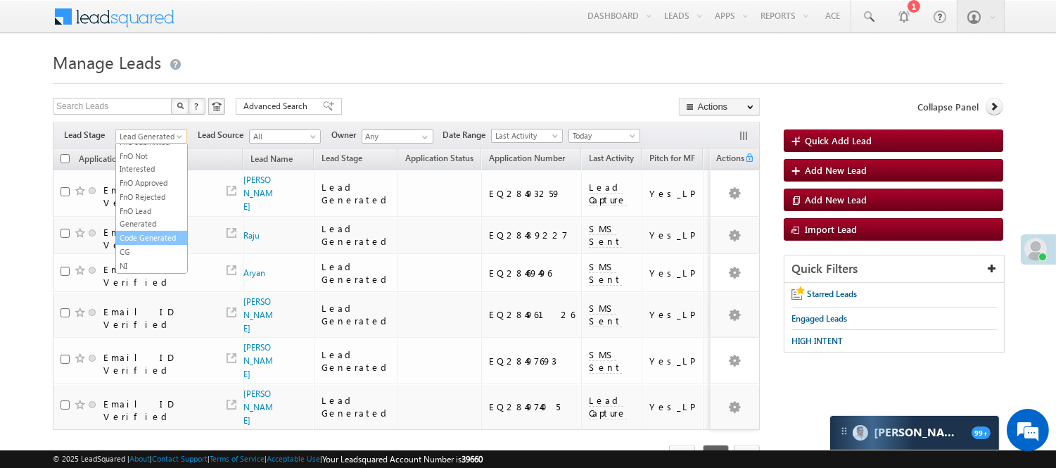
click at [148, 231] on link "Code Generated" at bounding box center [151, 237] width 71 height 13
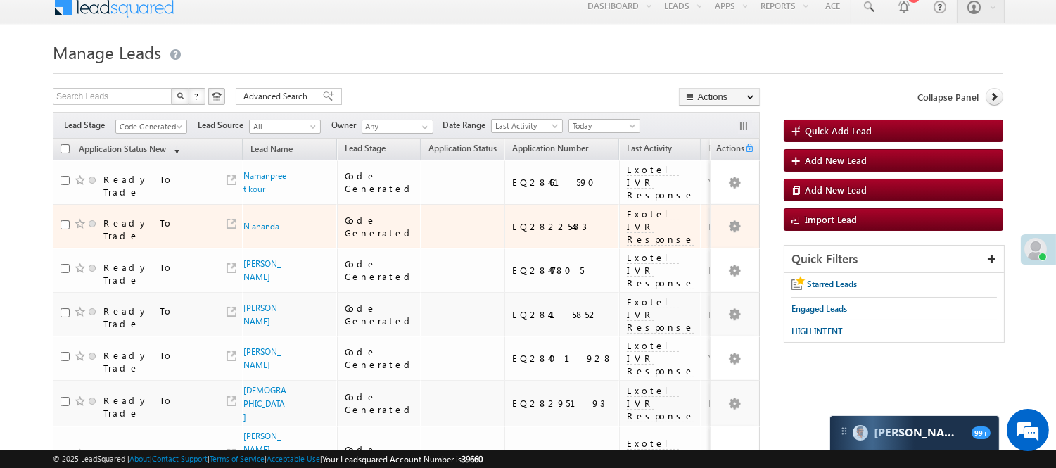
scroll to position [0, 0]
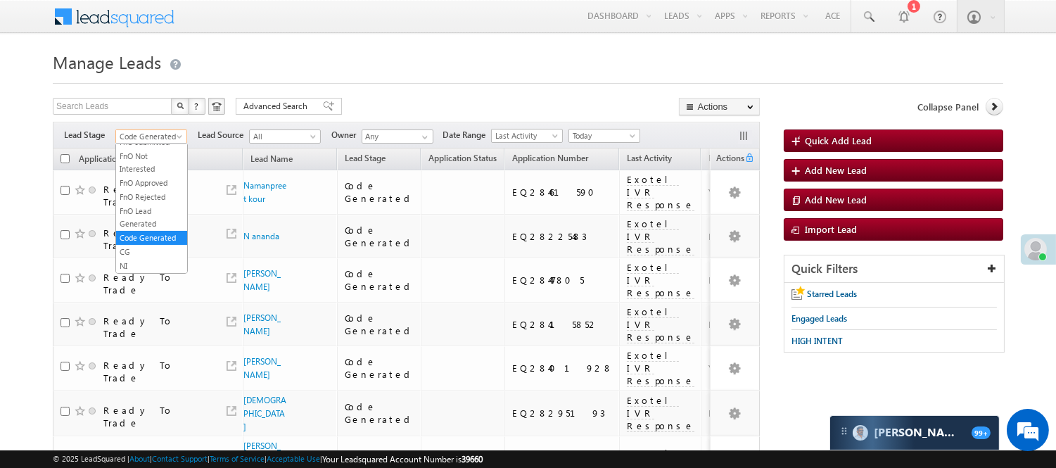
click at [144, 129] on link "Code Generated" at bounding box center [151, 136] width 72 height 14
click at [155, 172] on link "Lead Generated" at bounding box center [151, 166] width 71 height 13
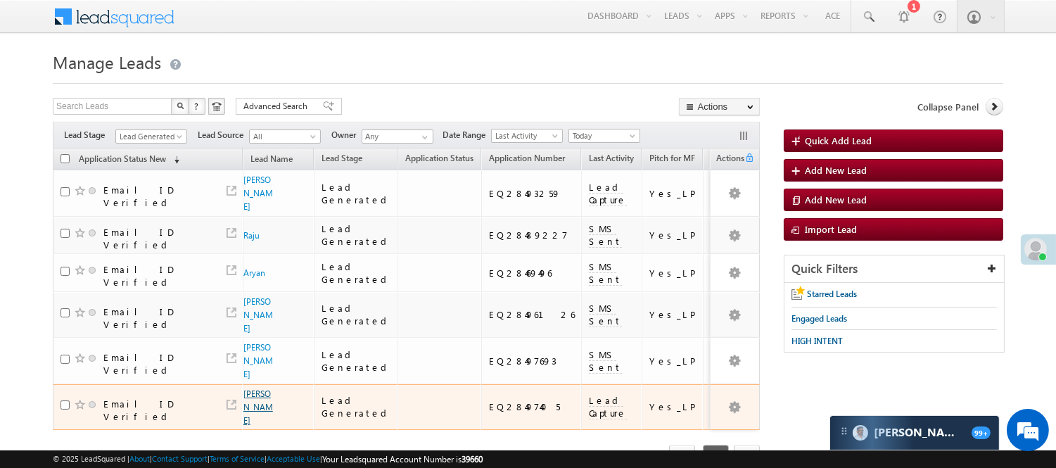
click at [257, 388] on link "Ajay Potre" at bounding box center [258, 406] width 30 height 37
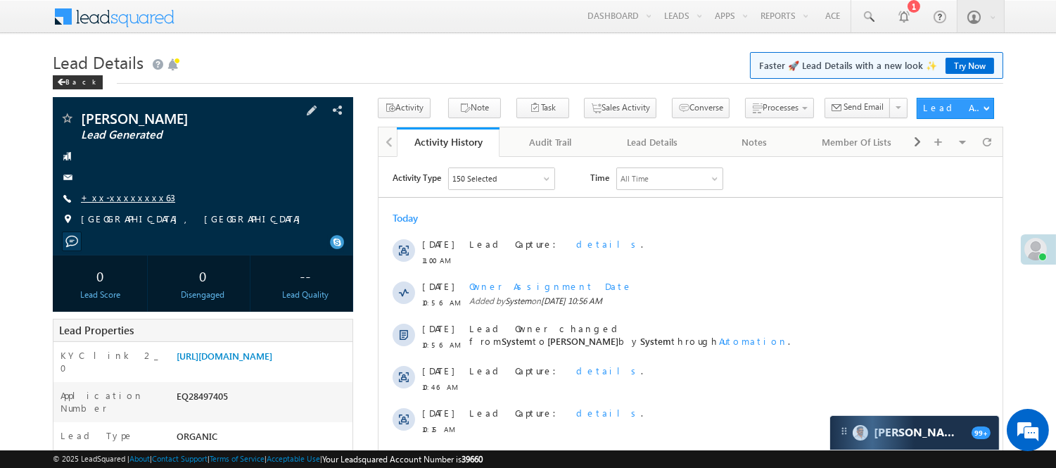
click at [125, 194] on link "+xx-xxxxxxxx63" at bounding box center [128, 197] width 94 height 12
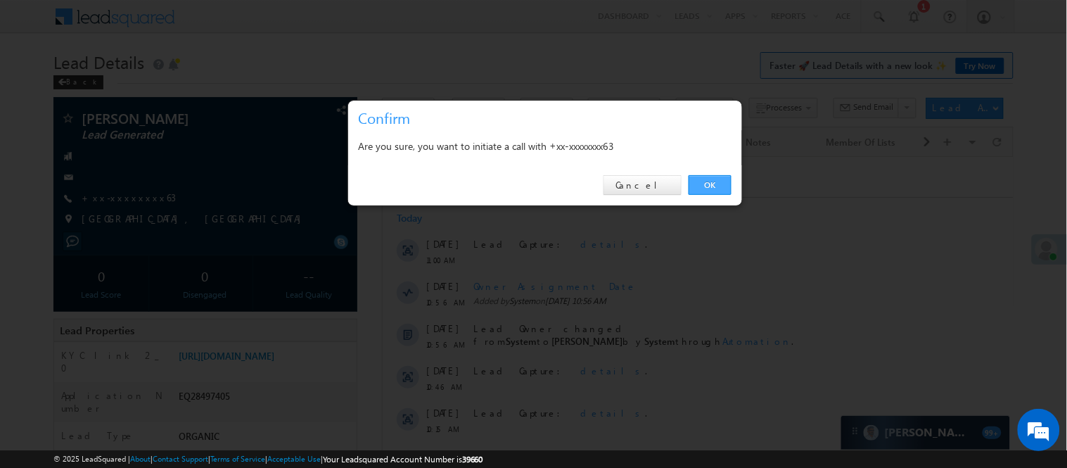
click at [711, 186] on link "OK" at bounding box center [710, 185] width 43 height 20
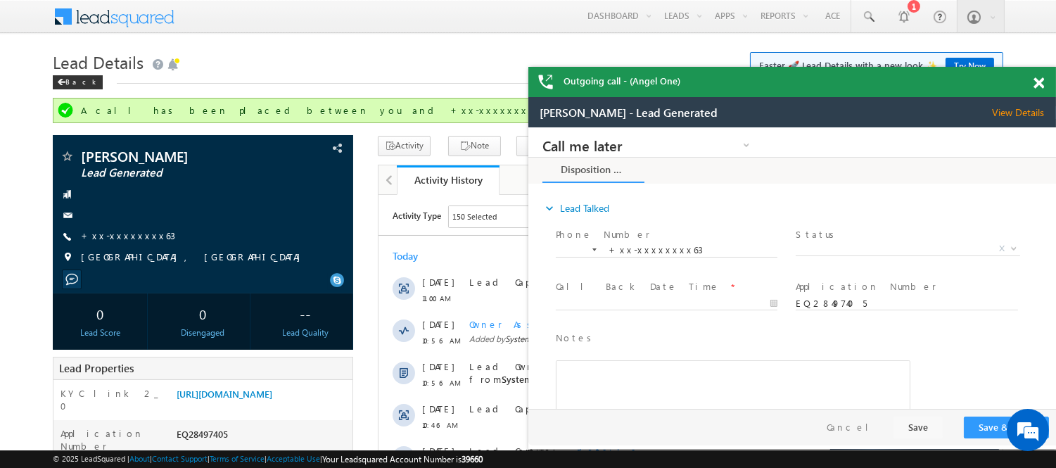
click at [1042, 82] on span at bounding box center [1038, 83] width 11 height 12
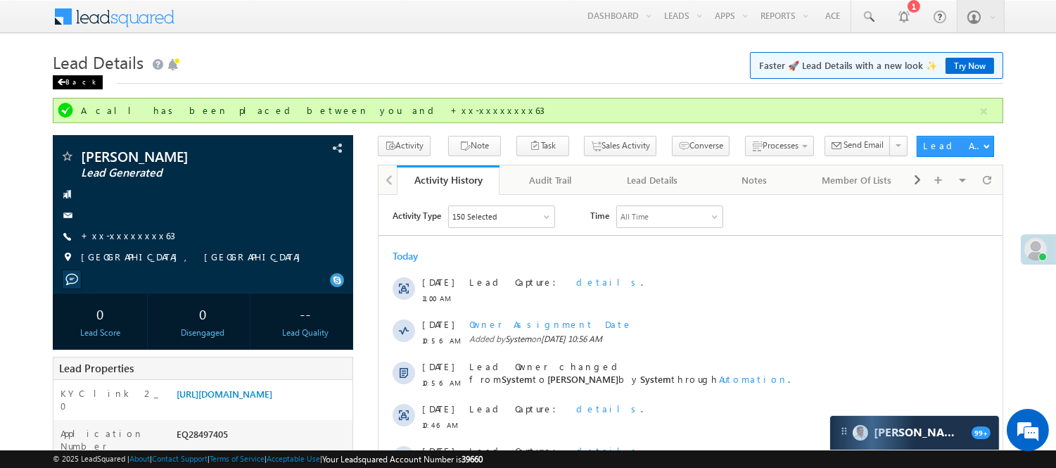
click at [68, 83] on div "Back" at bounding box center [78, 82] width 50 height 14
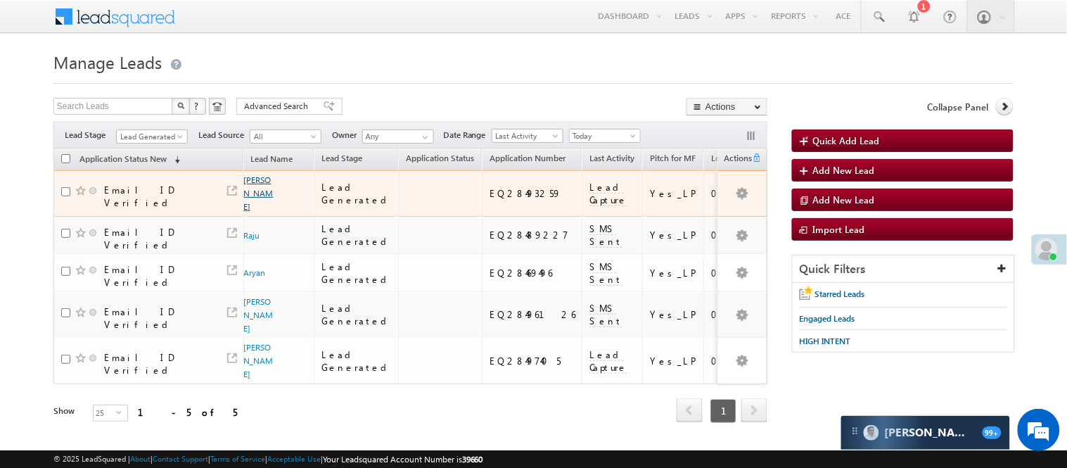
click at [253, 180] on link "[PERSON_NAME]" at bounding box center [259, 192] width 30 height 37
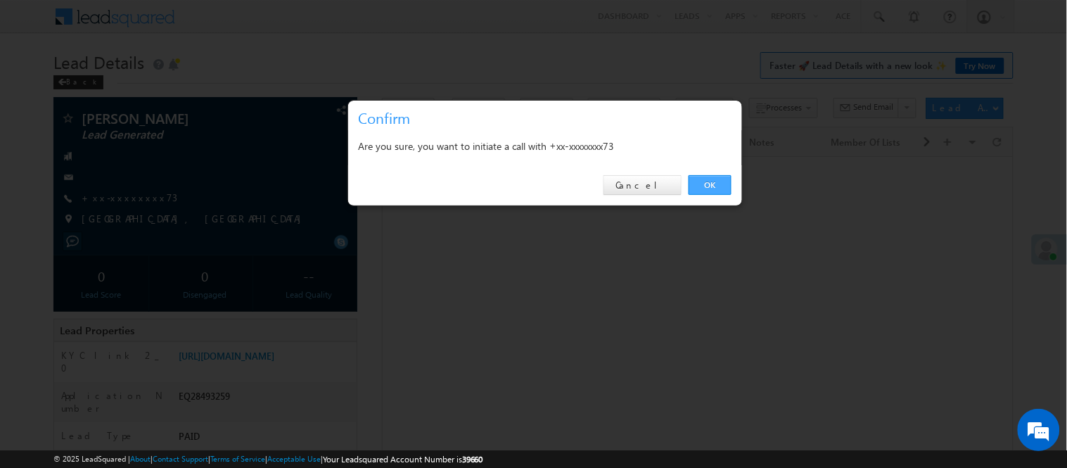
click at [719, 177] on link "OK" at bounding box center [710, 185] width 43 height 20
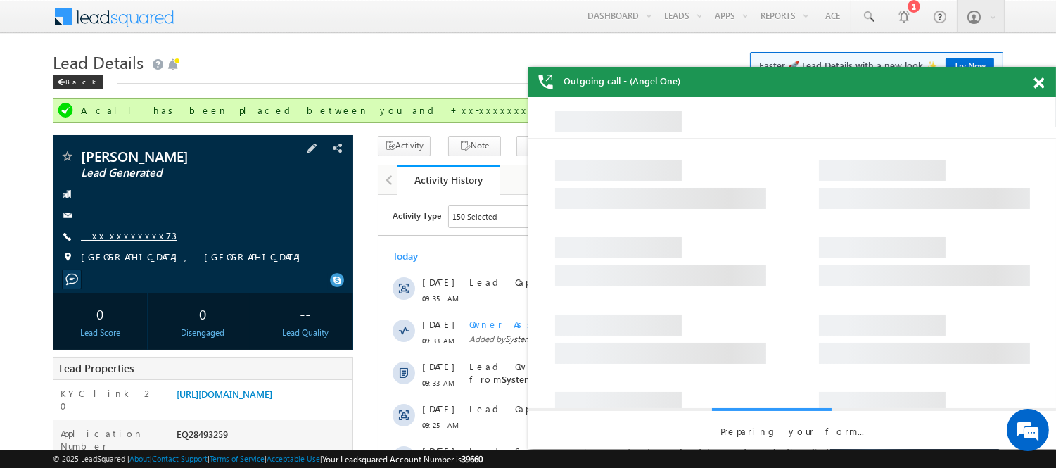
click at [123, 241] on span "+xx-xxxxxxxx73" at bounding box center [129, 236] width 96 height 14
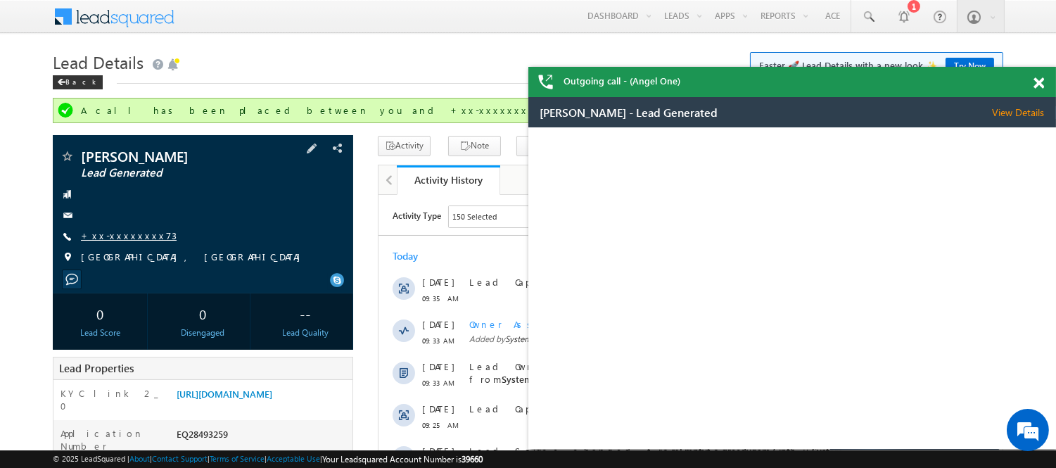
click at [124, 236] on link "+xx-xxxxxxxx73" at bounding box center [129, 235] width 96 height 12
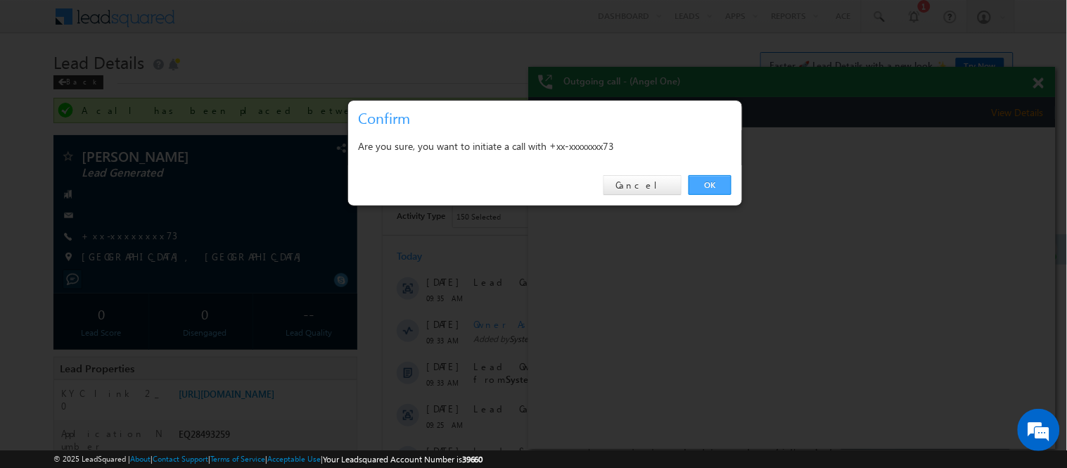
click at [695, 180] on link "OK" at bounding box center [710, 185] width 43 height 20
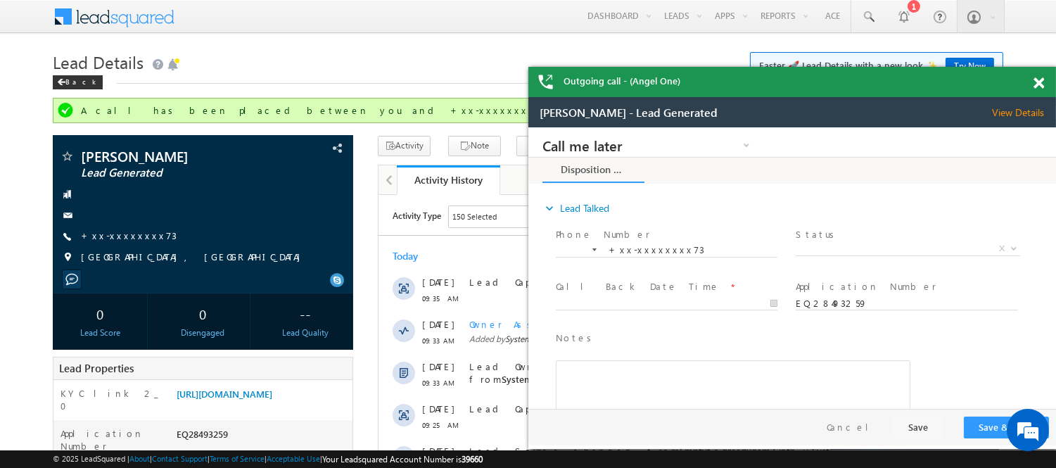
click at [1031, 83] on div "Outgoing call - (Angel One)" at bounding box center [792, 82] width 528 height 30
click at [1037, 83] on span at bounding box center [1038, 83] width 11 height 12
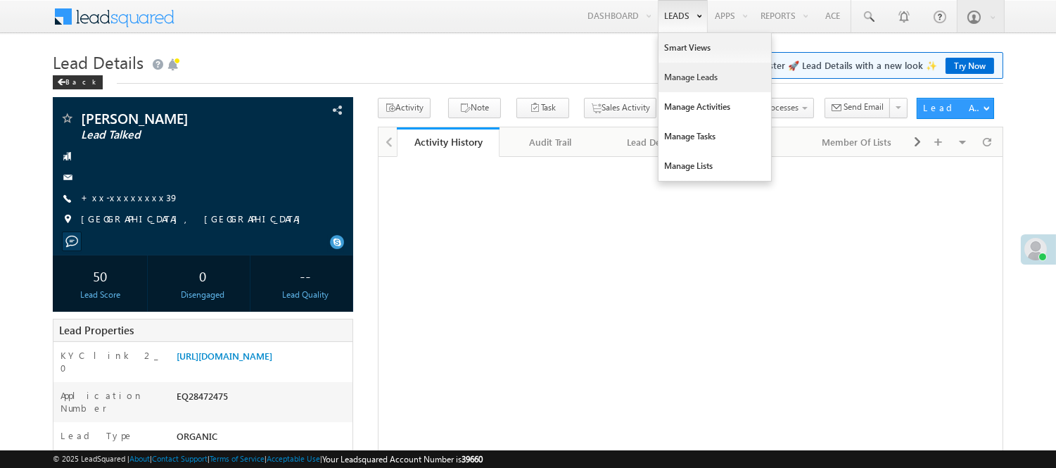
click at [681, 82] on link "Manage Leads" at bounding box center [714, 78] width 113 height 30
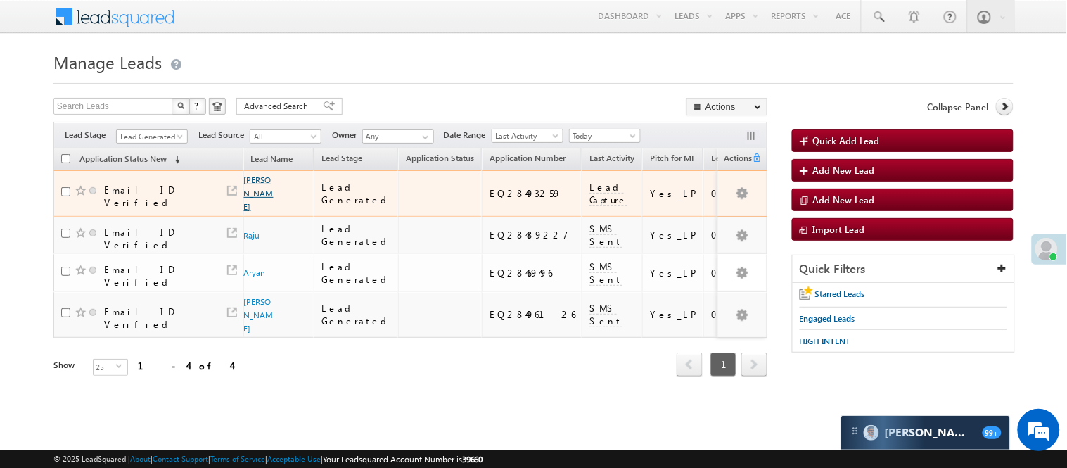
click at [255, 177] on link "Goffar Gazi" at bounding box center [259, 192] width 30 height 37
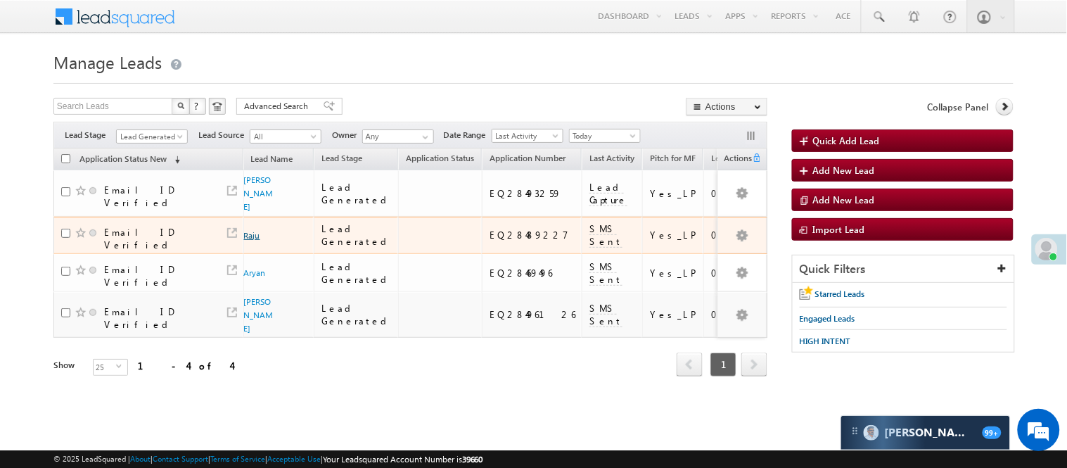
click at [256, 230] on link "Raju" at bounding box center [252, 235] width 16 height 11
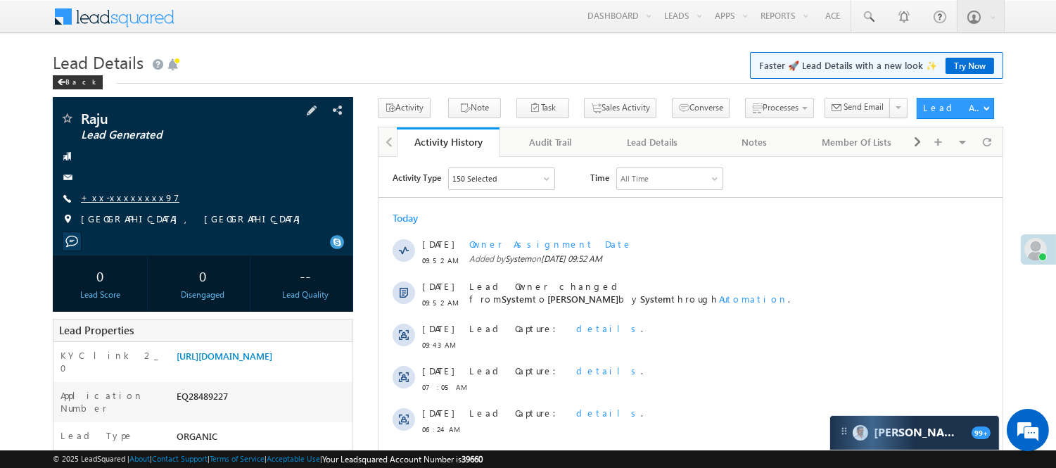
click at [108, 200] on link "+xx-xxxxxxxx97" at bounding box center [130, 197] width 98 height 12
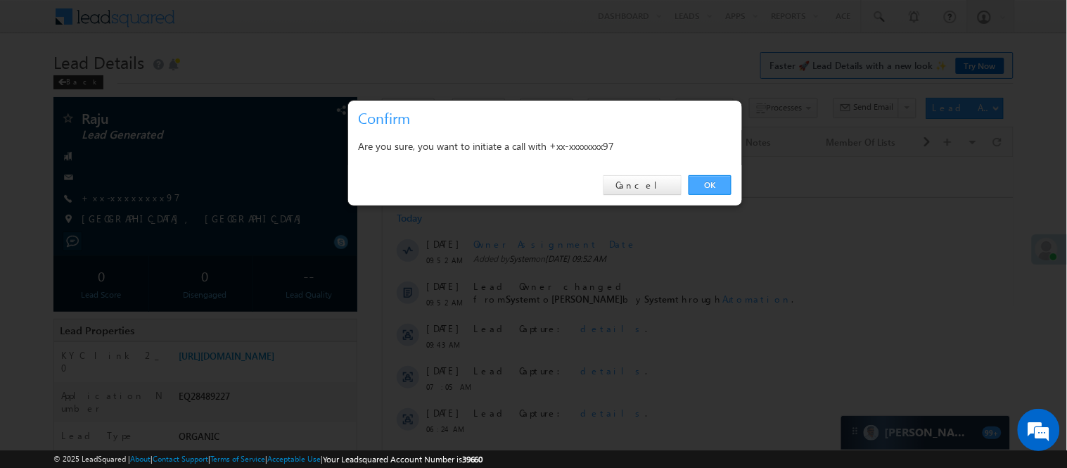
click at [718, 190] on link "OK" at bounding box center [710, 185] width 43 height 20
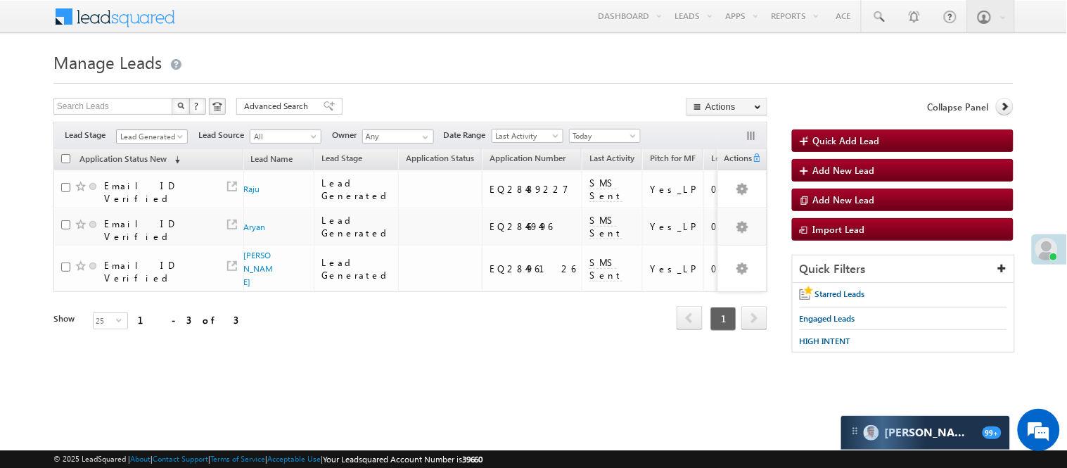
click at [142, 142] on span "Lead Generated" at bounding box center [150, 136] width 67 height 13
click at [153, 231] on link "Code Generated" at bounding box center [152, 237] width 71 height 13
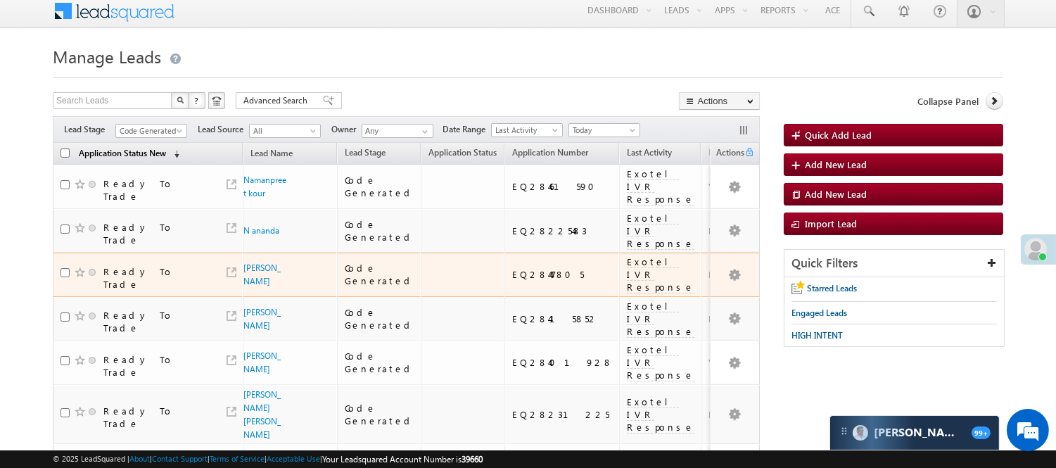
scroll to position [0, 0]
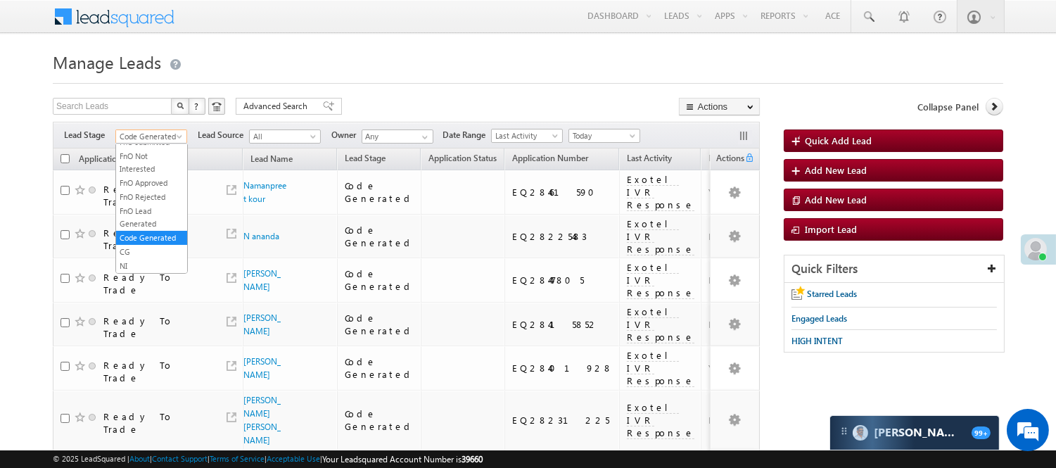
click at [144, 139] on span "Code Generated" at bounding box center [149, 136] width 67 height 13
click at [145, 172] on link "Lead Generated" at bounding box center [151, 166] width 71 height 13
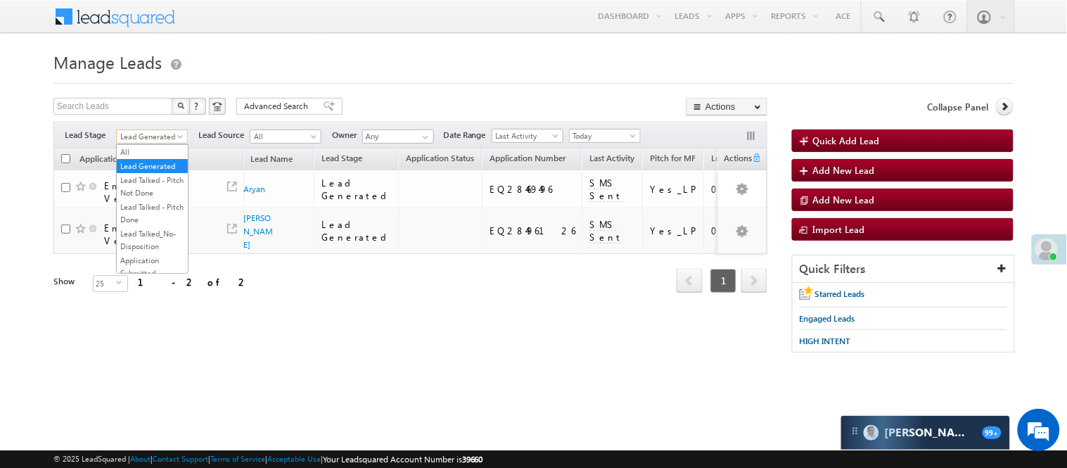
click at [170, 134] on span "Lead Generated" at bounding box center [150, 136] width 67 height 13
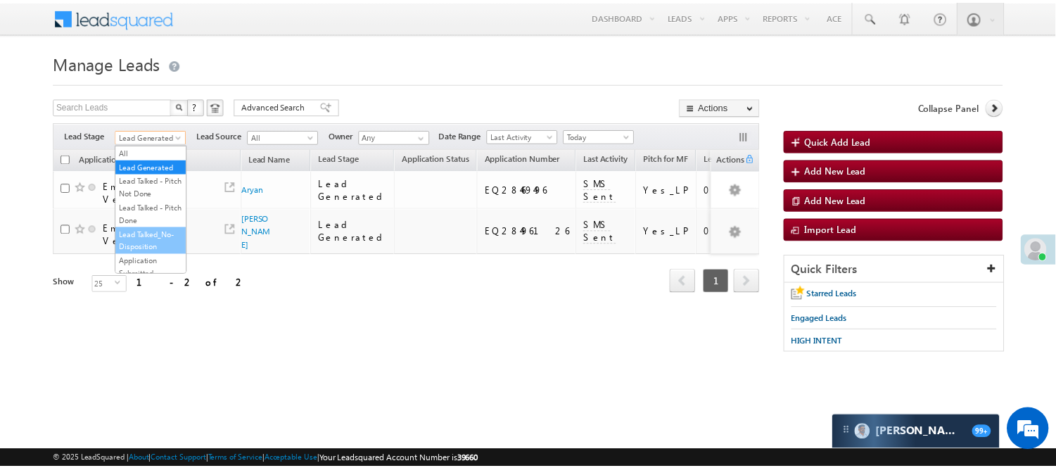
scroll to position [349, 0]
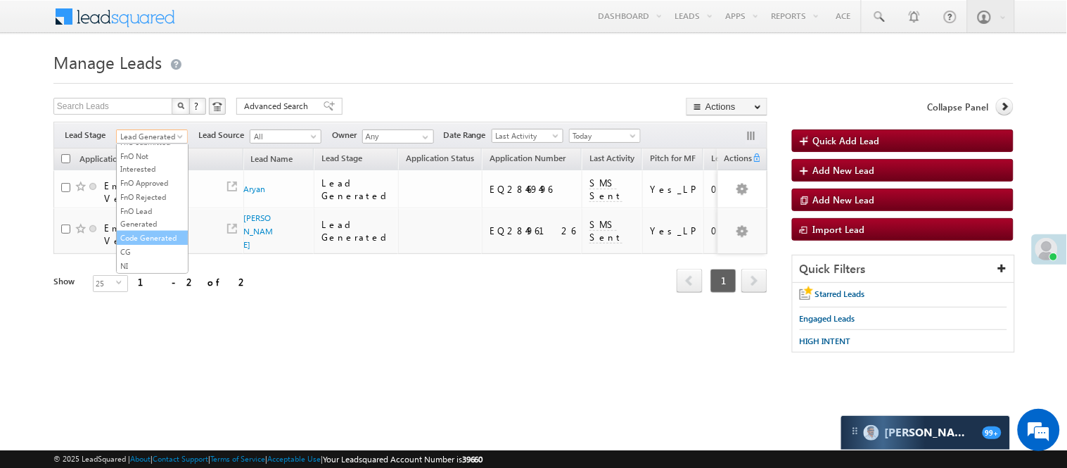
click at [146, 231] on link "Code Generated" at bounding box center [152, 237] width 71 height 13
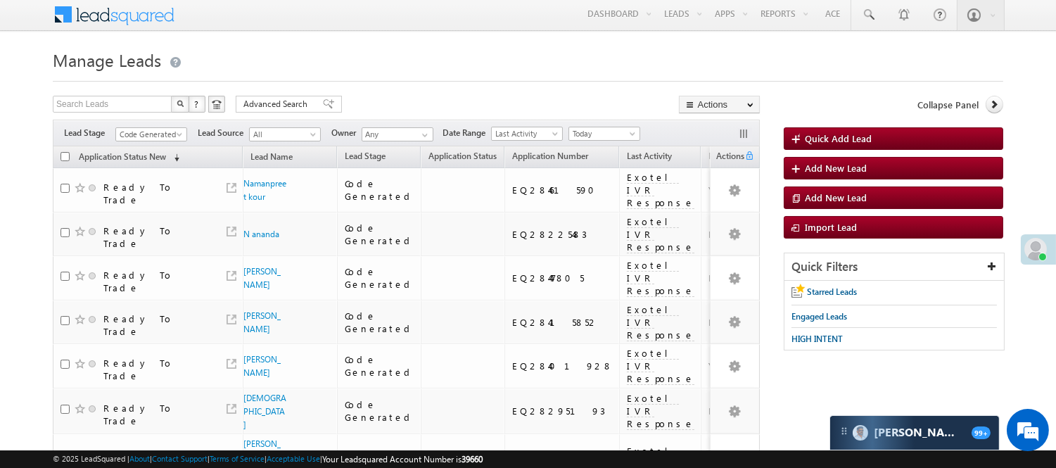
scroll to position [0, 0]
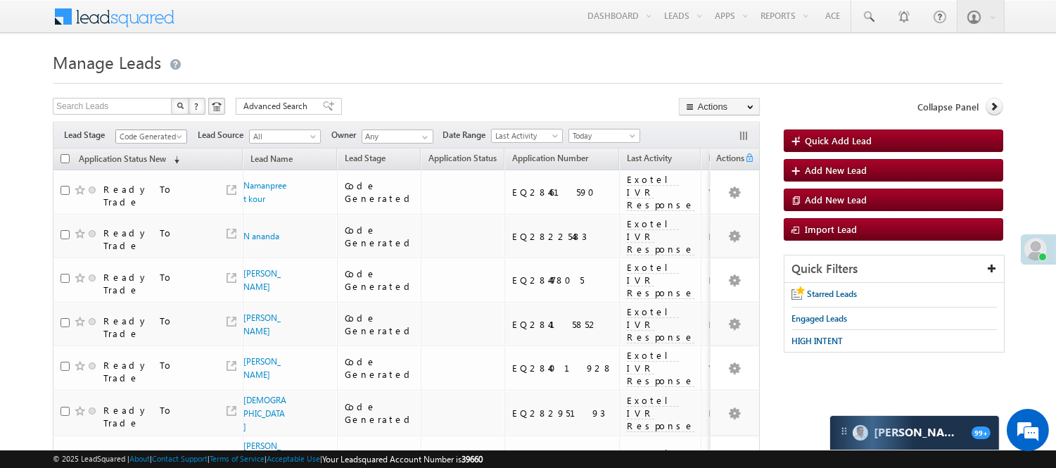
click at [143, 137] on span "Code Generated" at bounding box center [149, 136] width 67 height 13
click at [144, 172] on link "Lead Generated" at bounding box center [151, 166] width 71 height 13
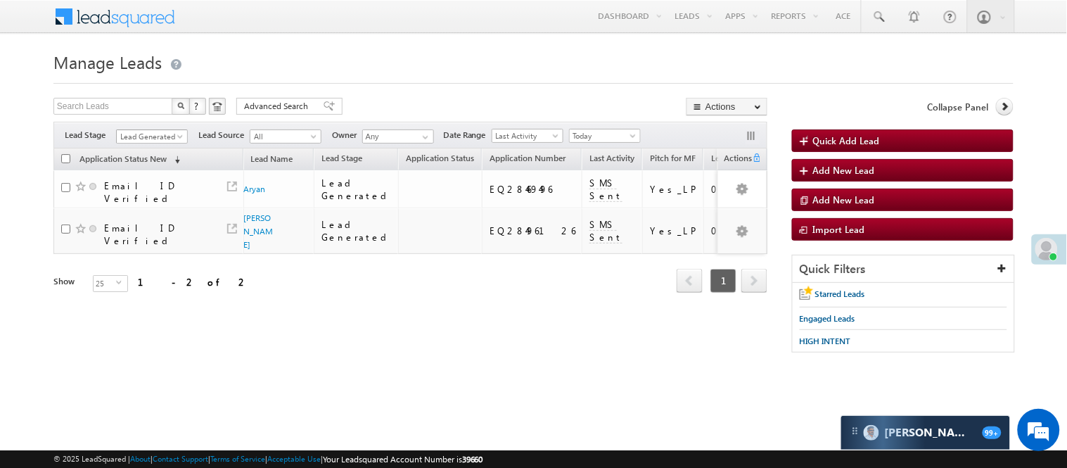
click at [145, 130] on span "Lead Generated" at bounding box center [150, 136] width 67 height 13
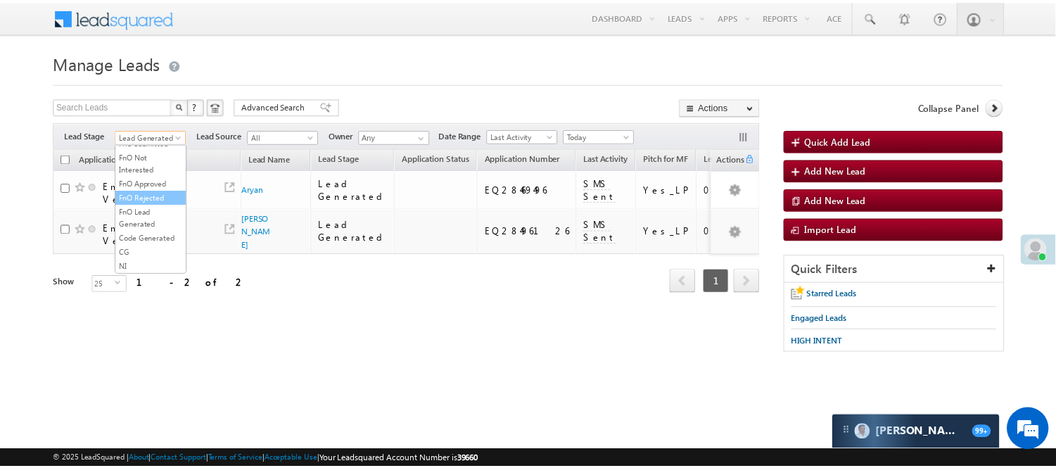
scroll to position [349, 0]
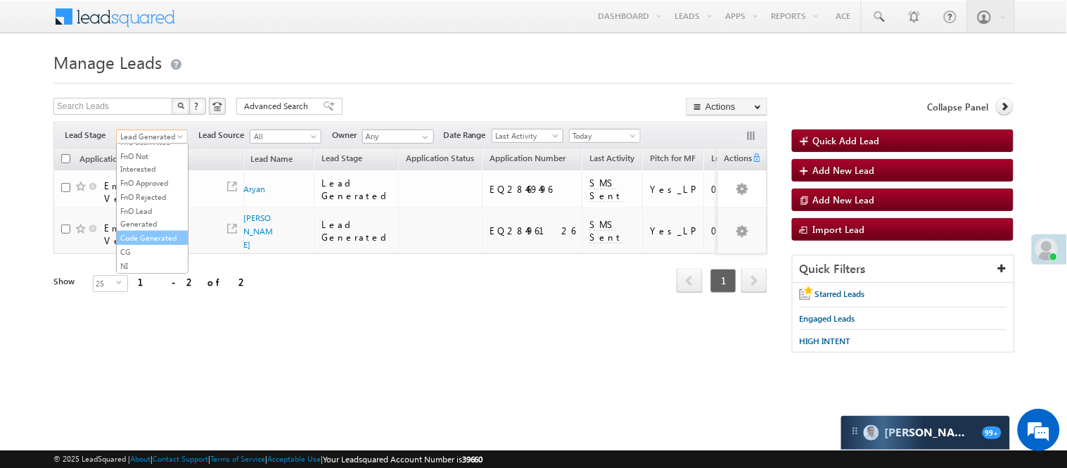
click at [144, 231] on link "Code Generated" at bounding box center [152, 237] width 71 height 13
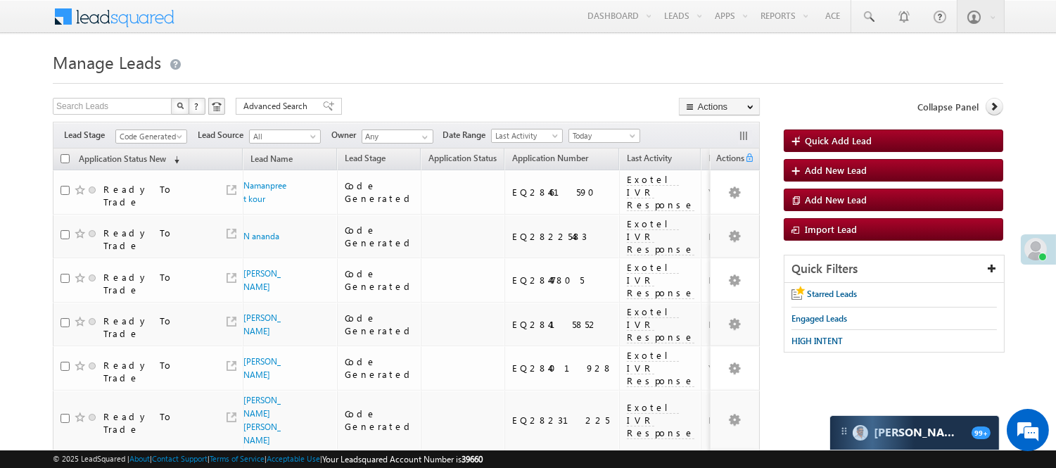
click at [166, 129] on span "Code Generated" at bounding box center [151, 135] width 72 height 12
click at [166, 129] on link "Code Generated" at bounding box center [151, 136] width 72 height 14
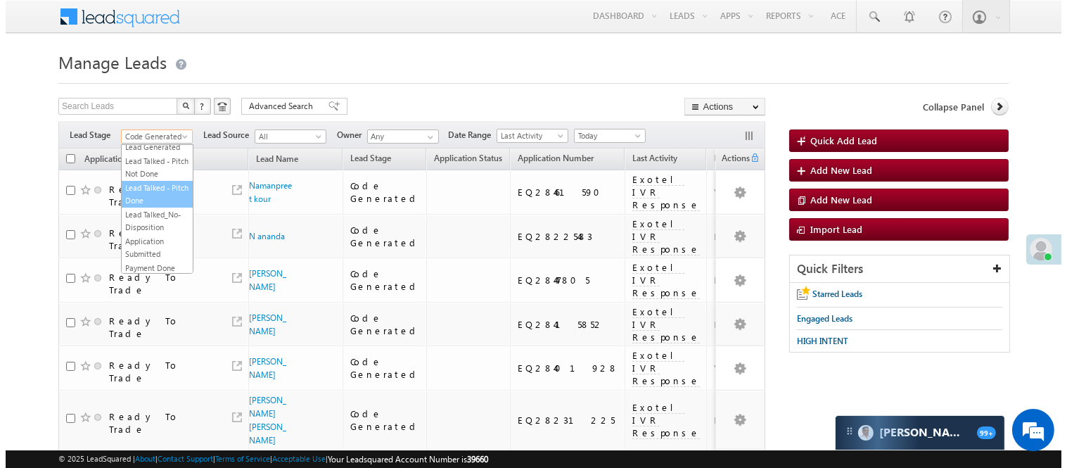
scroll to position [0, 0]
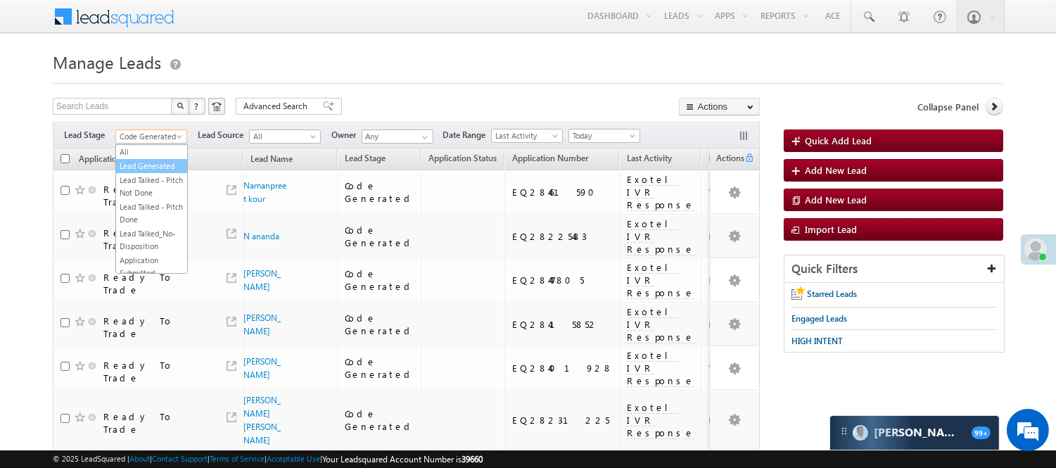
click at [134, 169] on link "Lead Generated" at bounding box center [151, 166] width 71 height 13
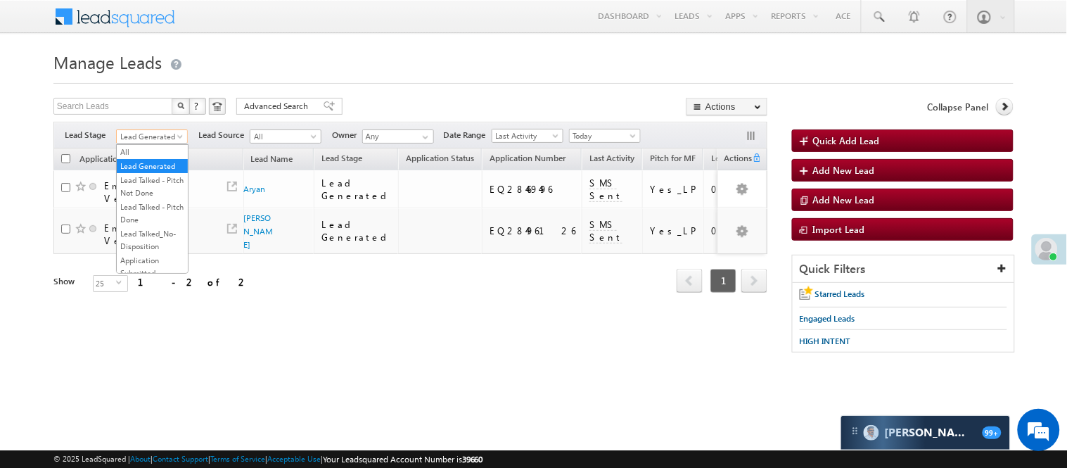
click at [170, 137] on span "Lead Generated" at bounding box center [150, 136] width 67 height 13
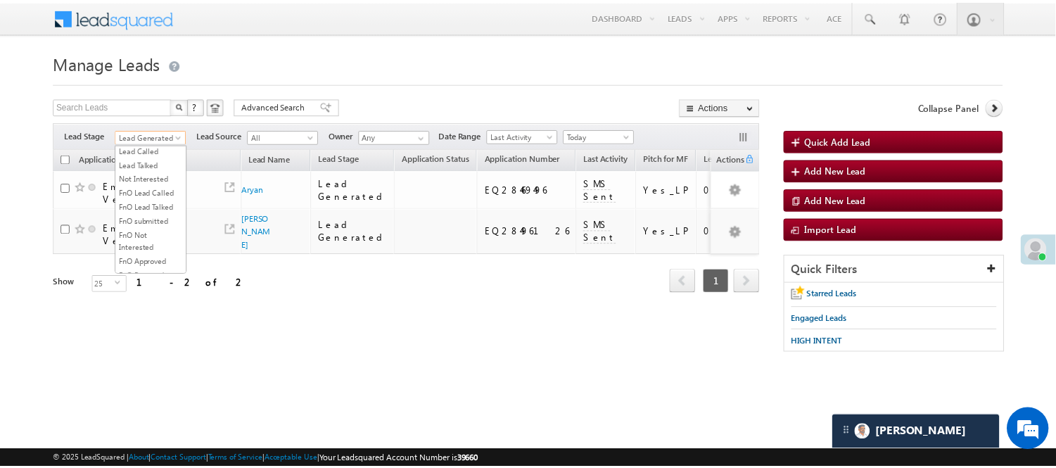
scroll to position [349, 0]
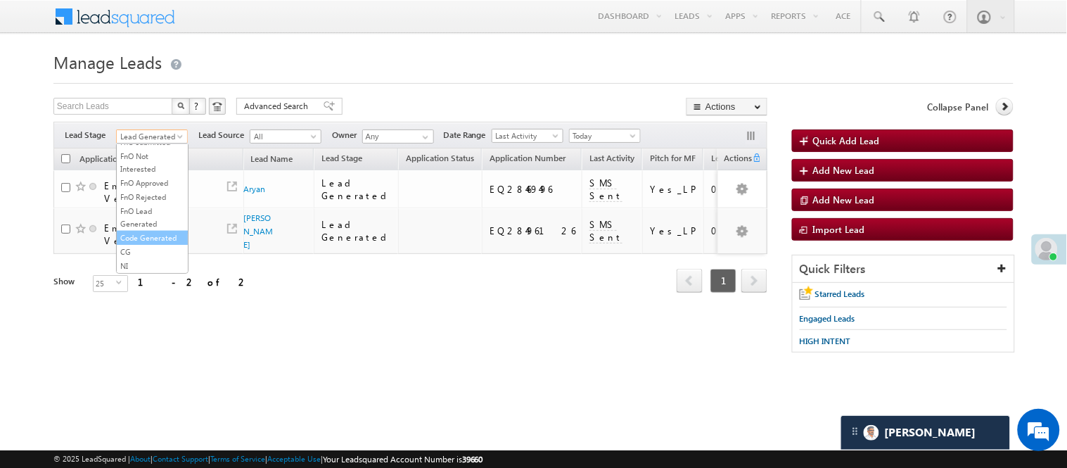
click at [129, 231] on link "Code Generated" at bounding box center [152, 237] width 71 height 13
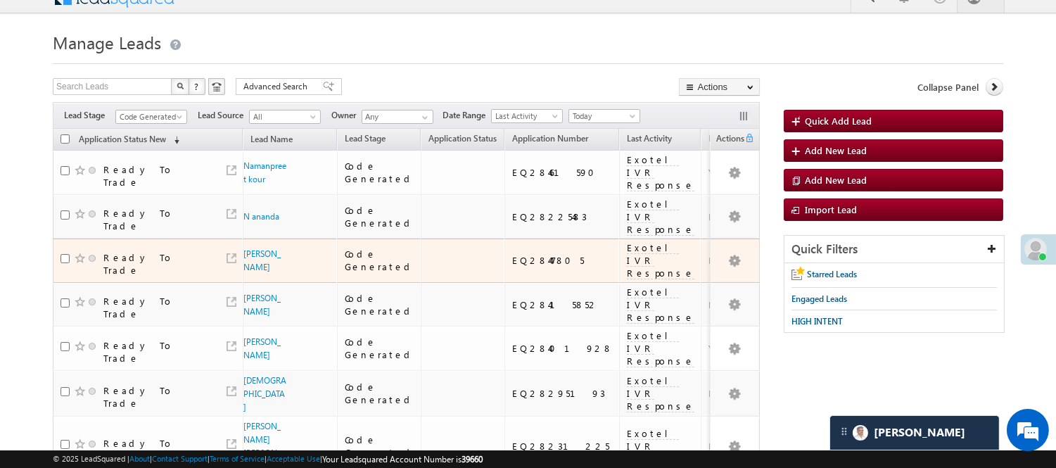
scroll to position [0, 0]
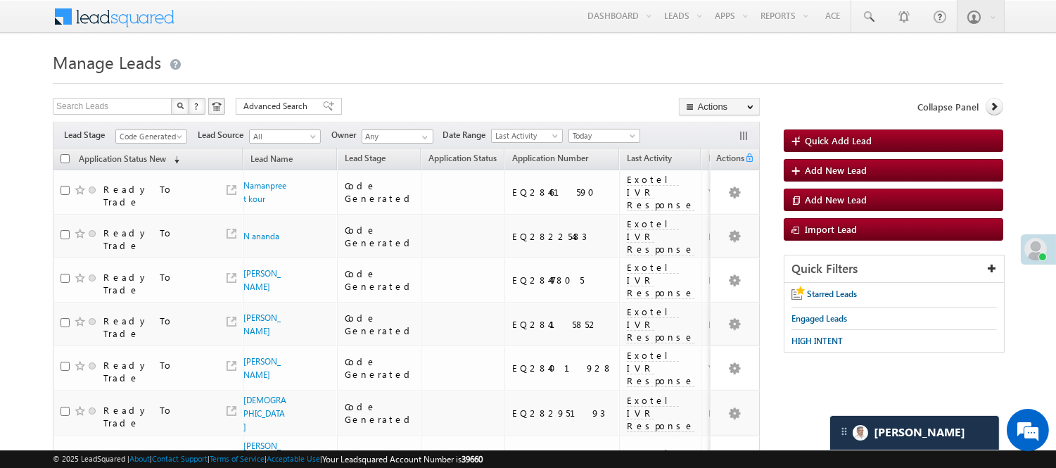
click at [144, 138] on span "Code Generated" at bounding box center [149, 136] width 67 height 13
click at [152, 172] on link "Lead Generated" at bounding box center [151, 166] width 71 height 13
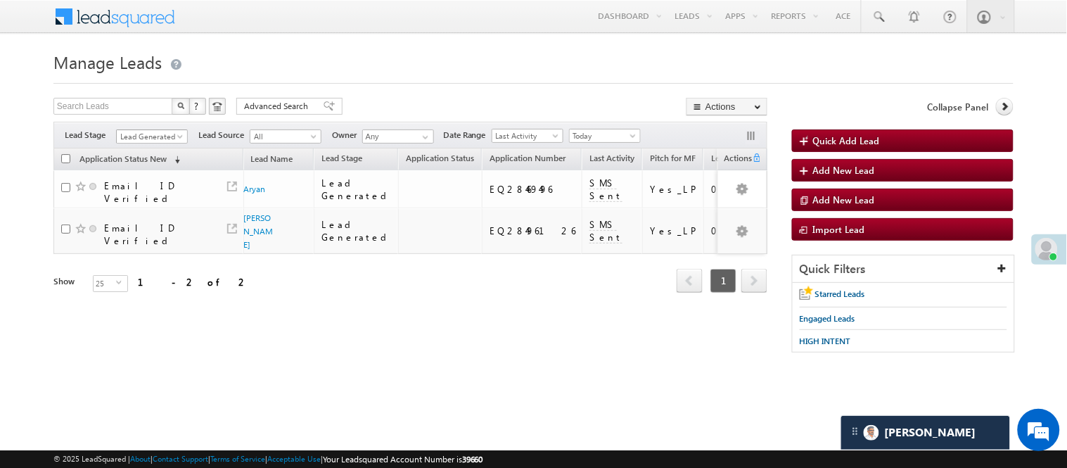
click at [167, 138] on span "Lead Generated" at bounding box center [150, 136] width 67 height 13
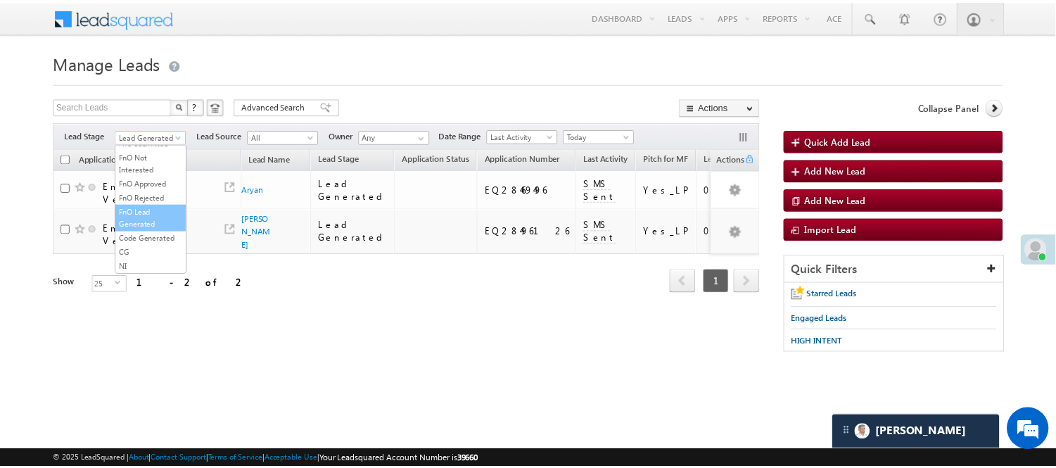
scroll to position [193, 0]
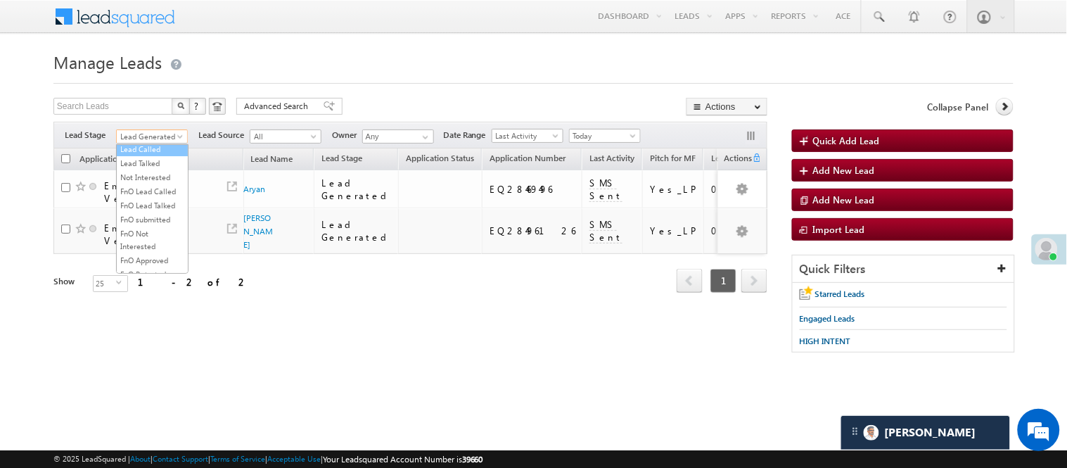
click at [136, 155] on link "Lead Called" at bounding box center [152, 149] width 71 height 13
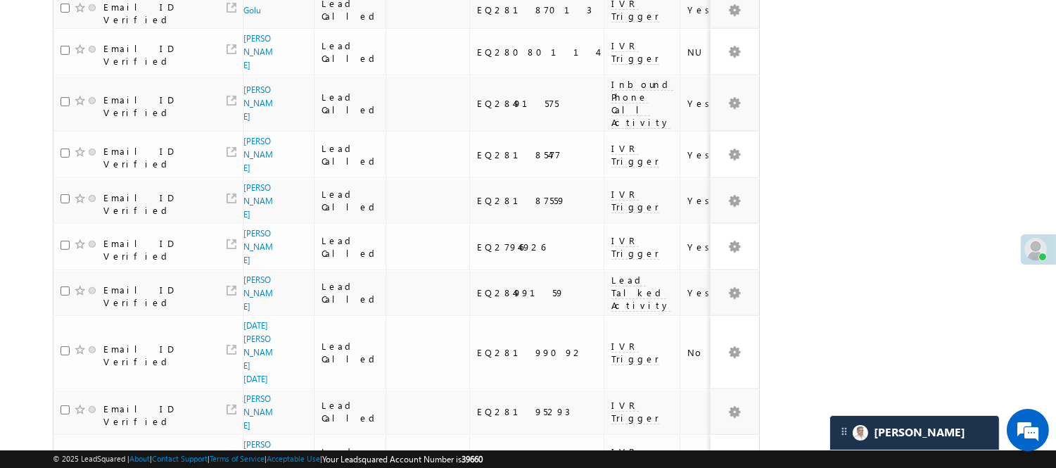
scroll to position [945, 0]
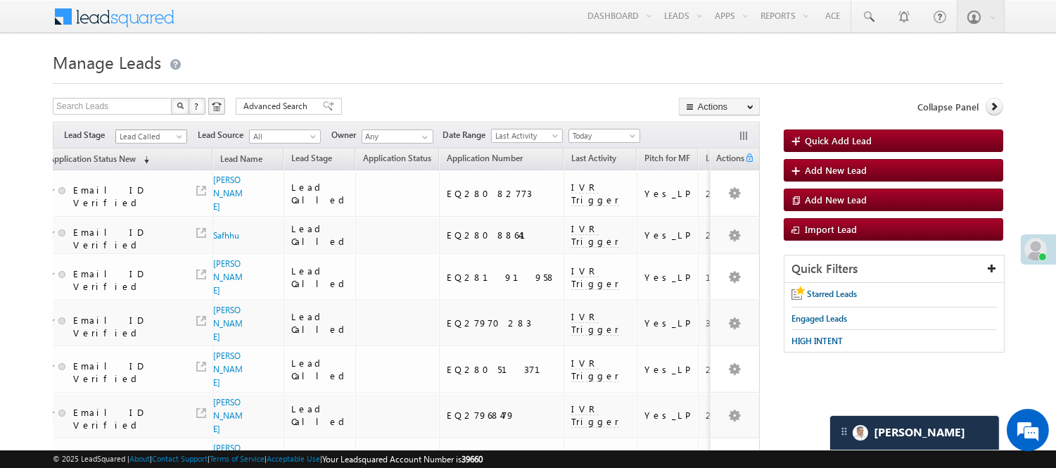
scroll to position [0, 74]
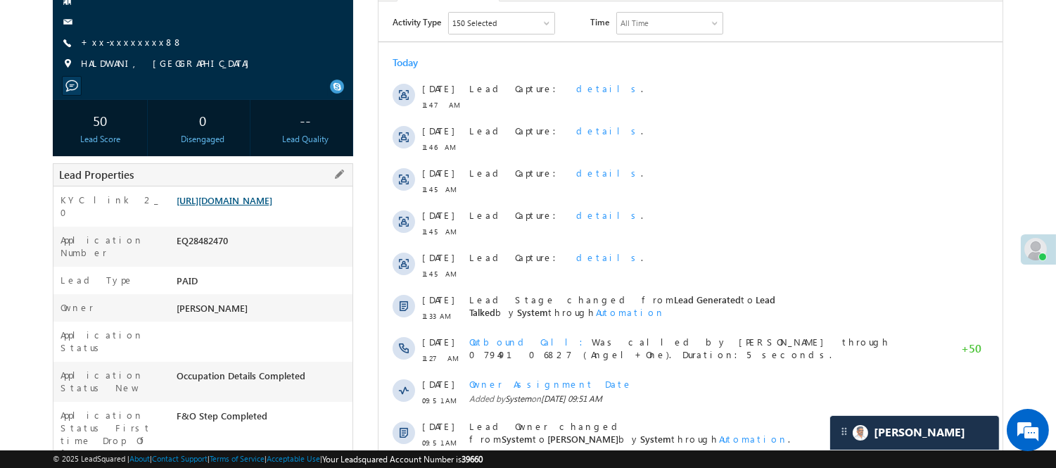
click at [222, 206] on link "[URL][DOMAIN_NAME]" at bounding box center [225, 200] width 96 height 12
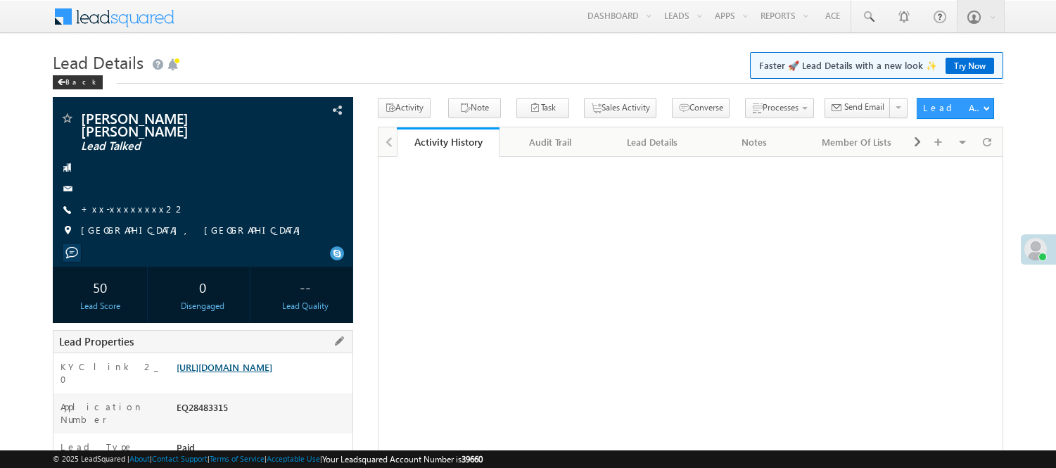
drag, startPoint x: 0, startPoint y: 0, endPoint x: 245, endPoint y: 125, distance: 274.7
click at [246, 361] on link "https://angelbroking1-pk3em7sa.customui-test.leadsquared.com?leadId=cb02a2e9-30…" at bounding box center [225, 367] width 96 height 12
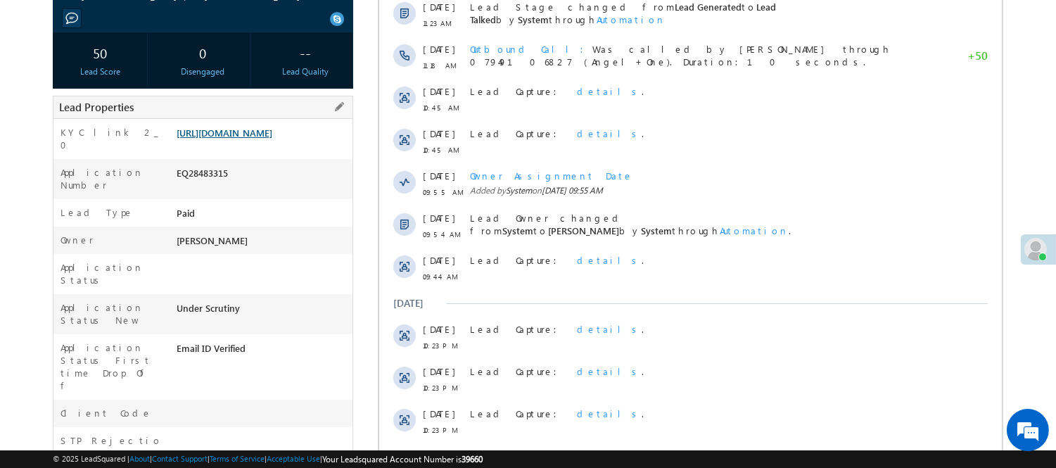
click at [222, 135] on link "https://angelbroking1-pk3em7sa.customui-test.leadsquared.com?leadId=cb02a2e9-30…" at bounding box center [225, 133] width 96 height 12
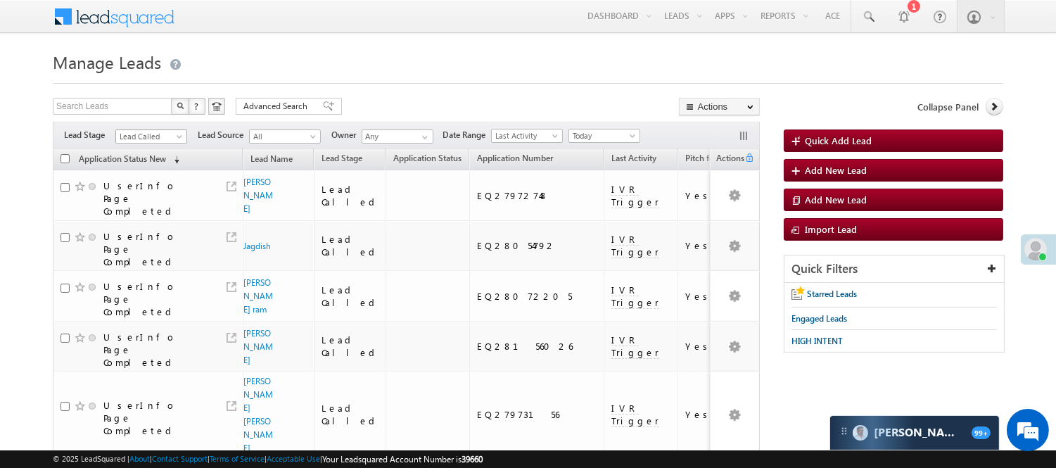
click at [152, 134] on span "Lead Called" at bounding box center [149, 136] width 67 height 13
click at [136, 234] on link "Code Generated" at bounding box center [151, 237] width 71 height 13
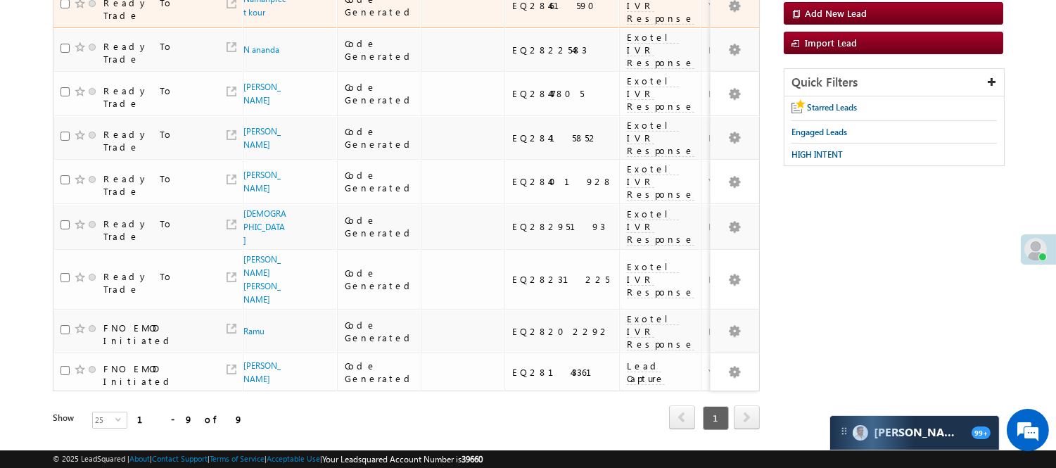
scroll to position [10, 0]
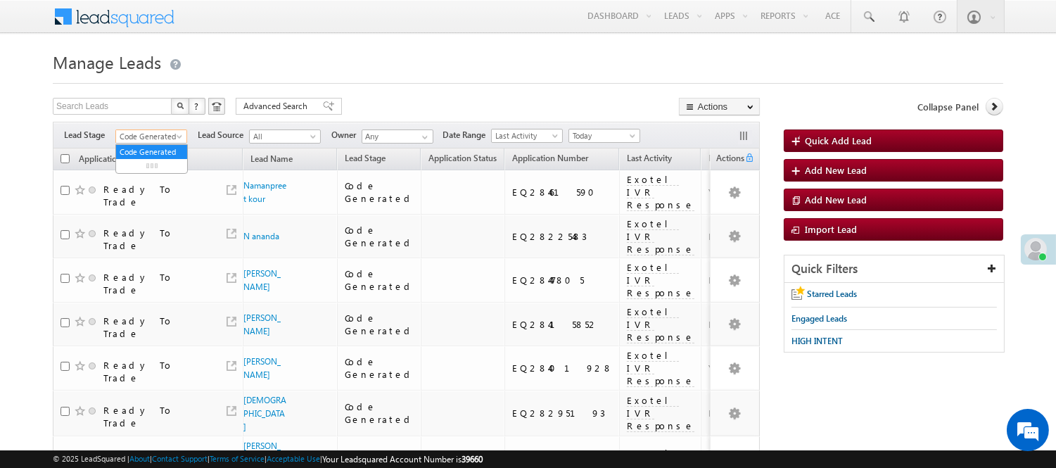
click at [143, 134] on span "Code Generated" at bounding box center [149, 136] width 67 height 13
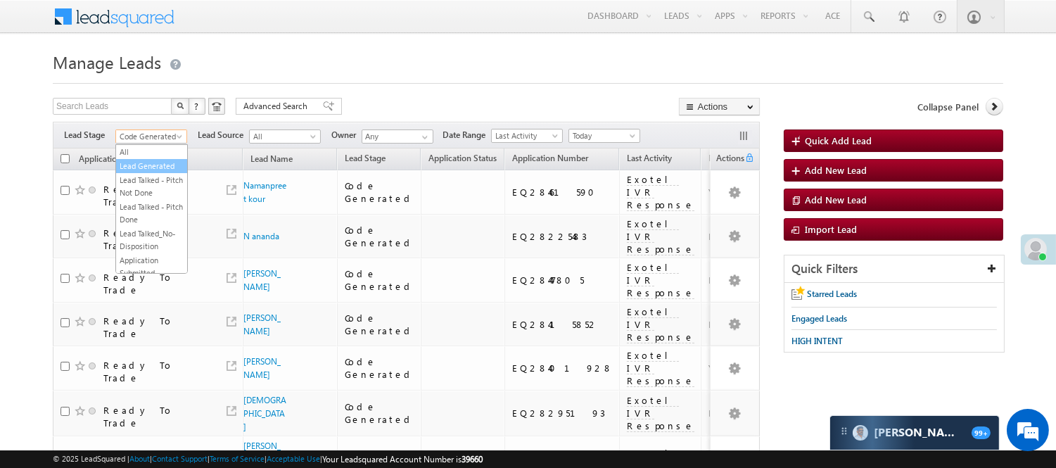
click at [145, 172] on link "Lead Generated" at bounding box center [151, 166] width 71 height 13
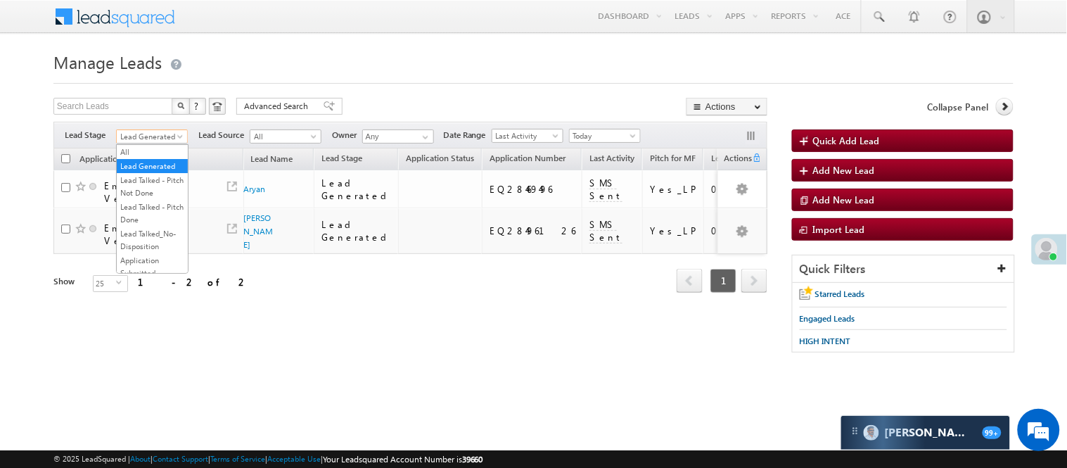
click at [139, 131] on span "Lead Generated" at bounding box center [150, 136] width 67 height 13
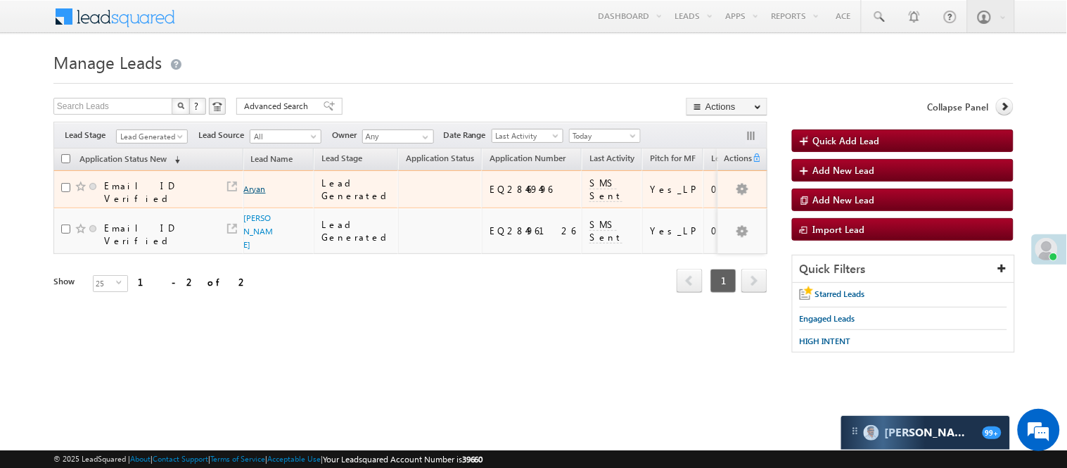
click at [247, 190] on link "Aryan" at bounding box center [255, 189] width 22 height 11
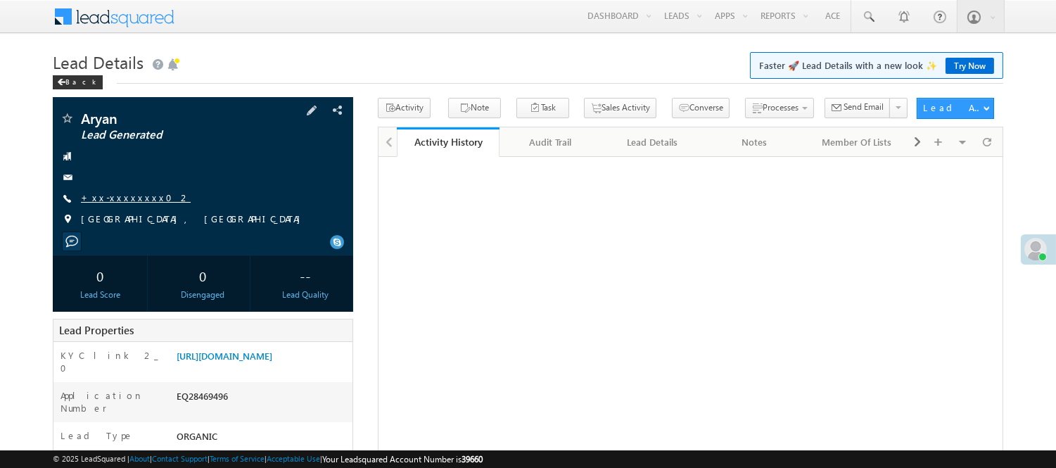
click at [128, 191] on link "+xx-xxxxxxxx02" at bounding box center [136, 197] width 110 height 12
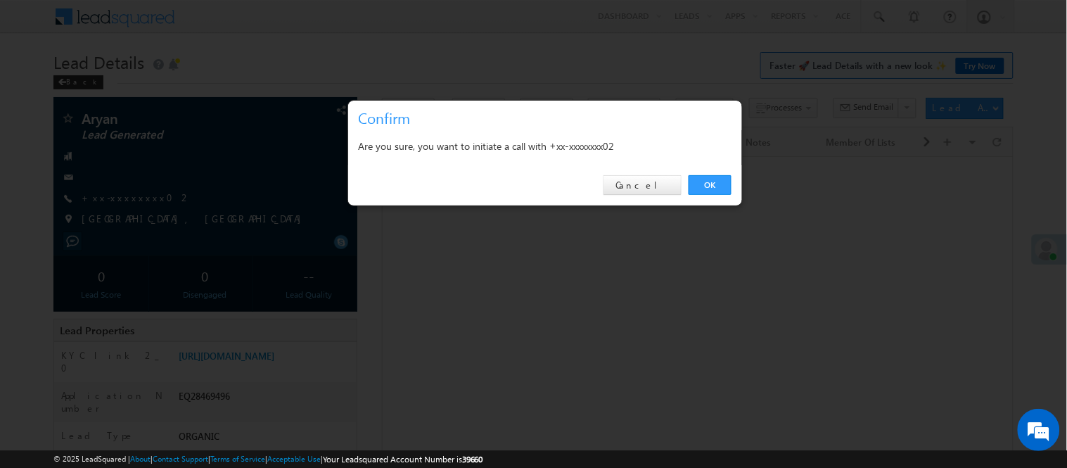
click at [744, 196] on div at bounding box center [533, 234] width 1067 height 468
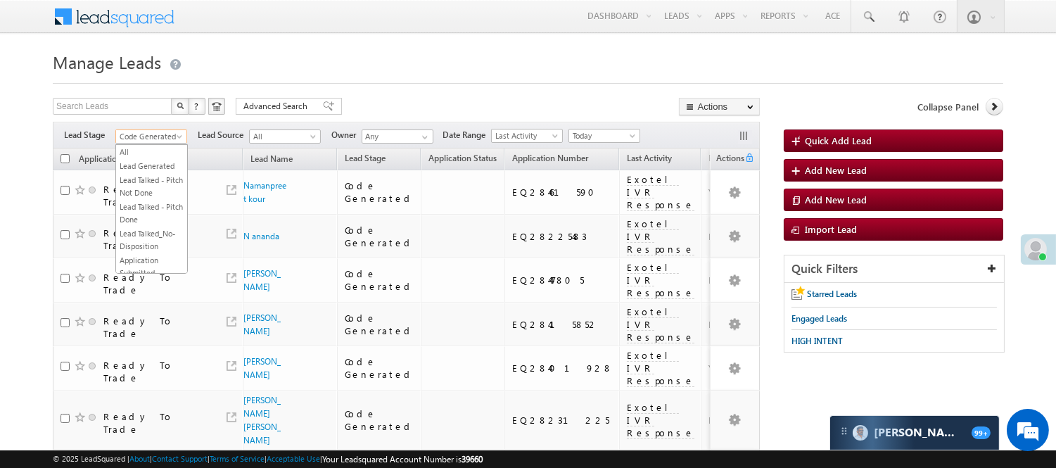
click at [122, 130] on span "Code Generated" at bounding box center [149, 136] width 67 height 13
click at [141, 163] on link "Lead Generated" at bounding box center [151, 166] width 71 height 13
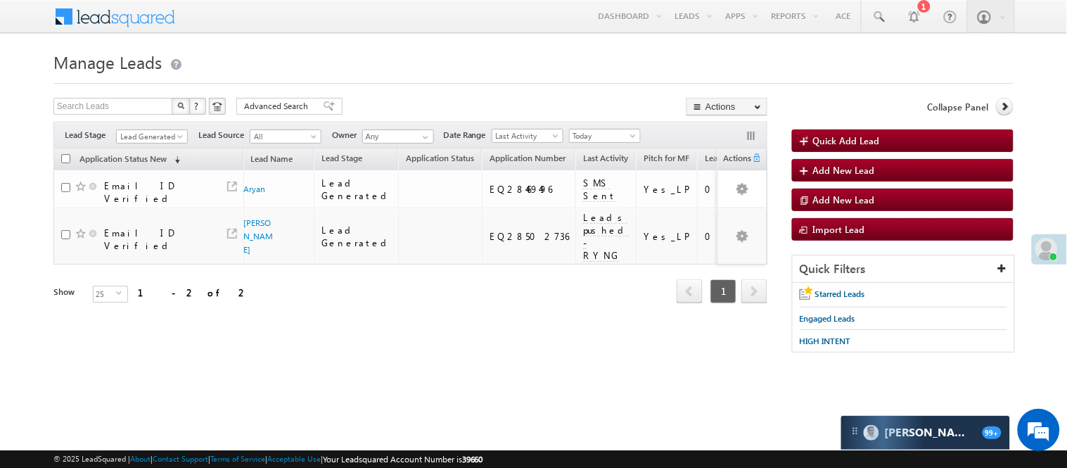
click at [253, 40] on body "Menu Nisha Anand Yadav Nisha .Yada v@ang elbro king. com" at bounding box center [533, 199] width 1067 height 399
click at [121, 130] on span "Lead Generated" at bounding box center [150, 136] width 67 height 13
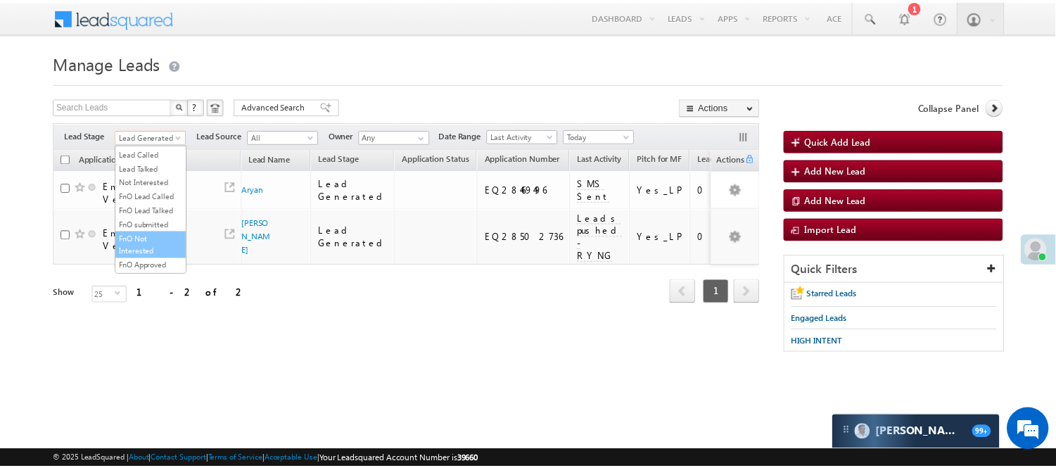
scroll to position [349, 0]
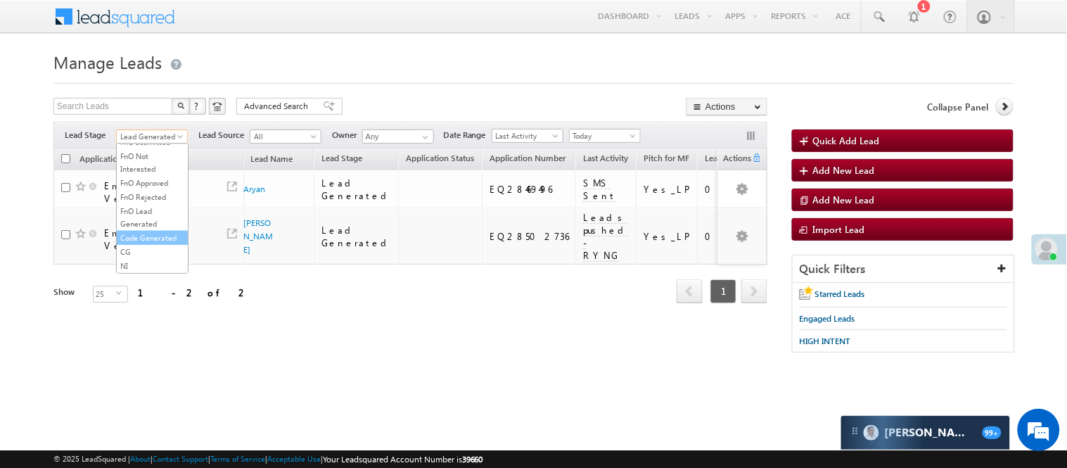
click at [141, 234] on link "Code Generated" at bounding box center [152, 237] width 71 height 13
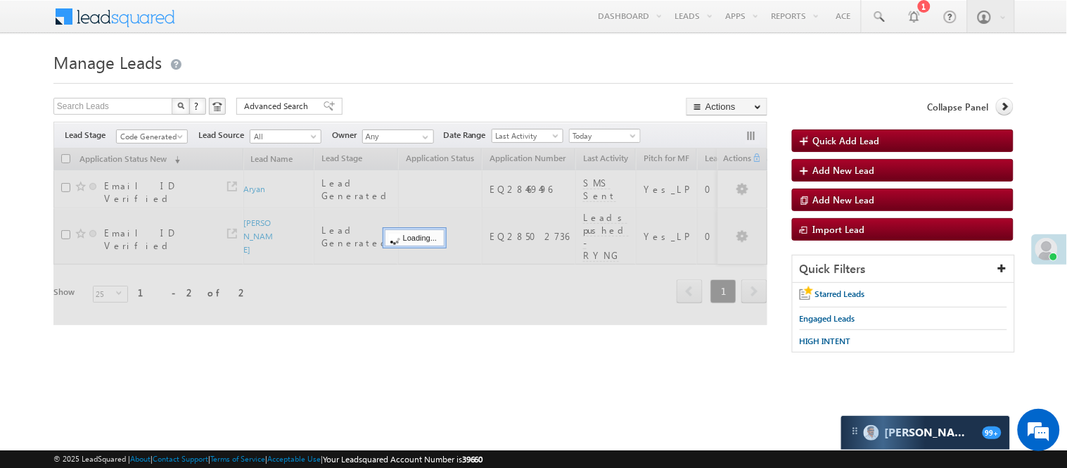
click at [319, 56] on h1 "Manage Leads" at bounding box center [533, 60] width 960 height 27
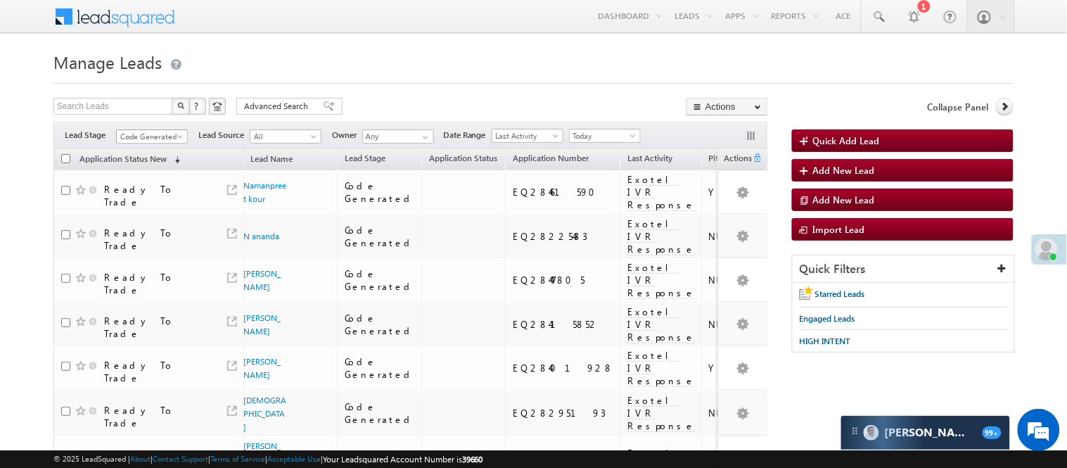
click at [145, 137] on span "Code Generated" at bounding box center [150, 136] width 67 height 13
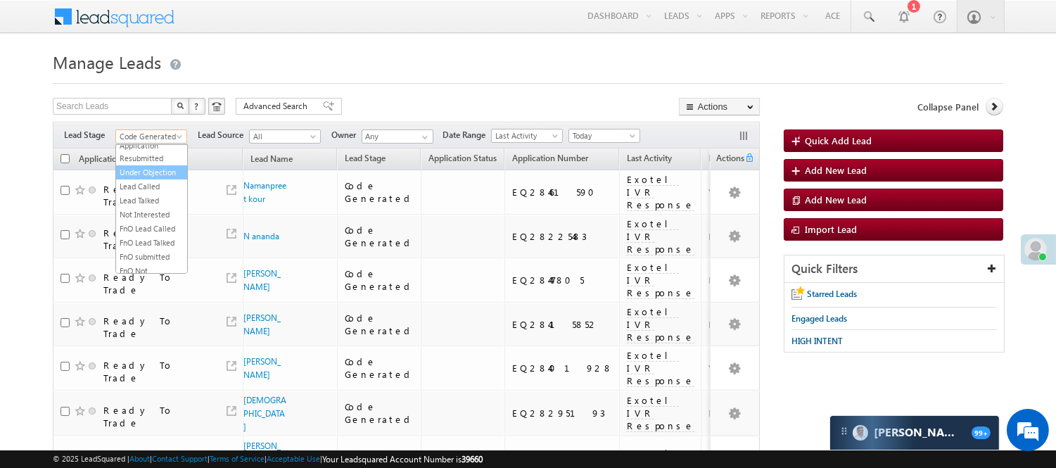
scroll to position [156, 0]
click at [144, 192] on link "Lead Called" at bounding box center [151, 185] width 71 height 13
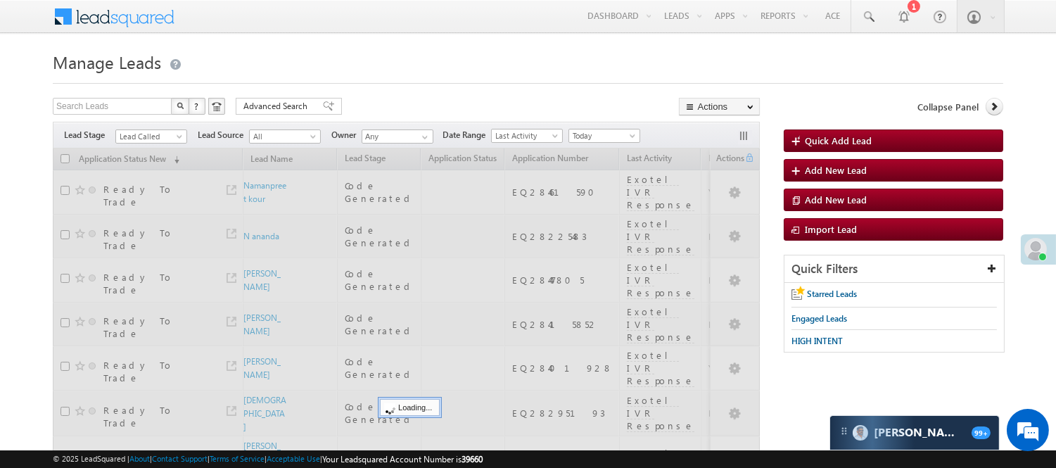
click at [384, 99] on div "Search Leads X ? 9 results found Advanced Search Advanced Search Advanced searc…" at bounding box center [406, 108] width 707 height 20
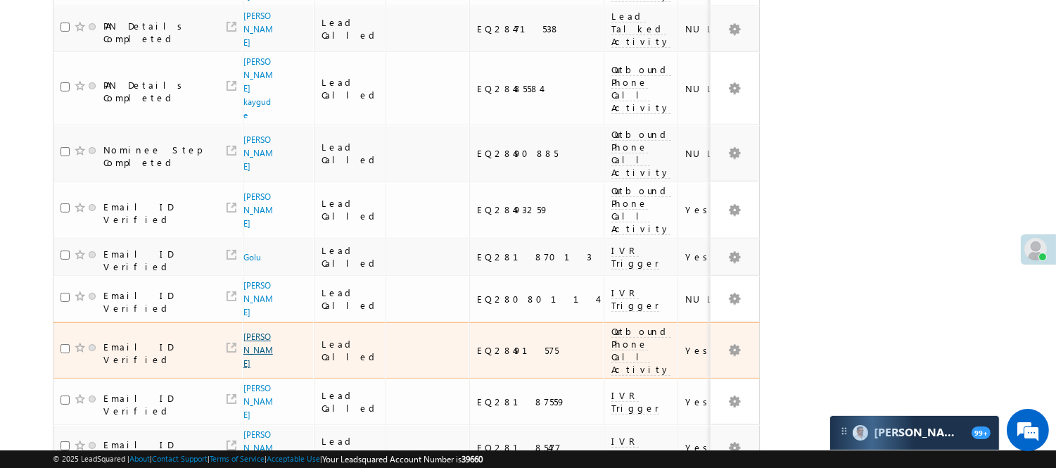
scroll to position [476, 0]
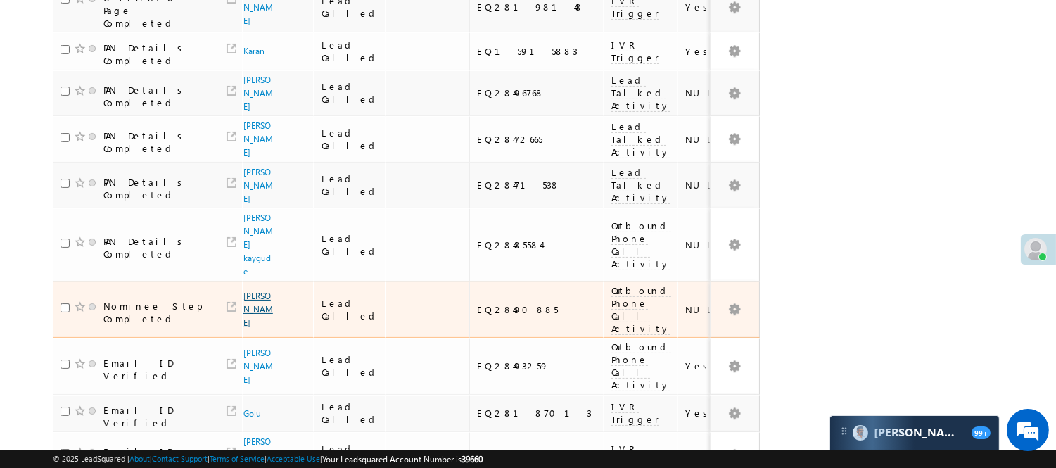
click at [249, 291] on link "Avdhesh Bhati" at bounding box center [258, 309] width 30 height 37
click at [250, 291] on link "Avdhesh Bhati" at bounding box center [258, 309] width 30 height 37
click at [248, 291] on link "Avdhesh Bhati" at bounding box center [258, 309] width 30 height 37
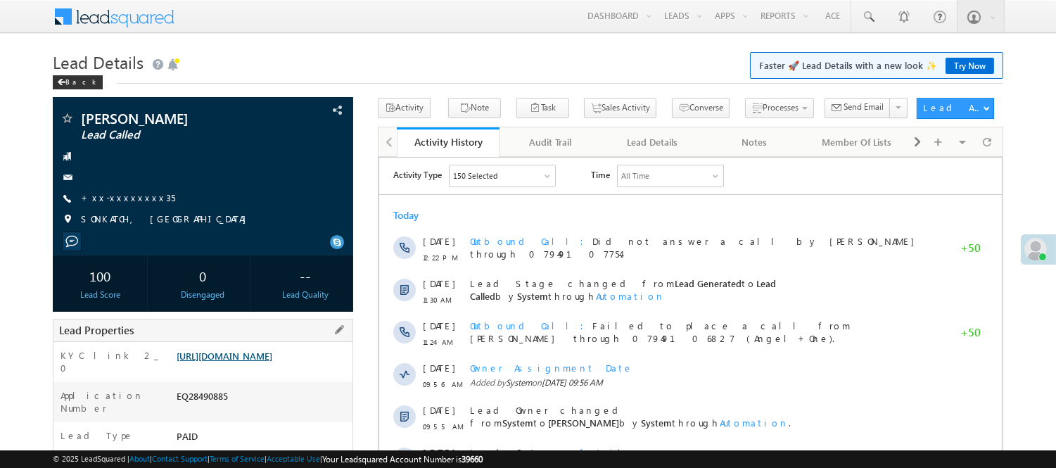
click at [241, 352] on link "https://angelbroking1-pk3em7sa.customui-test.leadsquared.com?leadId=a35ba877-50…" at bounding box center [225, 356] width 96 height 12
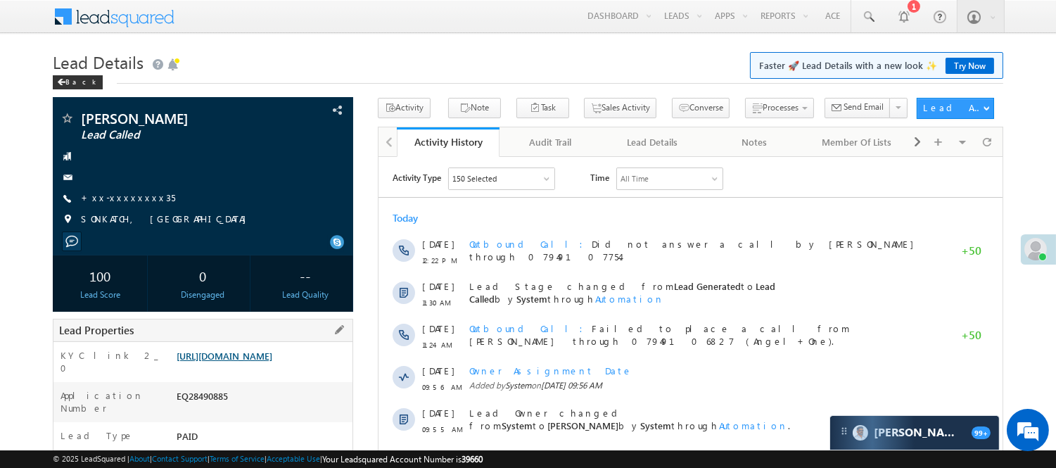
click at [227, 362] on link "https://angelbroking1-pk3em7sa.customui-test.leadsquared.com?leadId=a35ba877-50…" at bounding box center [225, 356] width 96 height 12
click at [272, 362] on link "https://angelbroking1-pk3em7sa.customui-test.leadsquared.com?leadId=a35ba877-50…" at bounding box center [225, 356] width 96 height 12
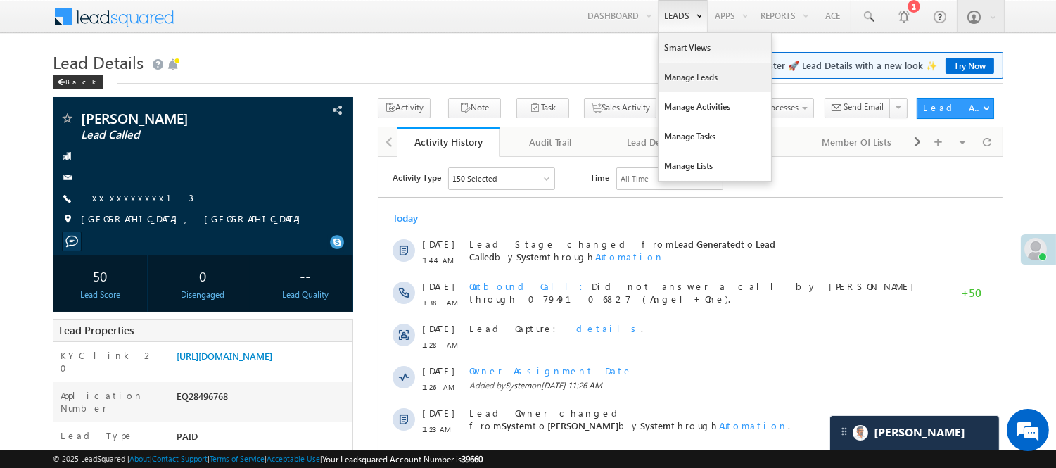
click at [719, 76] on link "Manage Leads" at bounding box center [714, 78] width 113 height 30
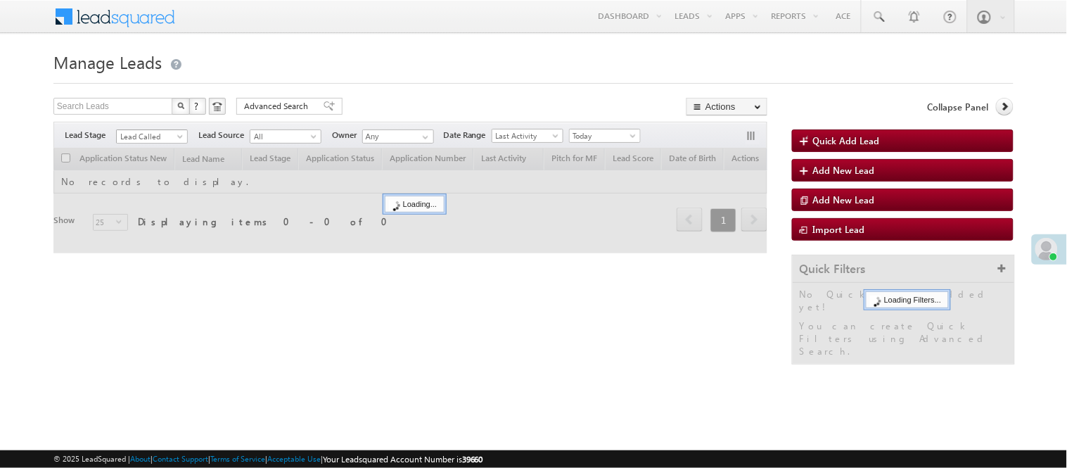
click at [145, 137] on span "Lead Called" at bounding box center [150, 136] width 67 height 13
click at [148, 128] on div "Filters Lead Stage Lead Called Lead Called Lead Source All All Owner Any Any Da…" at bounding box center [410, 135] width 714 height 27
click at [146, 136] on span "Lead Called" at bounding box center [150, 136] width 67 height 13
click at [151, 136] on span "Lead Called" at bounding box center [150, 136] width 67 height 13
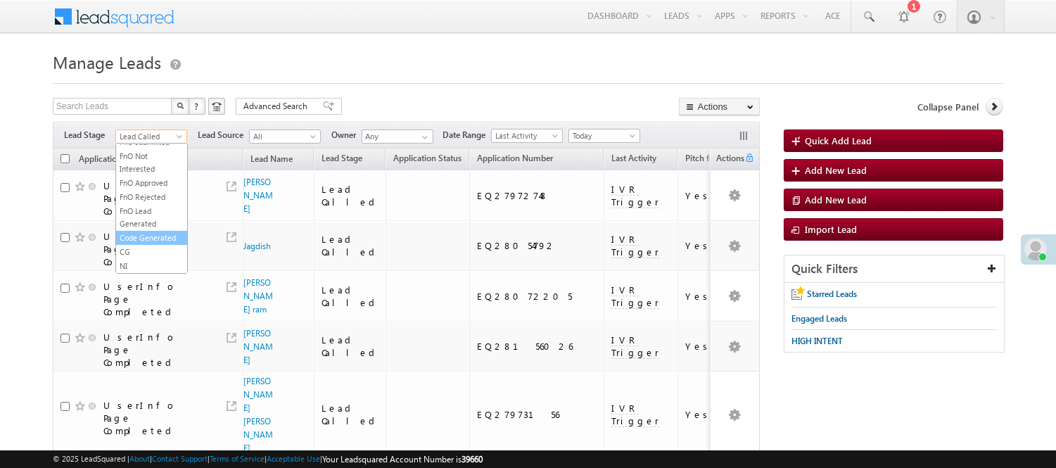
scroll to position [349, 0]
click at [144, 234] on link "Code Generated" at bounding box center [151, 237] width 71 height 13
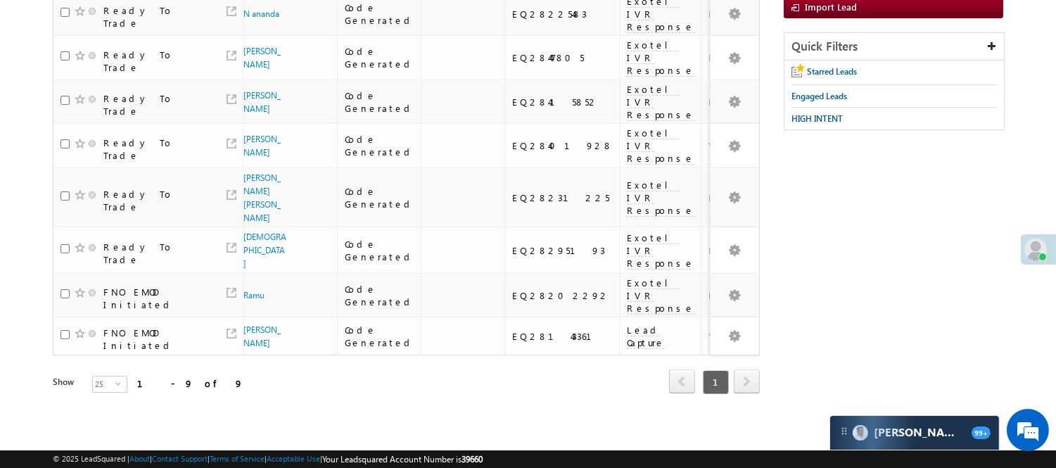
scroll to position [0, 0]
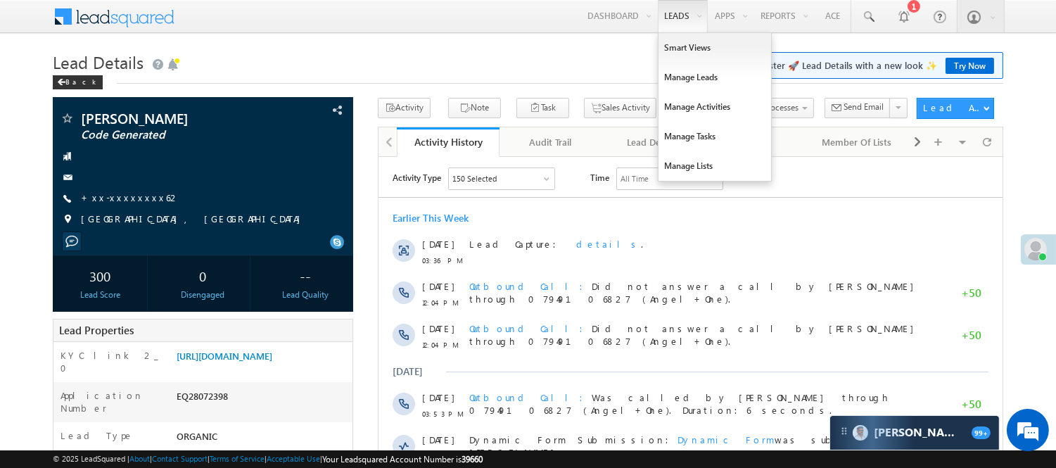
click at [658, 0] on link "Leads" at bounding box center [683, 16] width 50 height 32
click at [688, 79] on link "Manage Leads" at bounding box center [714, 78] width 113 height 30
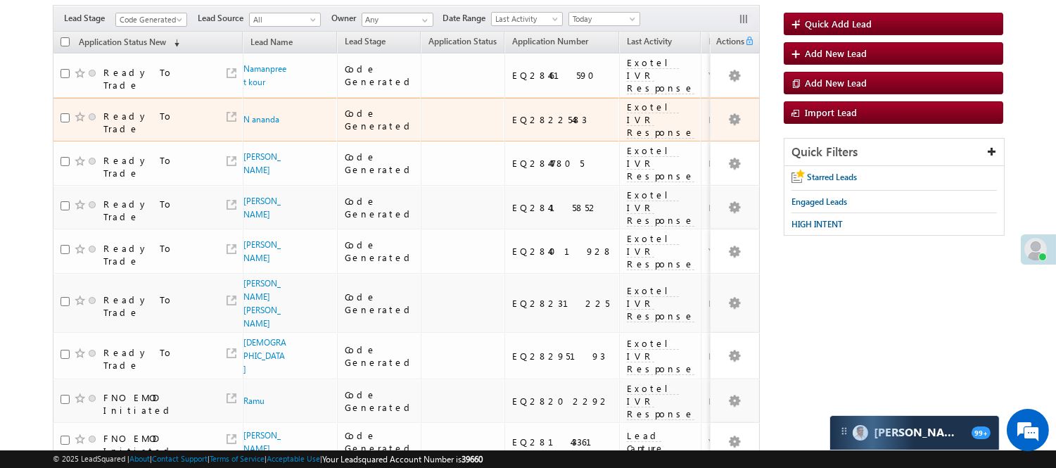
scroll to position [57, 0]
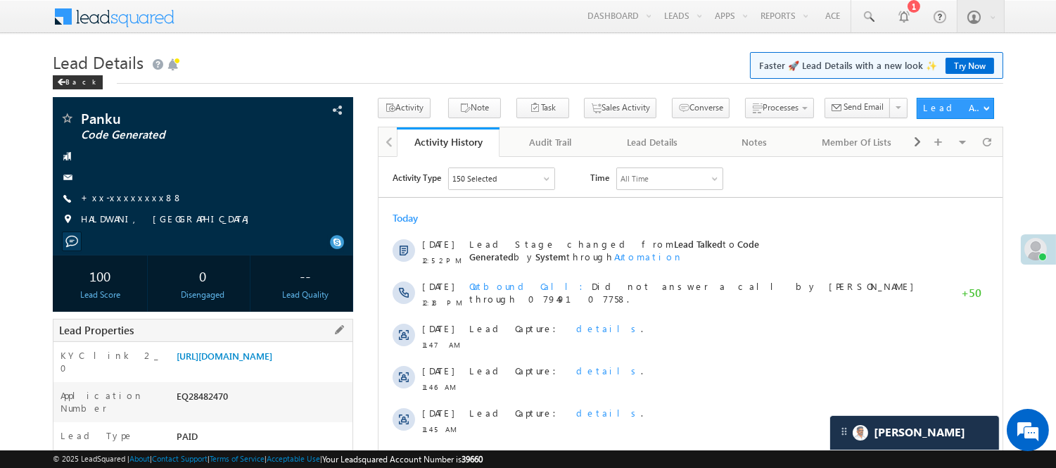
scroll to position [409, 0]
